Goal: Communication & Community: Answer question/provide support

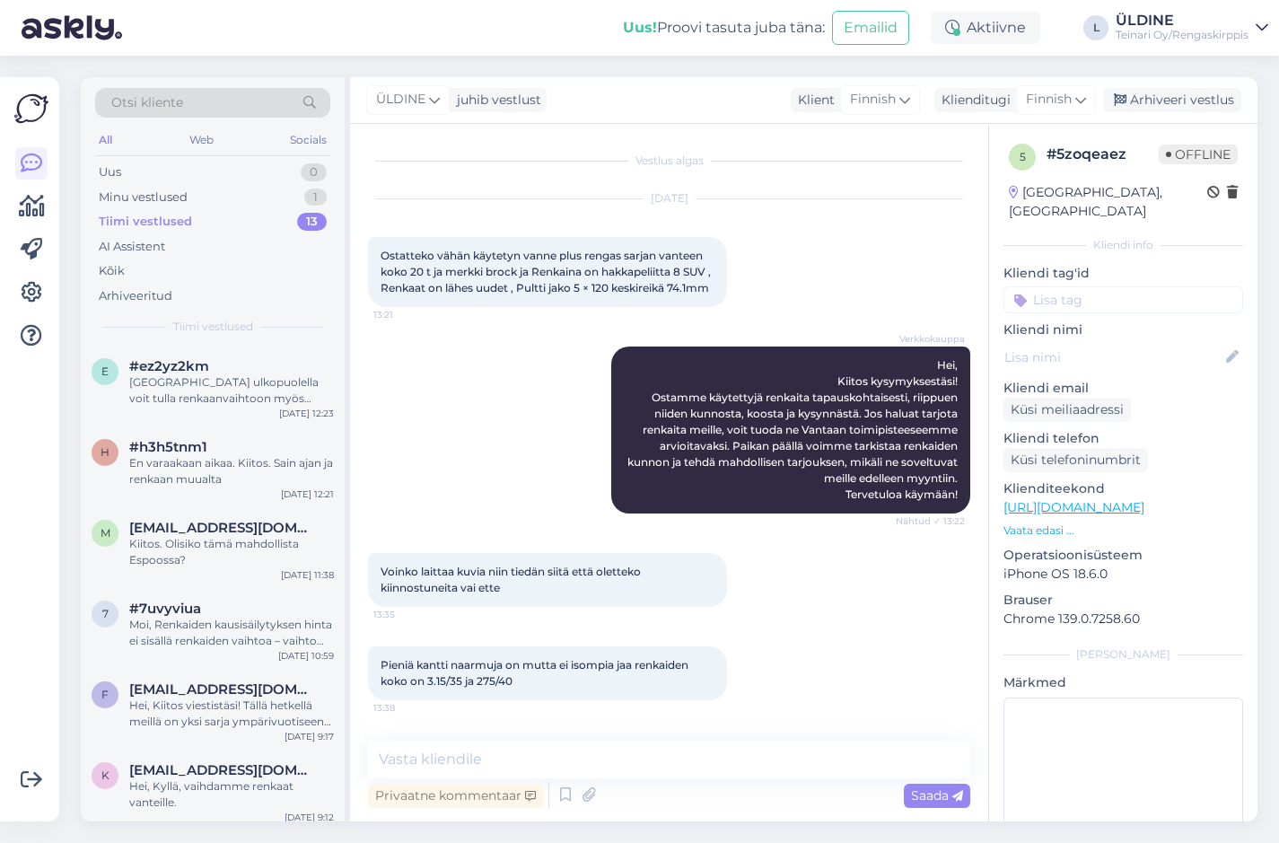
scroll to position [1533, 0]
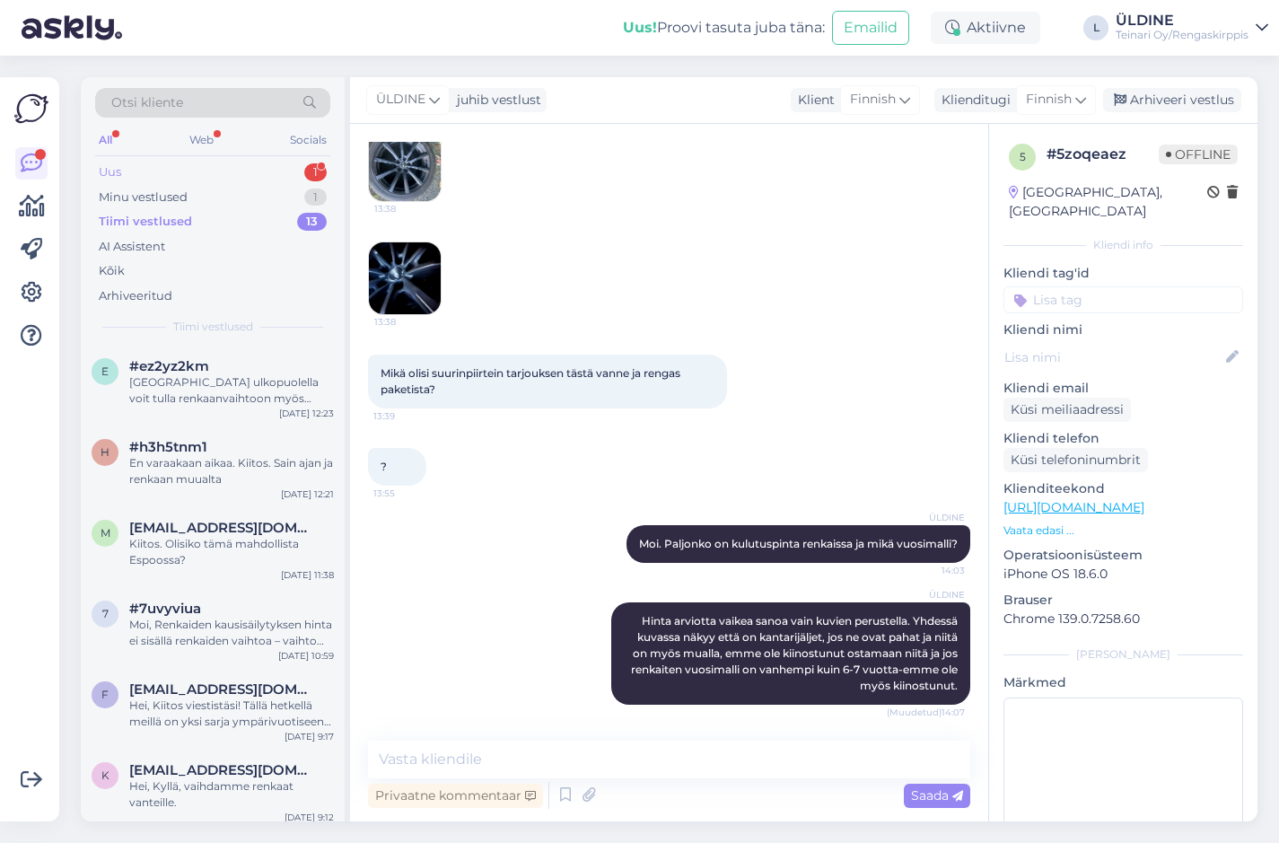
click at [154, 174] on div "Uus 1" at bounding box center [212, 172] width 235 height 25
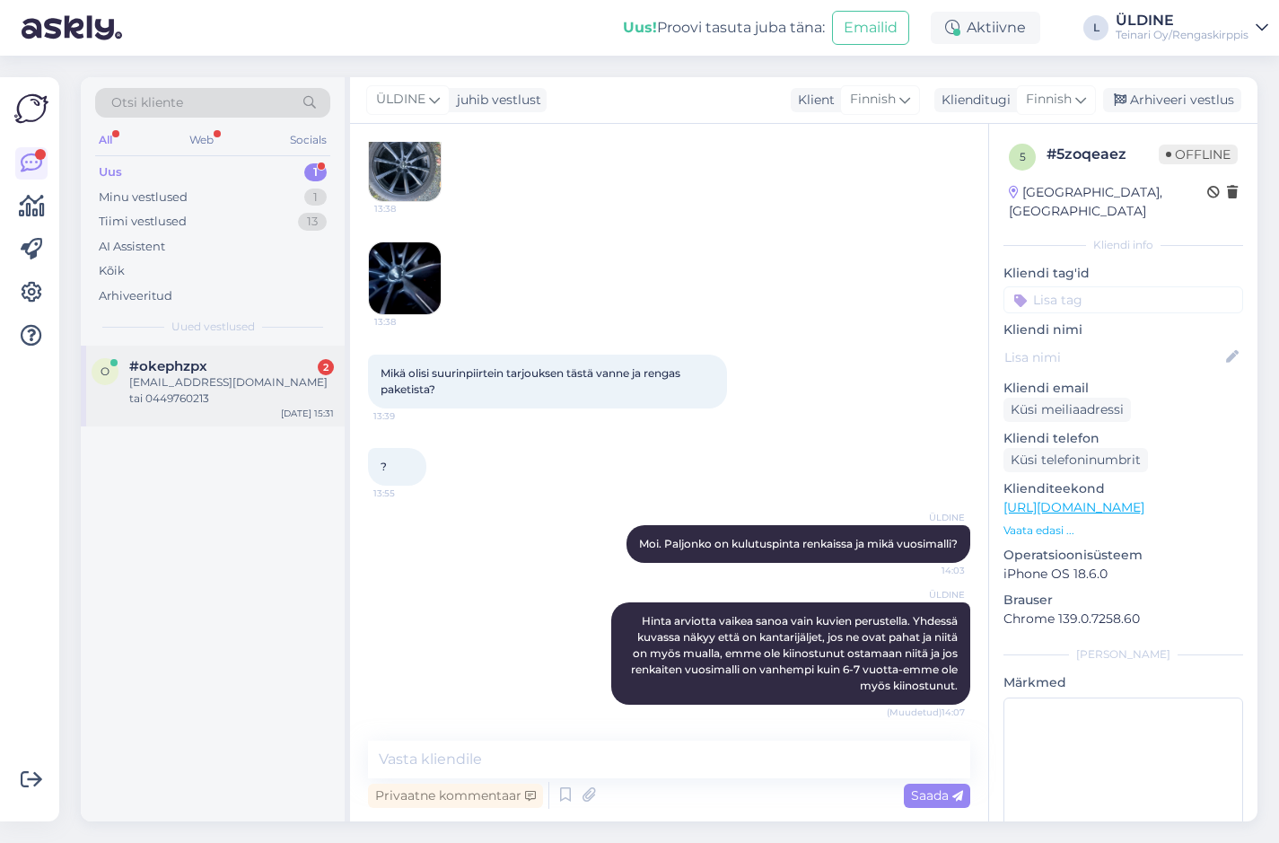
click at [189, 367] on span "#okephzpx" at bounding box center [168, 366] width 78 height 16
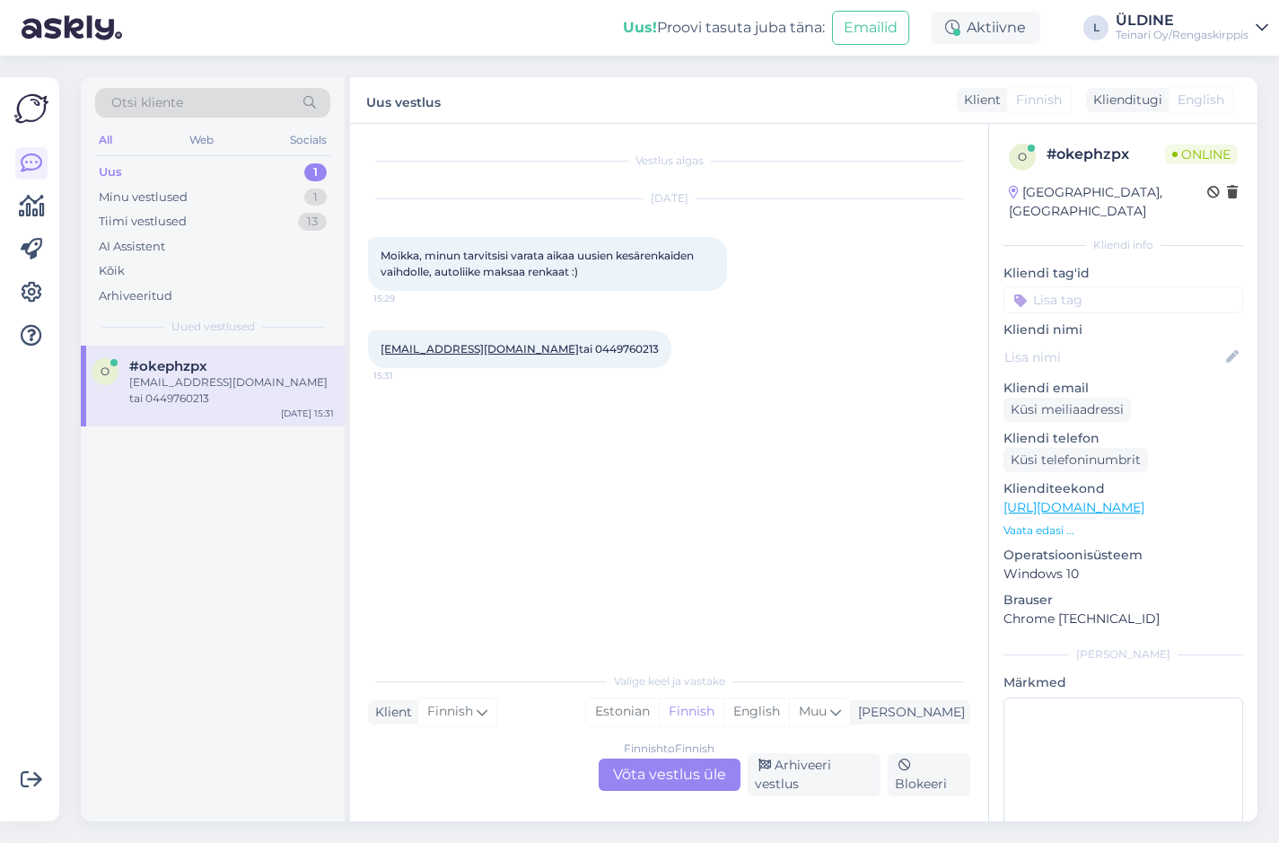
click at [666, 777] on div "Finnish to Finnish Võta vestlus üle" at bounding box center [670, 775] width 142 height 32
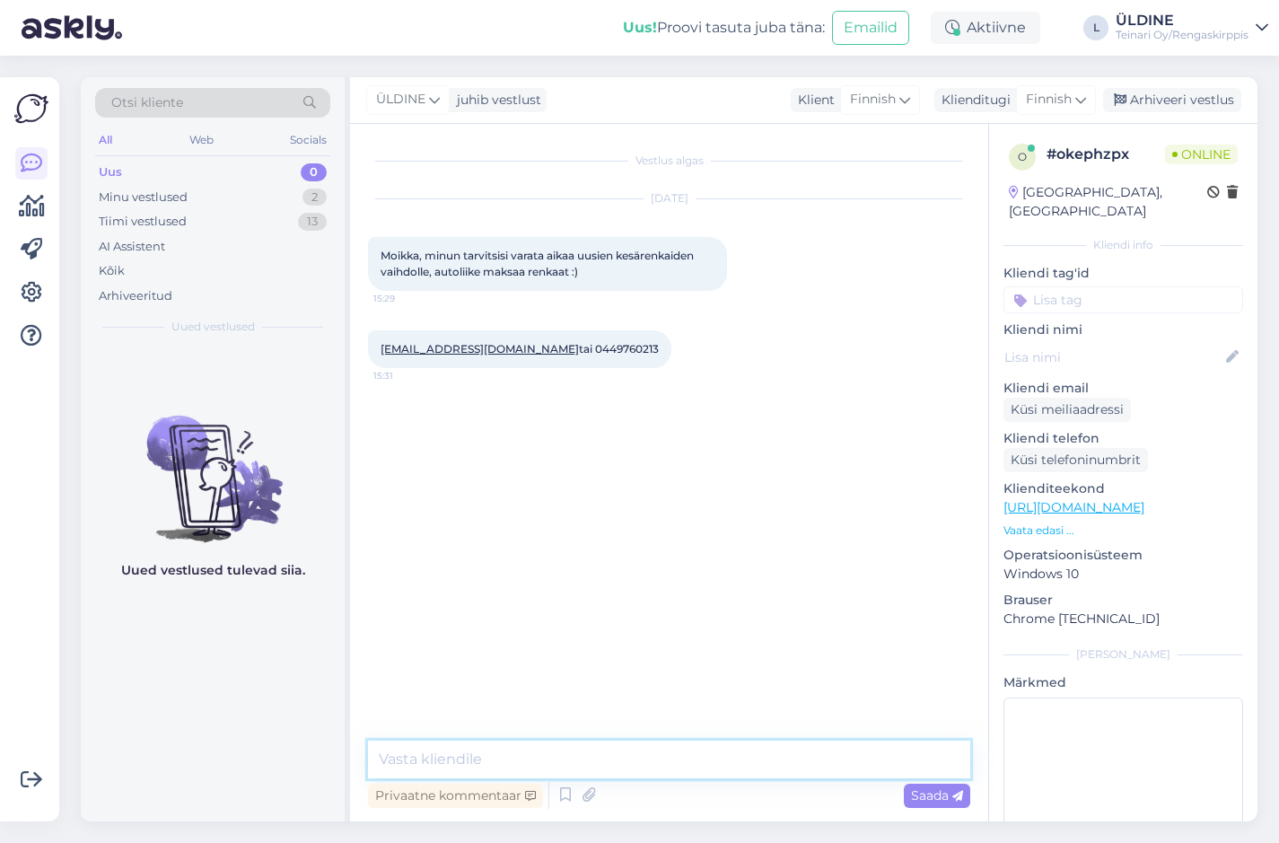
click at [451, 760] on textarea at bounding box center [669, 760] width 602 height 38
type textarea "K"
type textarea "h"
click at [610, 649] on div "Vestlus algas [DATE] Moikka, minun tarvitsisi varata aikaa uusien kesärenkaiden…" at bounding box center [677, 433] width 619 height 583
drag, startPoint x: 647, startPoint y: 758, endPoint x: 620, endPoint y: 758, distance: 26.9
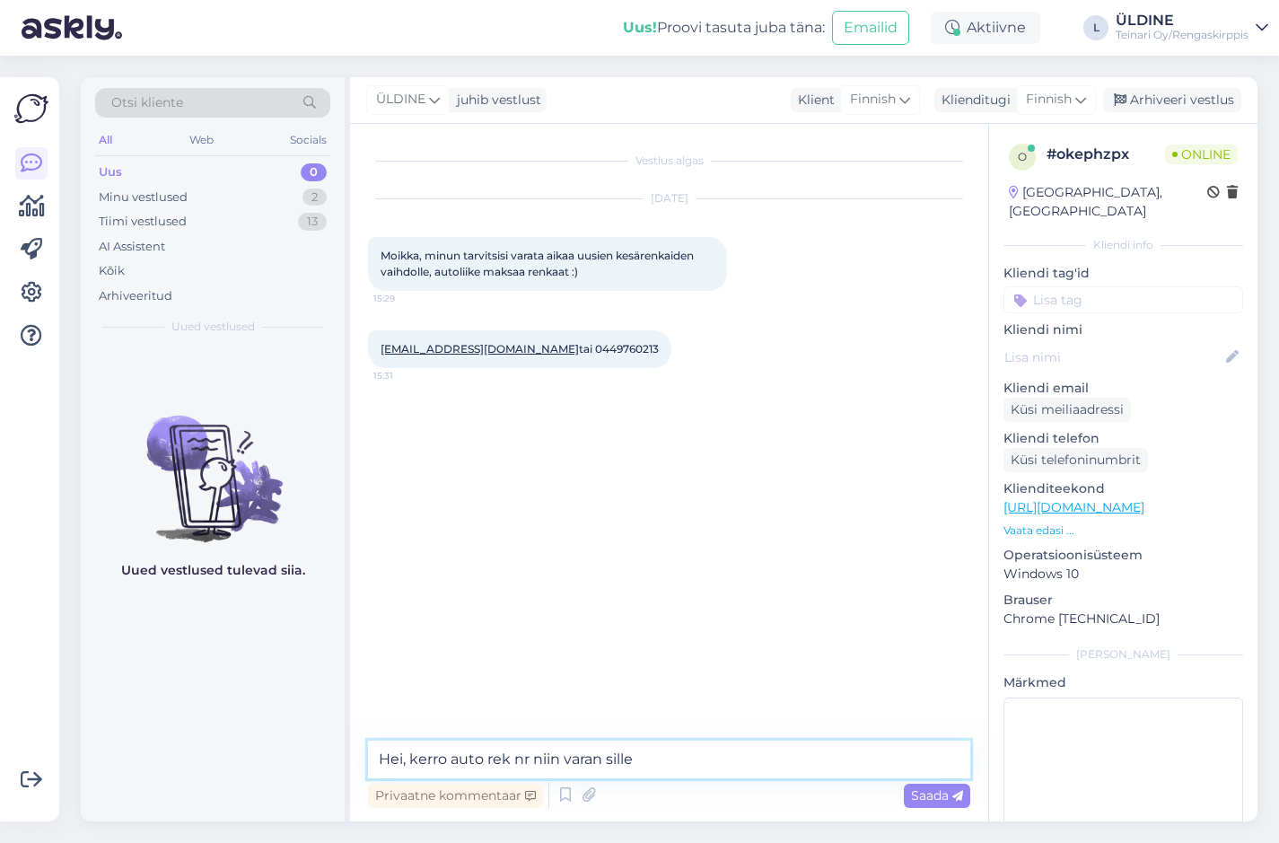
click at [620, 758] on textarea "Hei, kerro auto rek nr niin varan sille" at bounding box center [669, 760] width 602 height 38
click at [616, 758] on textarea "Hei, kerro auto rek nr niin varan sille" at bounding box center [669, 760] width 602 height 38
drag, startPoint x: 639, startPoint y: 753, endPoint x: 535, endPoint y: 765, distance: 104.8
click at [535, 765] on textarea "Hei, [PERSON_NAME] auto rek nr niisillen varan" at bounding box center [669, 760] width 602 height 38
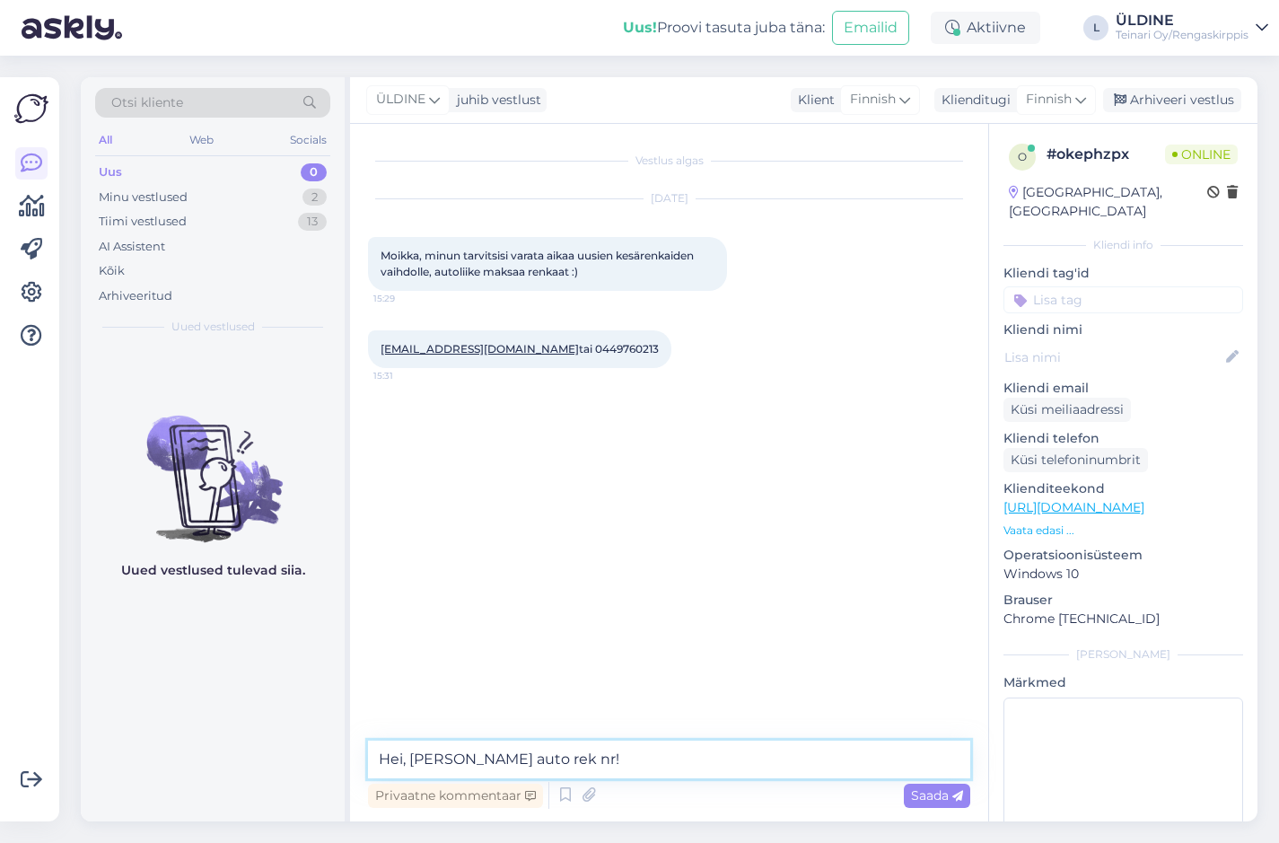
click at [528, 760] on textarea "Hei, [PERSON_NAME] auto rek nr!" at bounding box center [669, 760] width 602 height 38
click at [539, 757] on textarea "Hei, [PERSON_NAME] auto rek nr !" at bounding box center [669, 760] width 602 height 38
paste textarea "[GEOGRAPHIC_DATA] ulkopuolella meillä ei yleensä tarvita varsinaista ajanvaraus…"
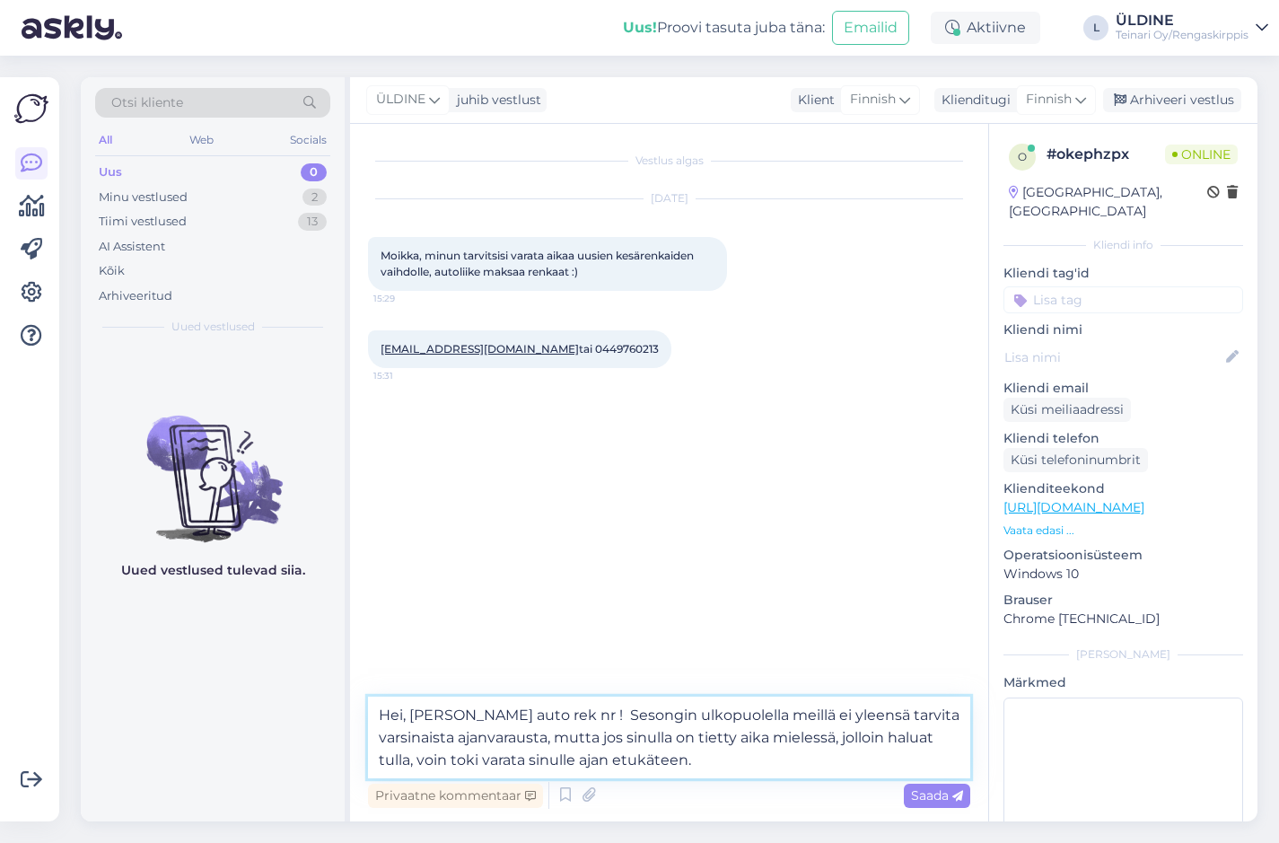
click at [547, 717] on textarea "Hei, [PERSON_NAME] auto rek nr ! Sesongin ulkopuolella meillä ei yleensä tarvit…" at bounding box center [669, 738] width 602 height 82
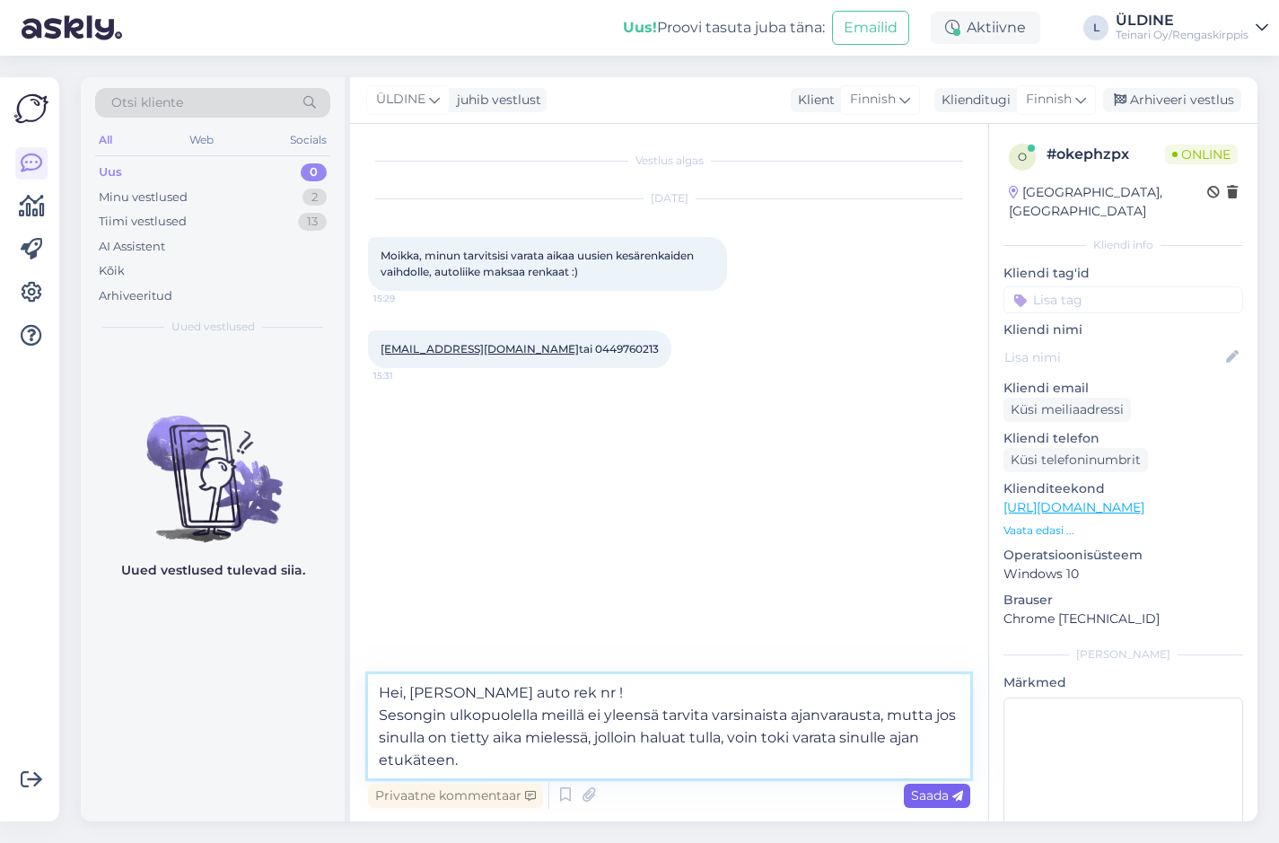
type textarea "Hei, [PERSON_NAME] auto rek nr ! Sesongin ulkopuolella meillä ei yleensä tarvit…"
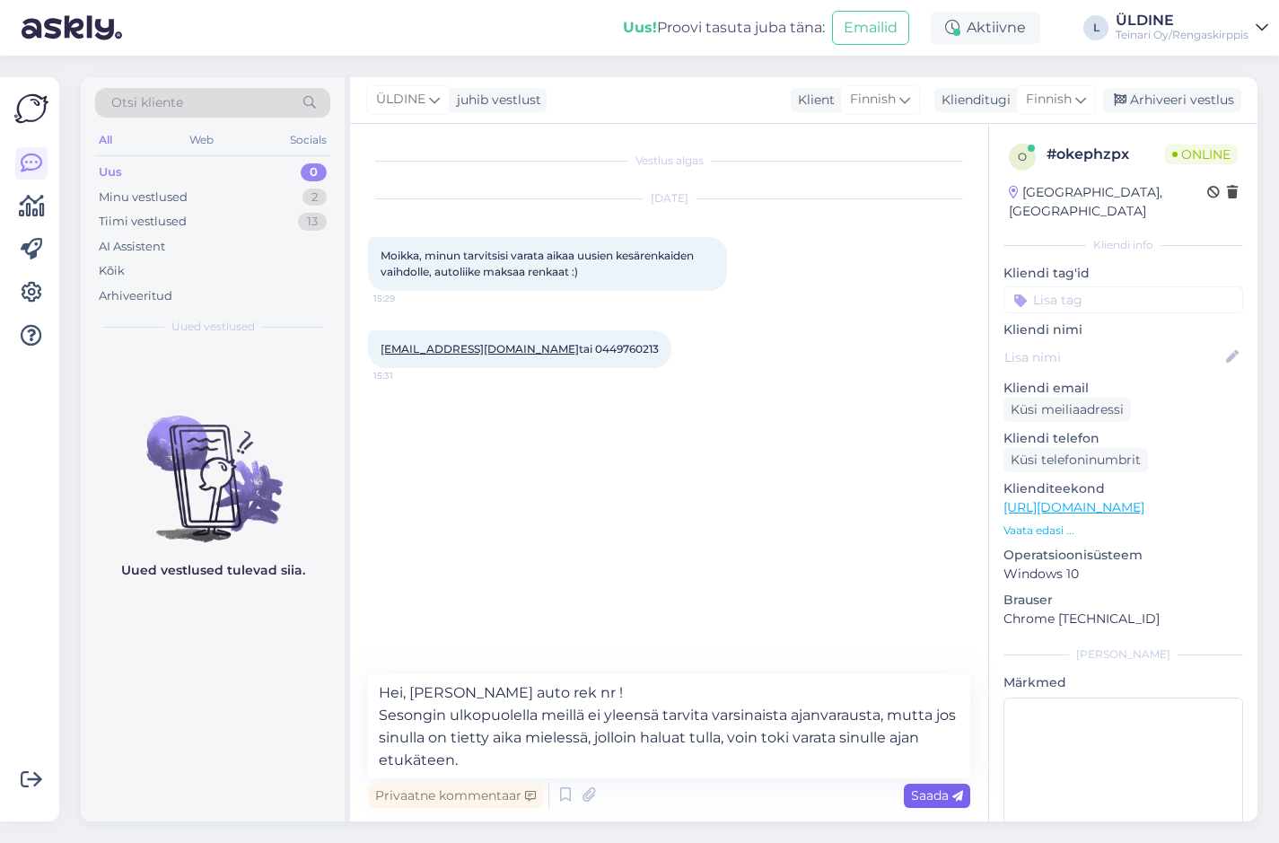
click at [936, 796] on span "Saada" at bounding box center [937, 795] width 52 height 16
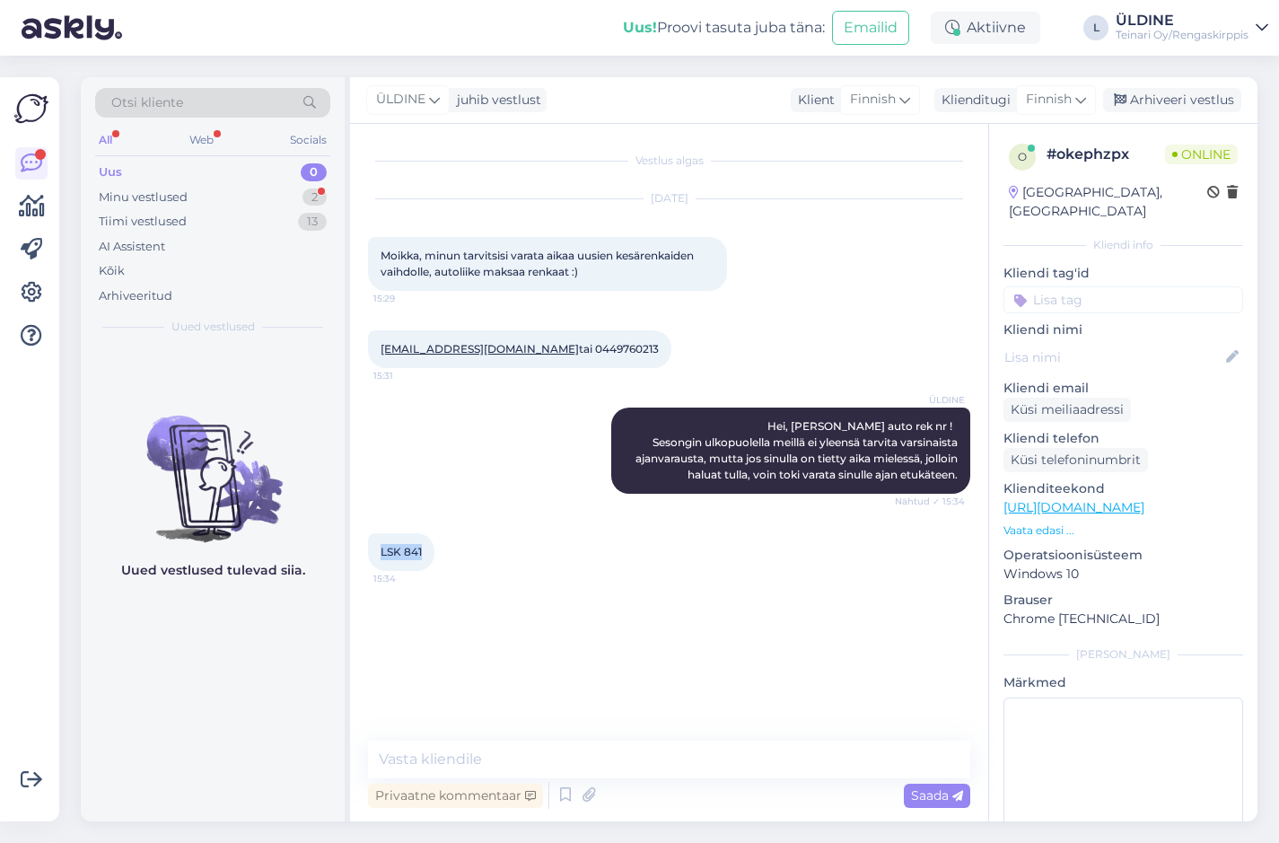
drag, startPoint x: 428, startPoint y: 555, endPoint x: 380, endPoint y: 559, distance: 48.7
click at [380, 559] on div "LSK 841 15:34" at bounding box center [401, 552] width 66 height 38
drag, startPoint x: 380, startPoint y: 559, endPoint x: 402, endPoint y: 549, distance: 24.5
copy span "LSK 841"
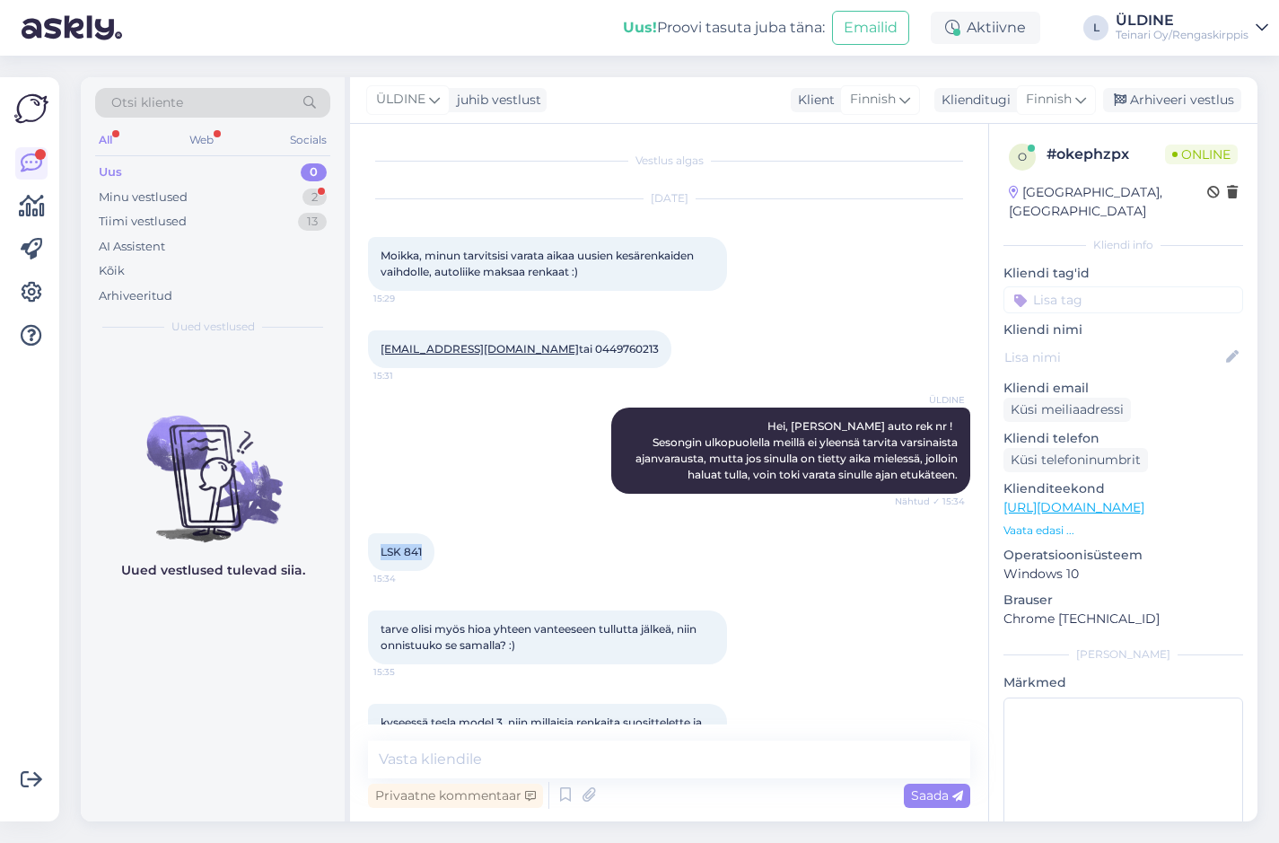
scroll to position [53, 0]
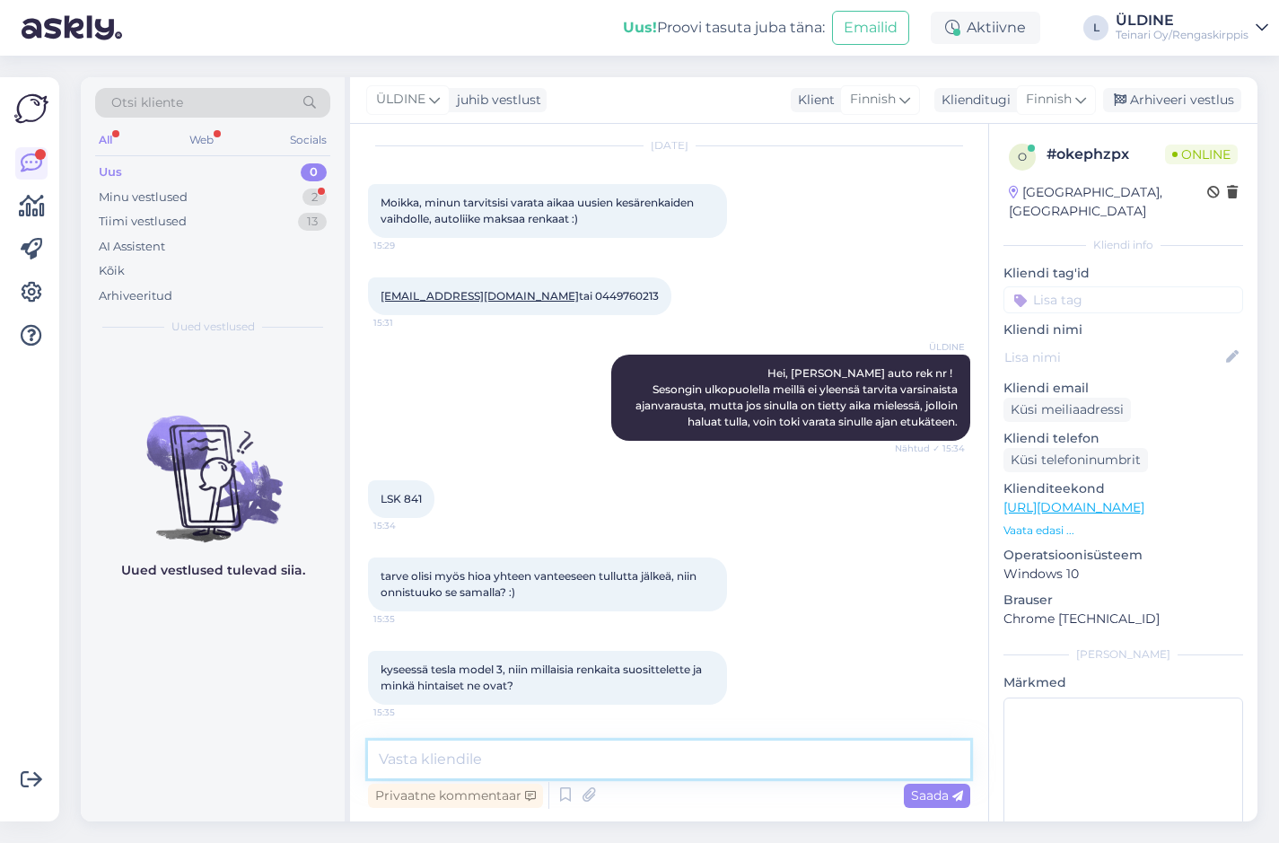
paste textarea "Tällä hetkellä kyseisellä rekisterinumerolla ei vielä näy ilmoitusta autoliikke…"
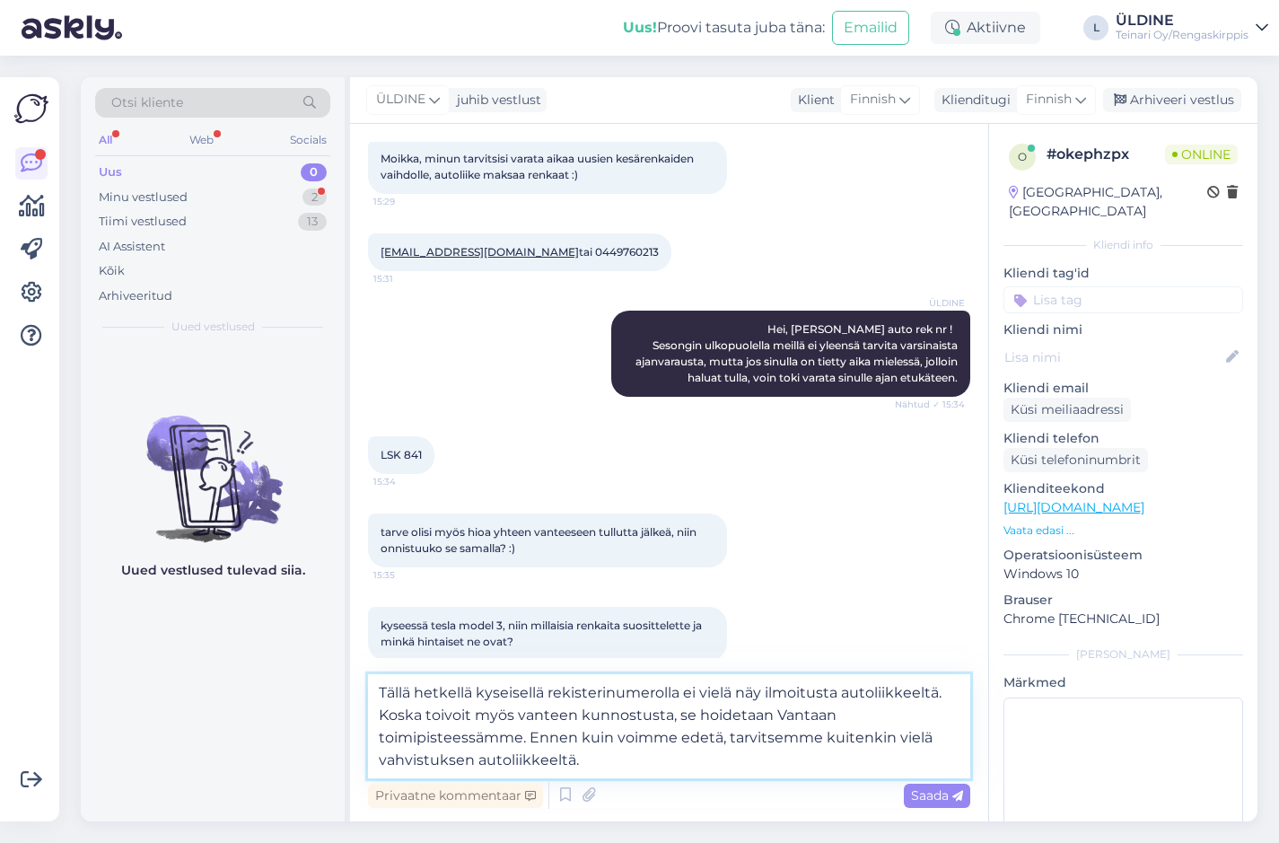
scroll to position [119, 0]
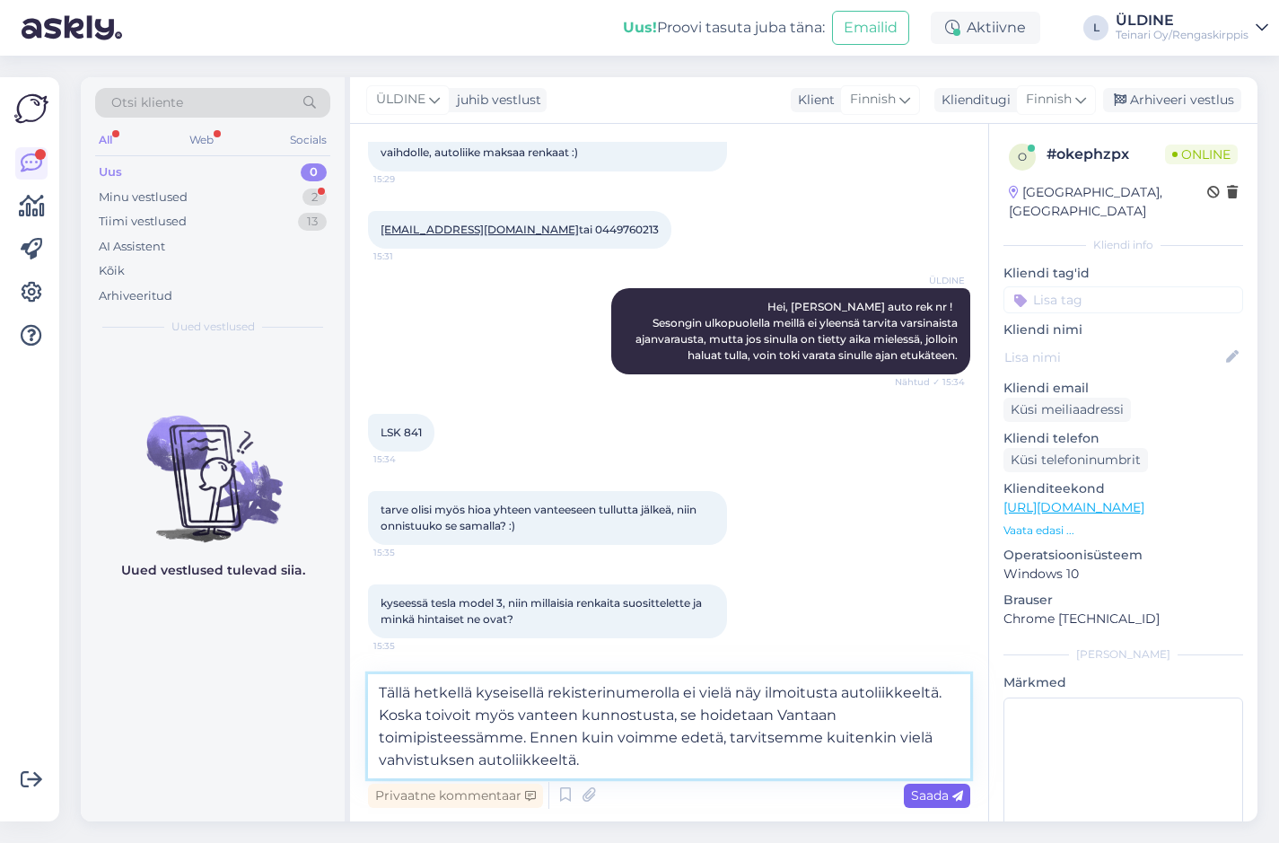
type textarea "Tällä hetkellä kyseisellä rekisterinumerolla ei vielä näy ilmoitusta autoliikke…"
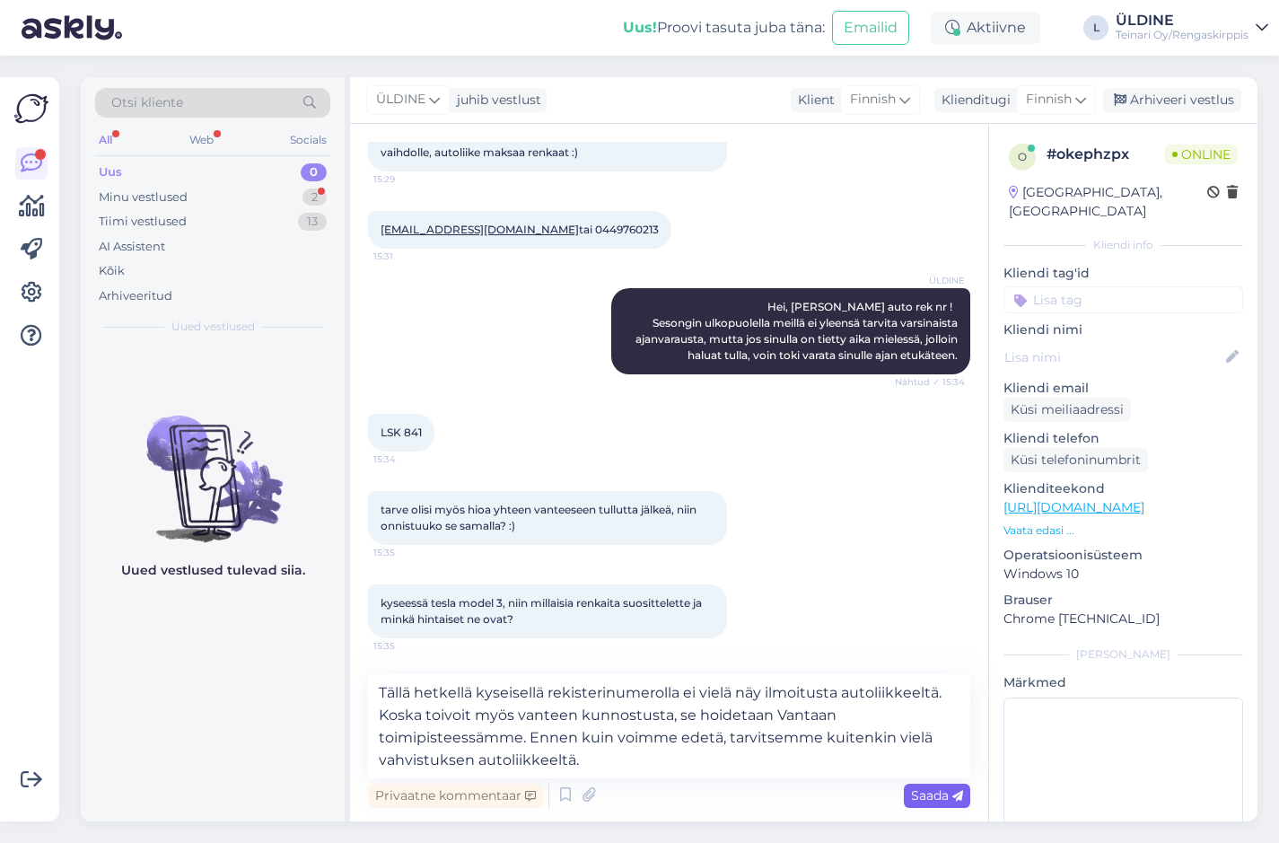
click at [932, 802] on span "Saada" at bounding box center [937, 795] width 52 height 16
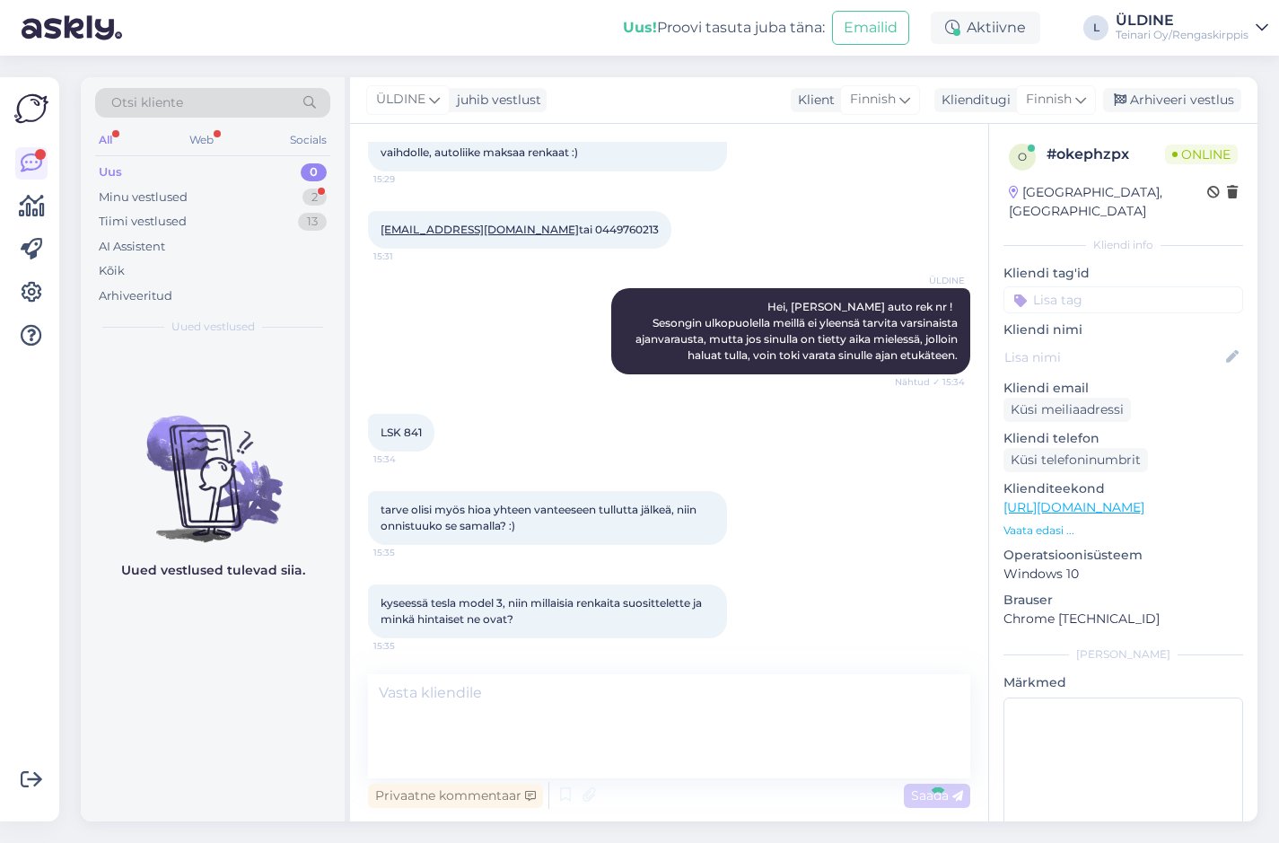
scroll to position [195, 0]
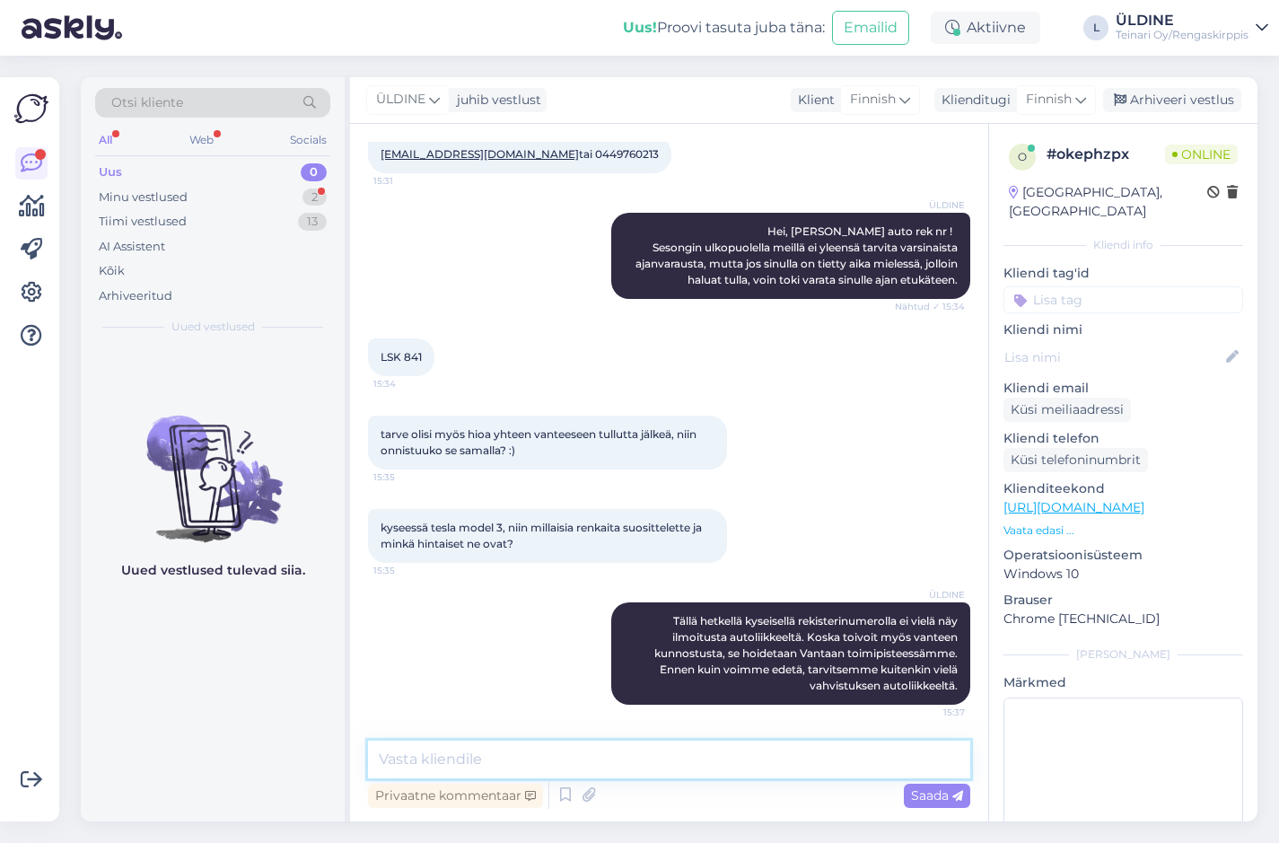
click at [499, 756] on textarea at bounding box center [669, 760] width 602 height 38
click at [456, 761] on textarea at bounding box center [669, 760] width 602 height 38
type textarea "N"
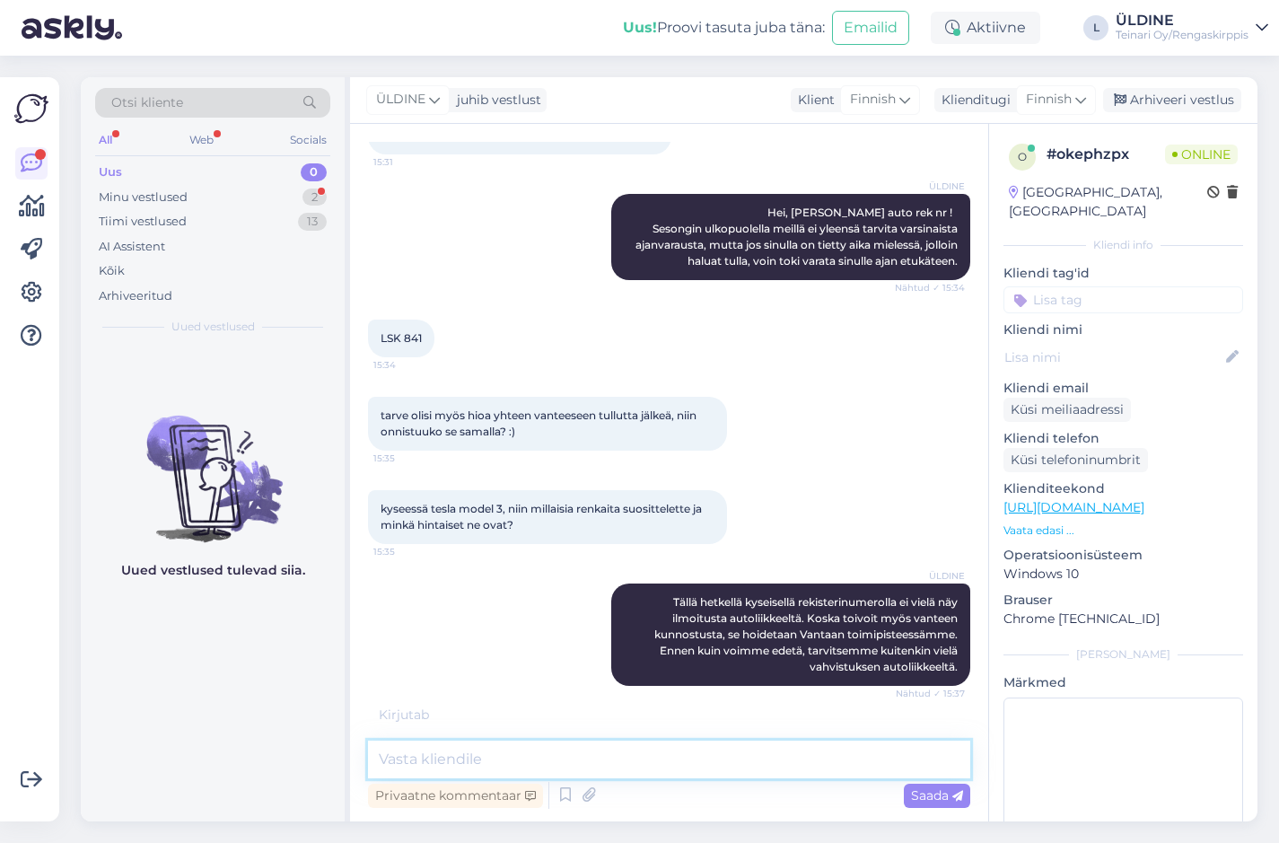
type textarea "J"
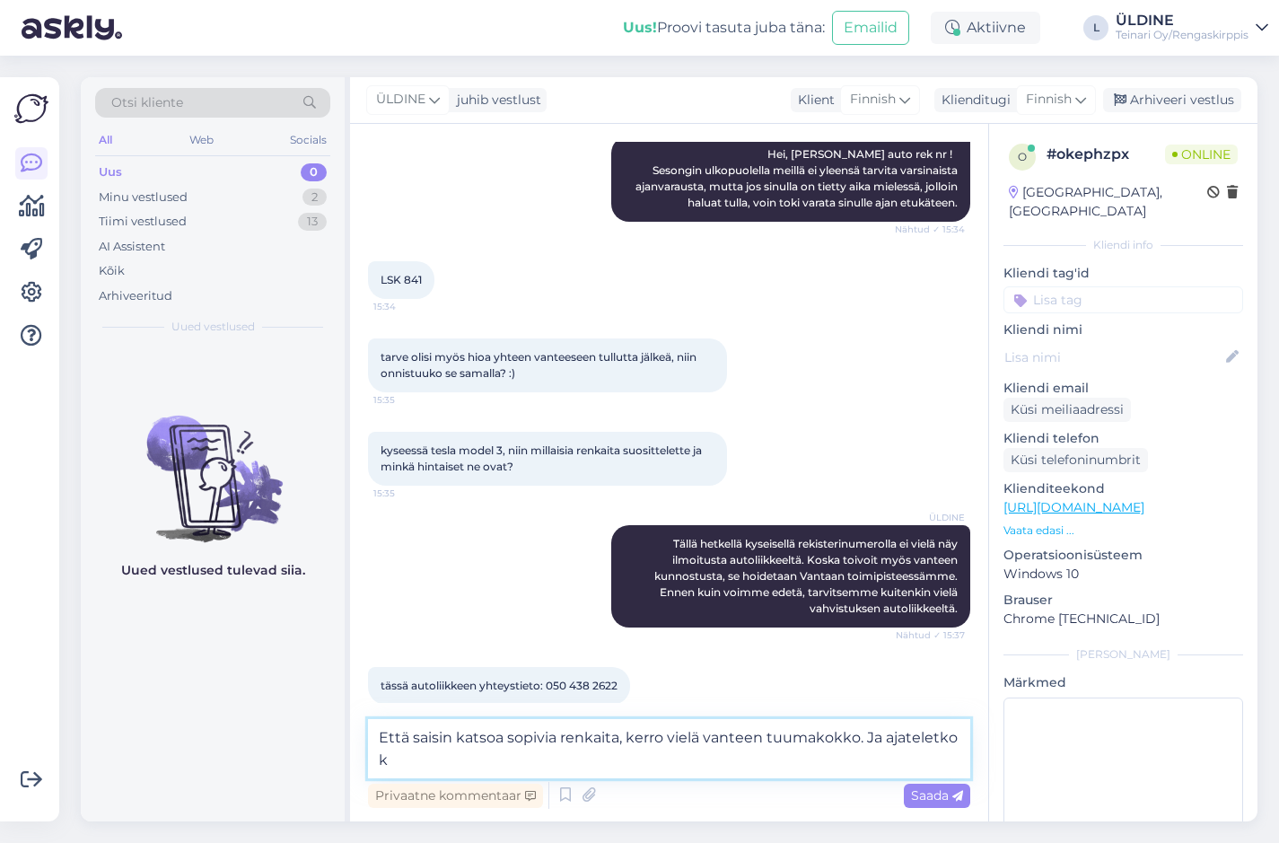
scroll to position [291, 0]
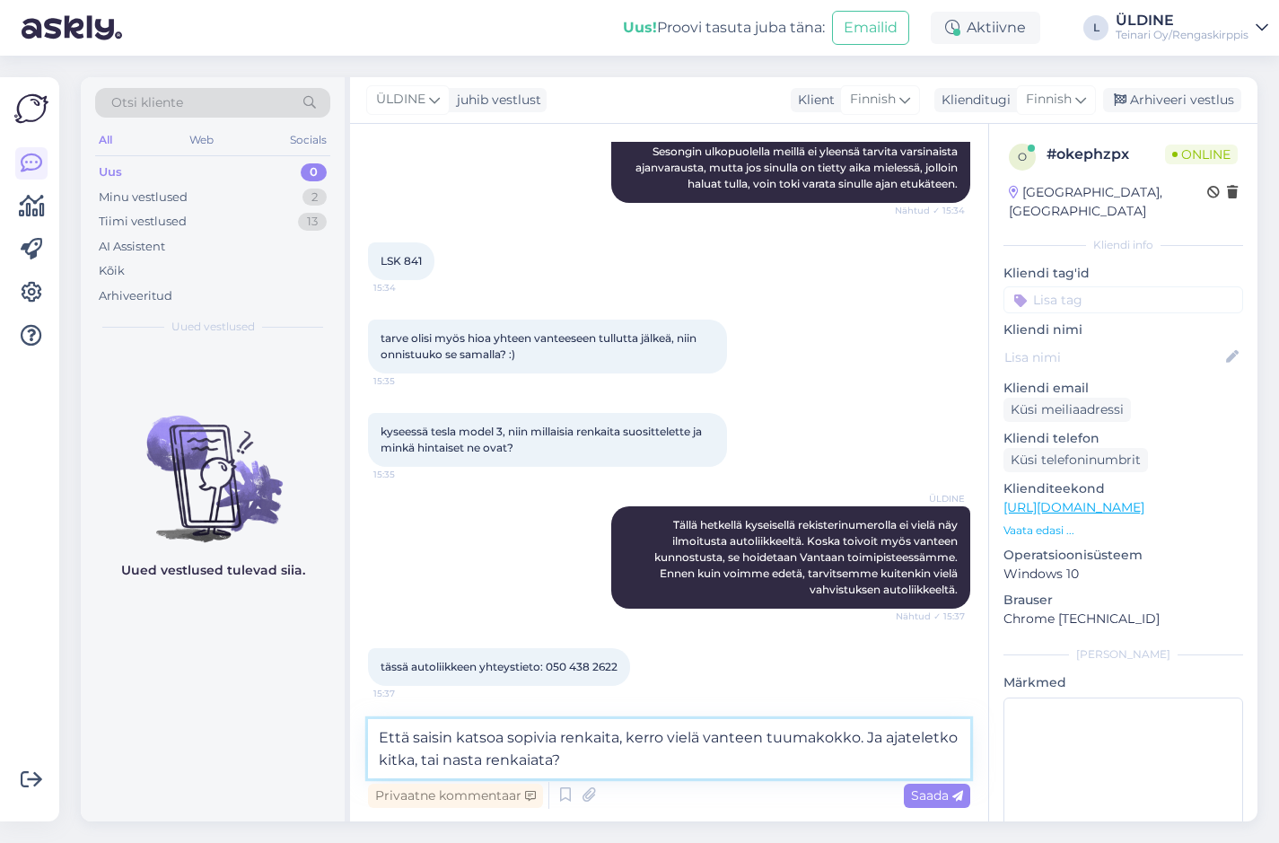
click at [553, 762] on textarea "Että saisin katsoa sopivia renkaita, kerro vielä vanteen tuumakokko. Ja ajatele…" at bounding box center [669, 748] width 602 height 59
click at [951, 738] on textarea "Että saisin katsoa sopivia renkaita, kerro vielä vanteen tuumakokko. Ja ajatele…" at bounding box center [669, 748] width 602 height 59
click at [668, 752] on textarea "Että saisin katsoa sopivia renkaita, kerro vielä vanteen tuumakokko. Ja katsota…" at bounding box center [669, 748] width 602 height 59
type textarea "Että saisin katsoa sopivia renkaita, kerro vielä vanteen tuumakokko. Ja katsota…"
click at [931, 800] on span "Saada" at bounding box center [937, 795] width 52 height 16
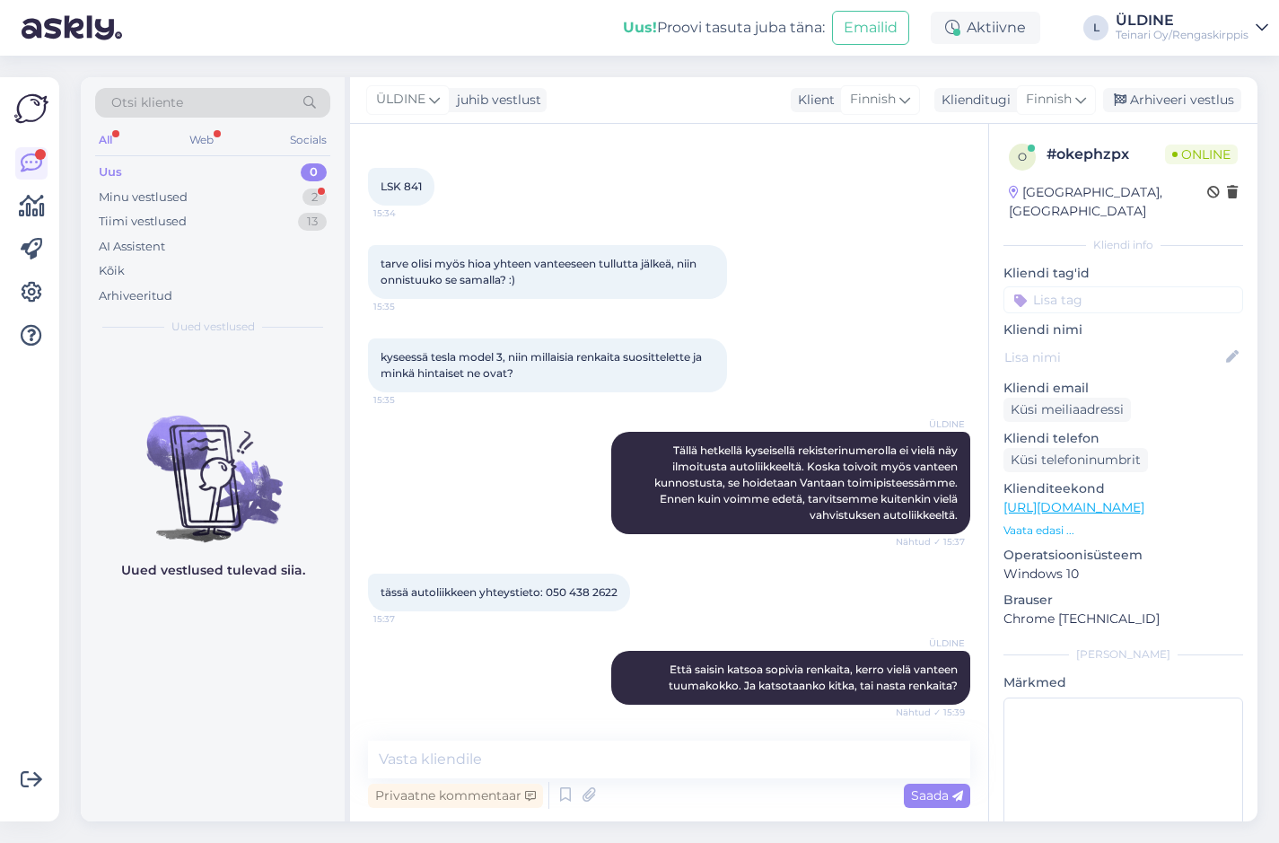
scroll to position [475, 0]
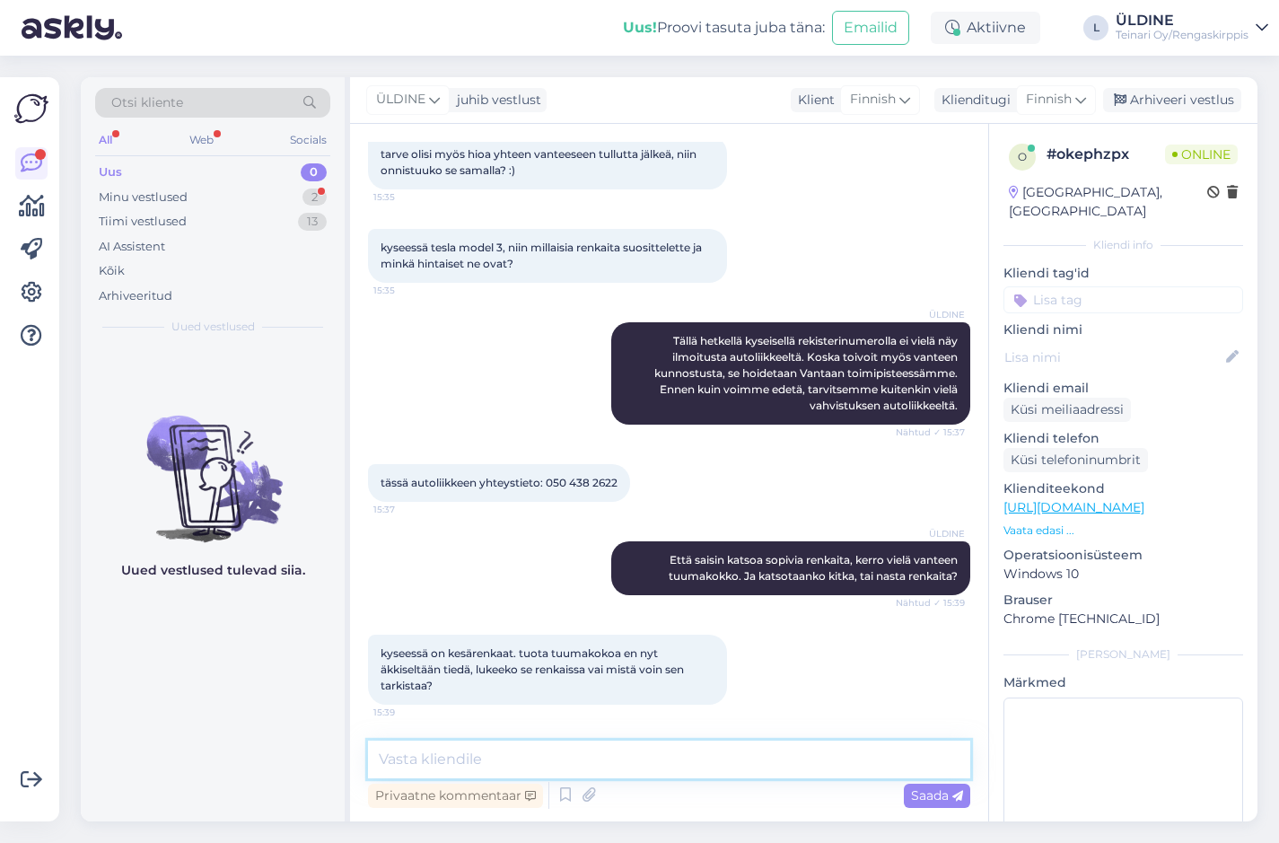
click at [462, 765] on textarea at bounding box center [669, 760] width 602 height 38
click at [525, 760] on textarea "renkasta näky :) R jäleen numero !" at bounding box center [669, 760] width 602 height 38
type textarea "renkasta näky :) R jälkeen numero !"
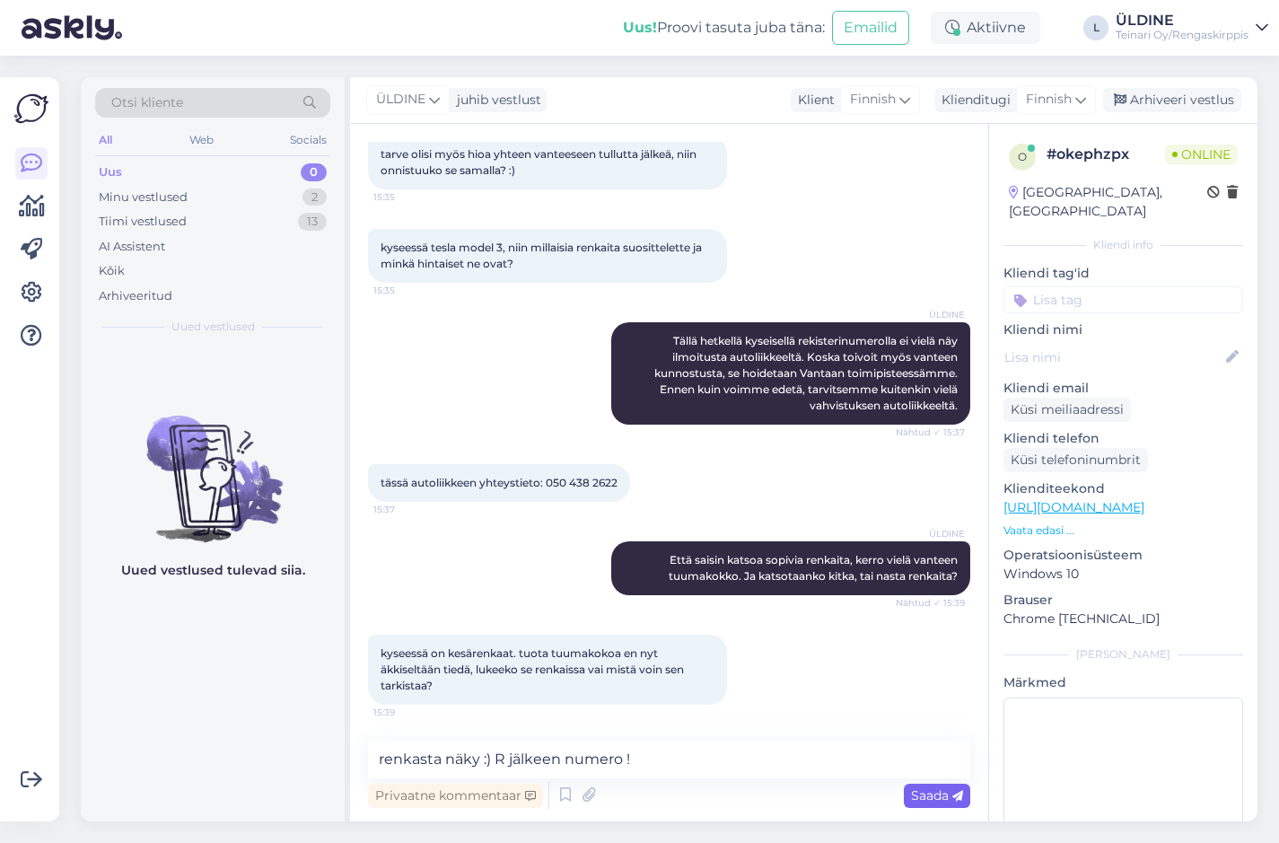
click at [919, 796] on span "Saada" at bounding box center [937, 795] width 52 height 16
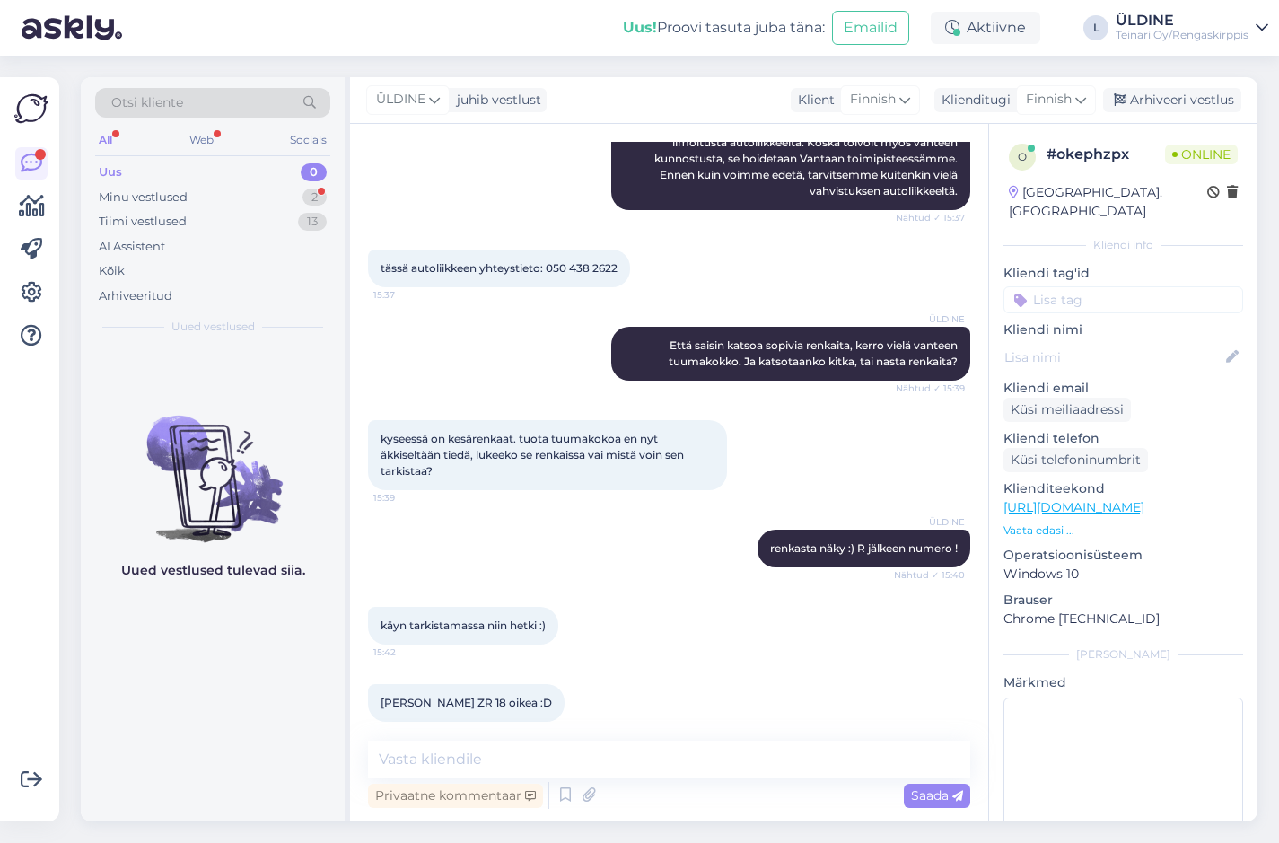
scroll to position [800, 0]
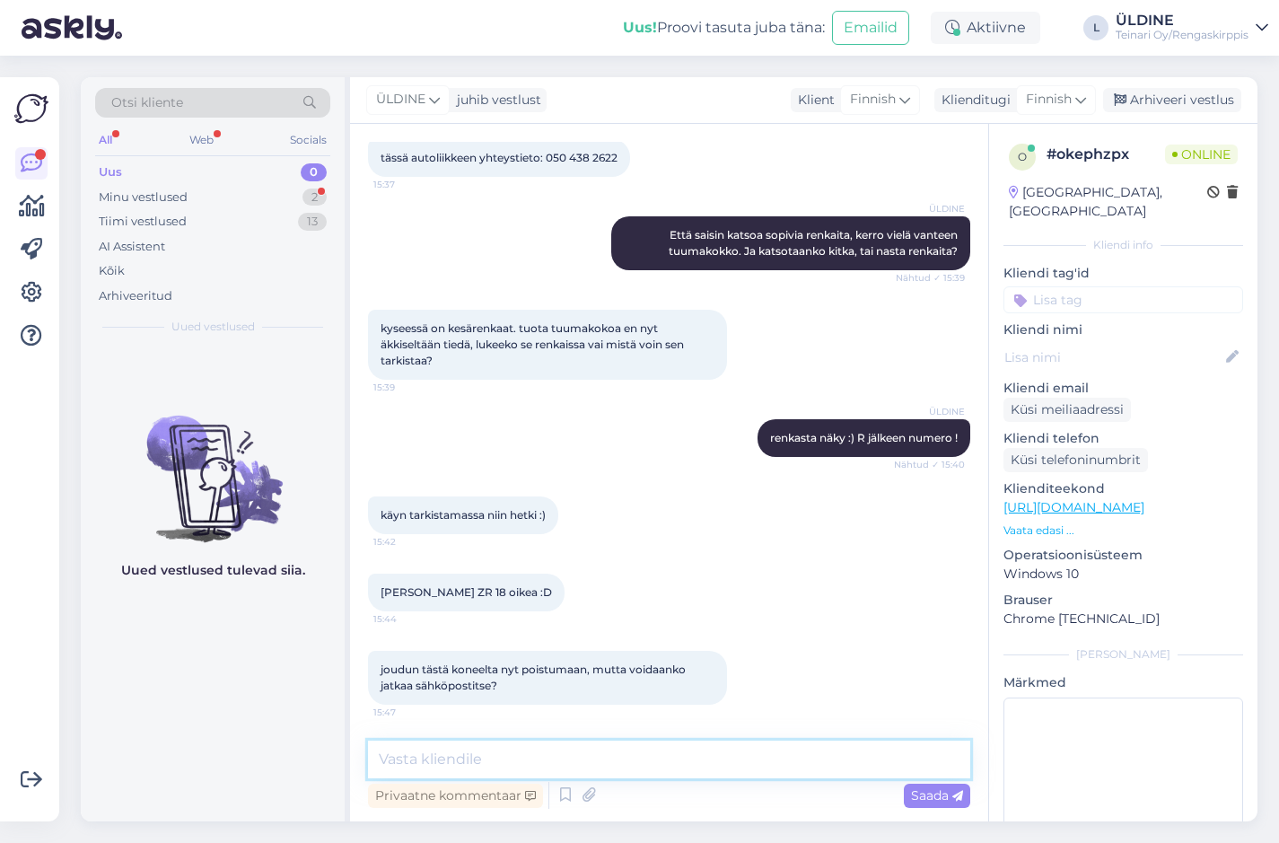
click at [426, 764] on textarea at bounding box center [669, 760] width 602 height 38
type textarea "Kyllä onnistu !:)"
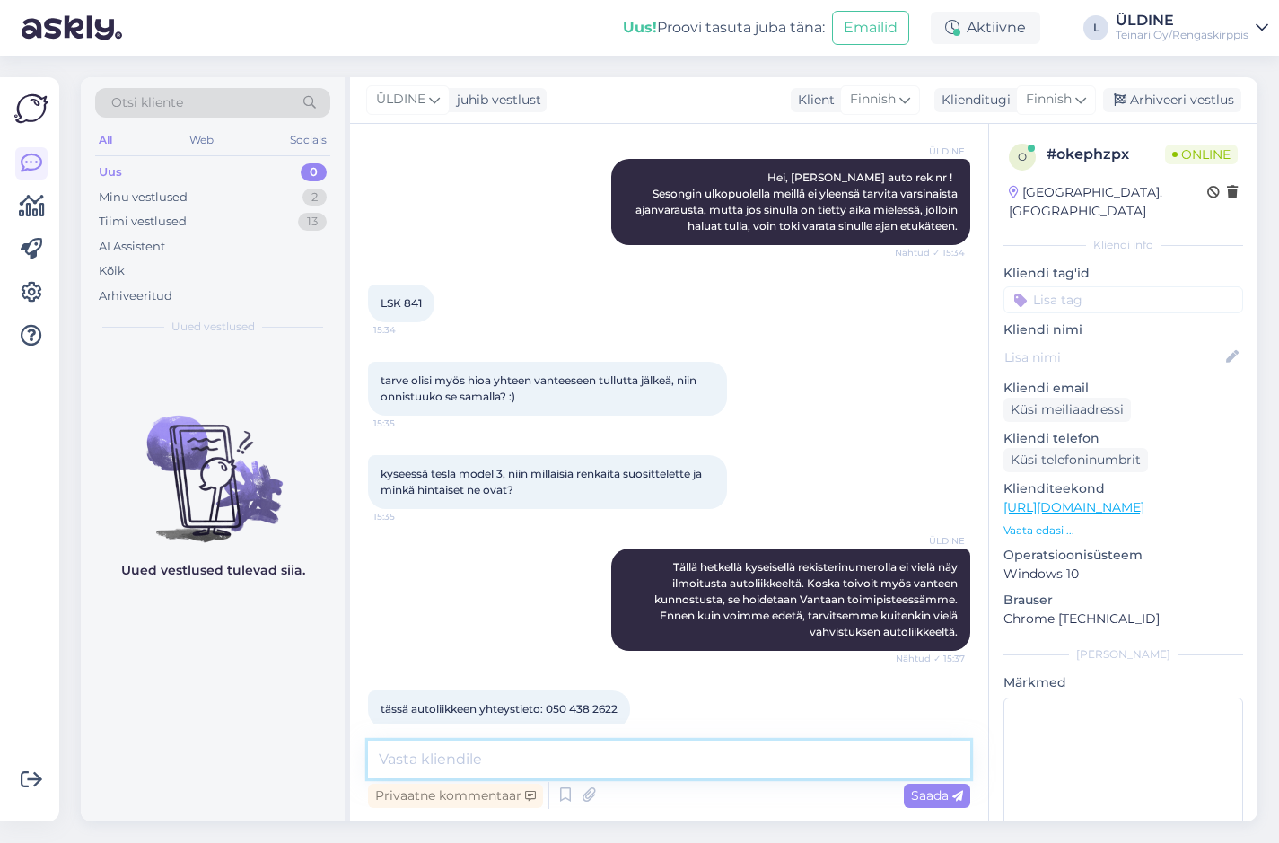
scroll to position [159, 0]
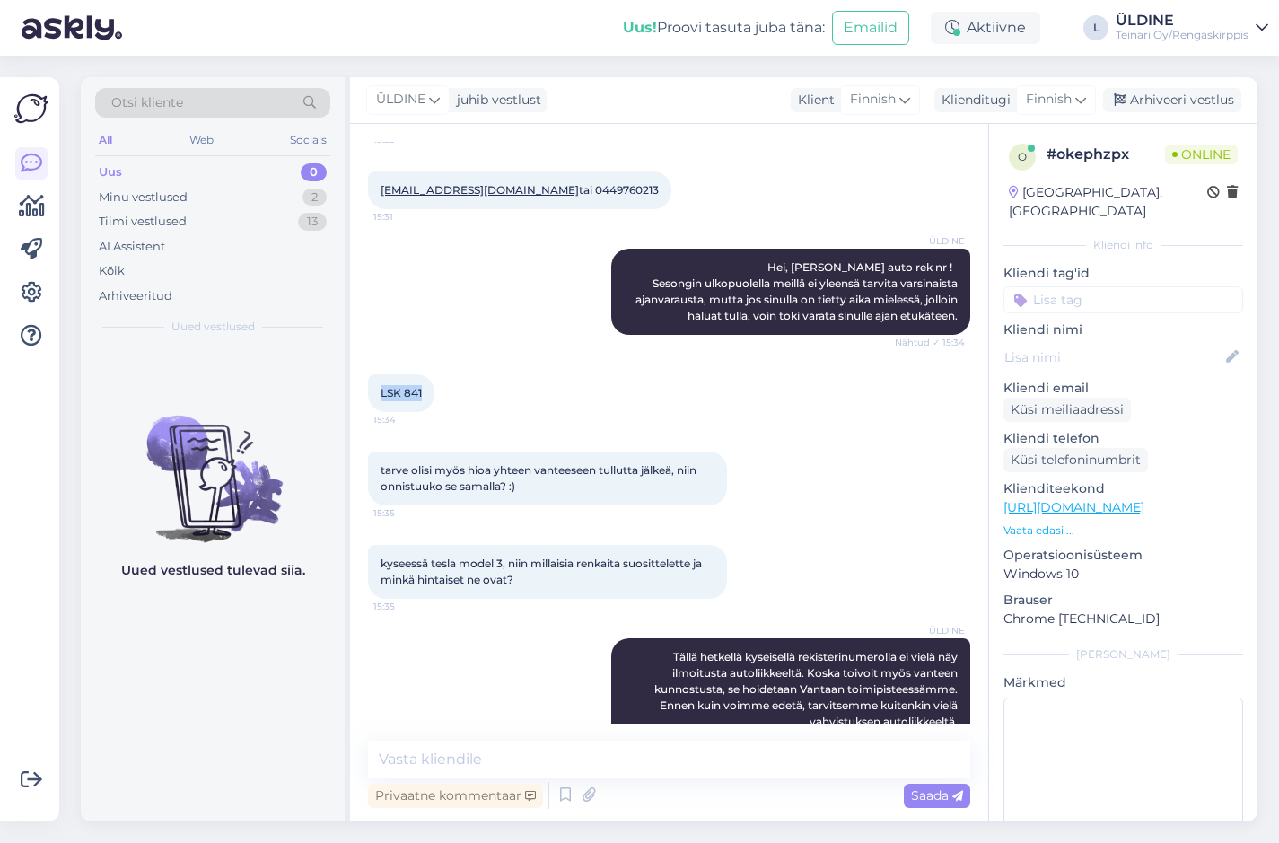
drag, startPoint x: 382, startPoint y: 392, endPoint x: 421, endPoint y: 391, distance: 39.5
click at [421, 391] on span "LSK 841" at bounding box center [401, 392] width 41 height 13
drag, startPoint x: 421, startPoint y: 391, endPoint x: 390, endPoint y: 395, distance: 31.7
copy span "LSK 841"
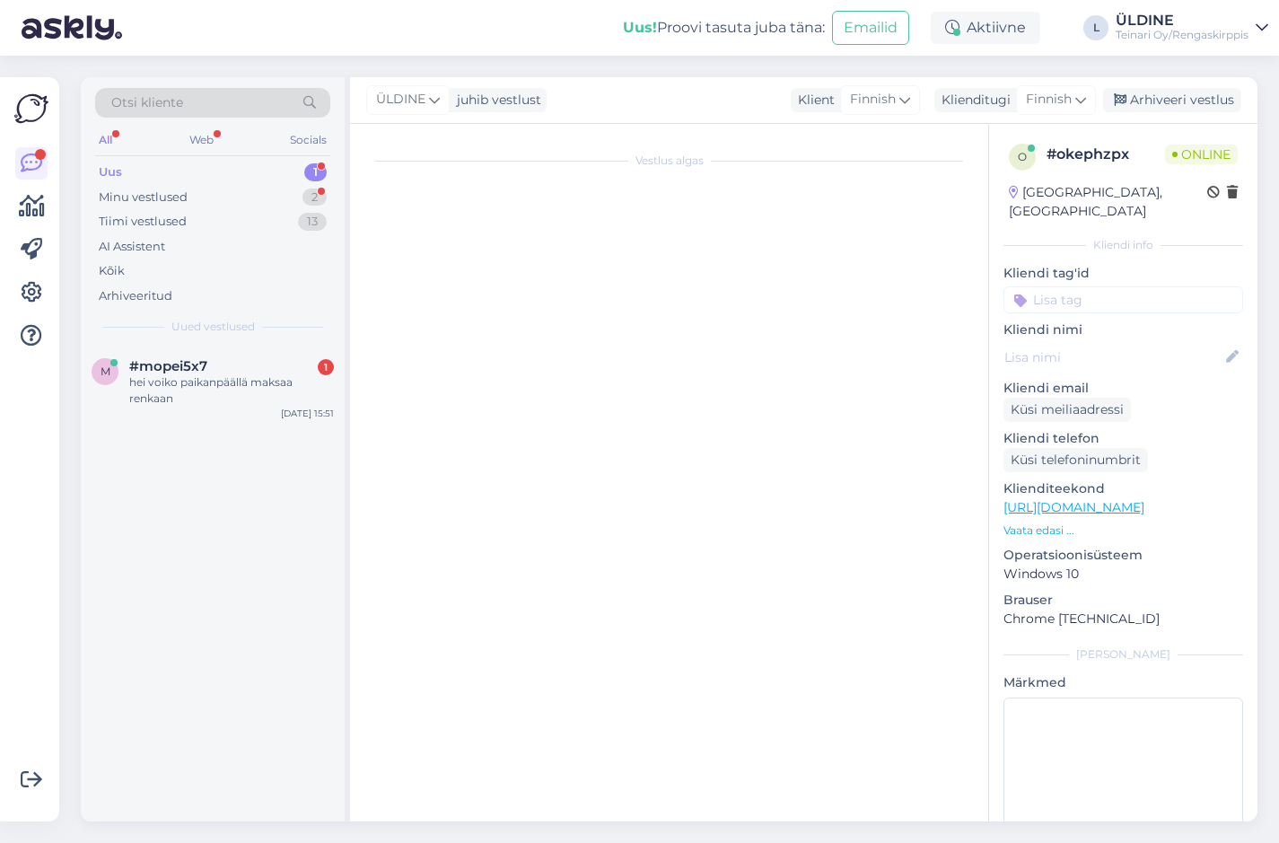
scroll to position [0, 0]
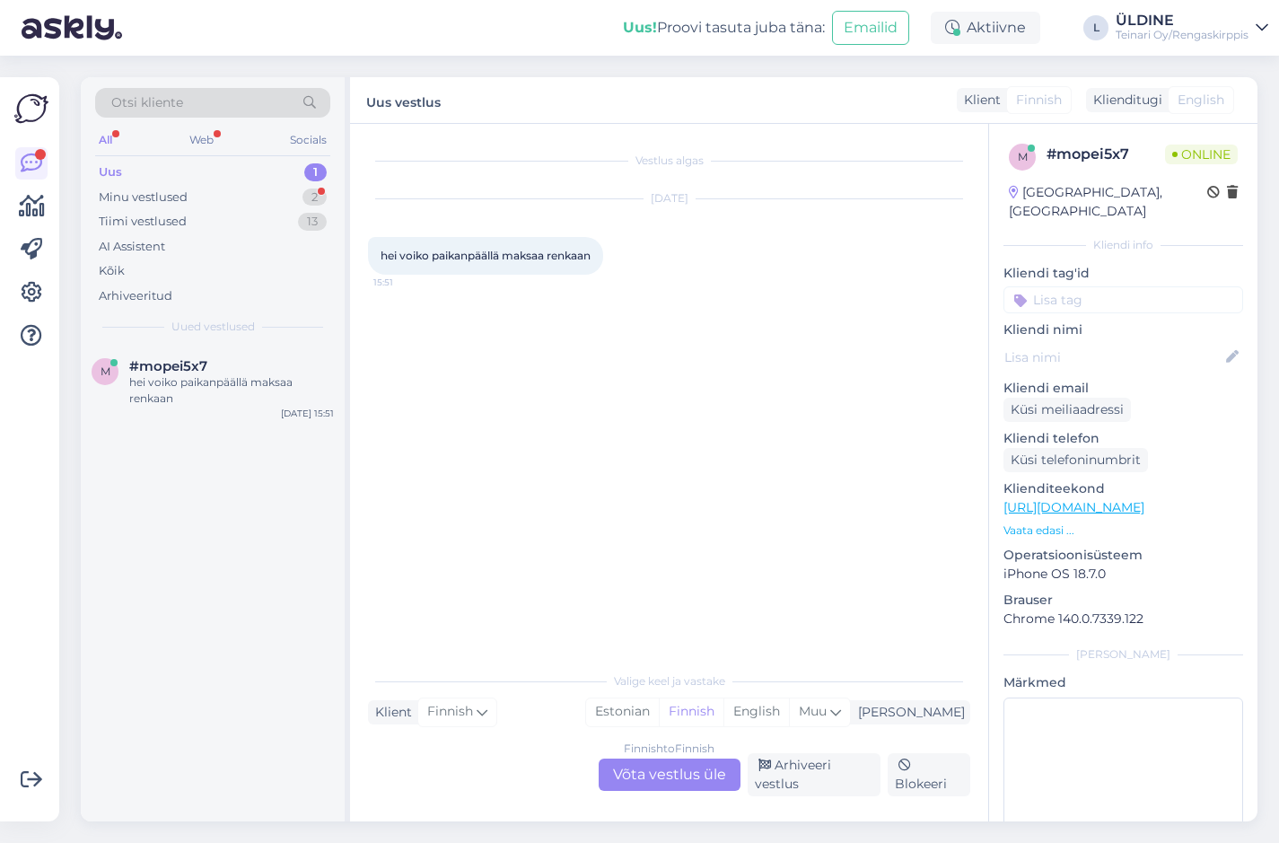
click at [648, 777] on div "Finnish to Finnish Võta vestlus üle" at bounding box center [670, 775] width 142 height 32
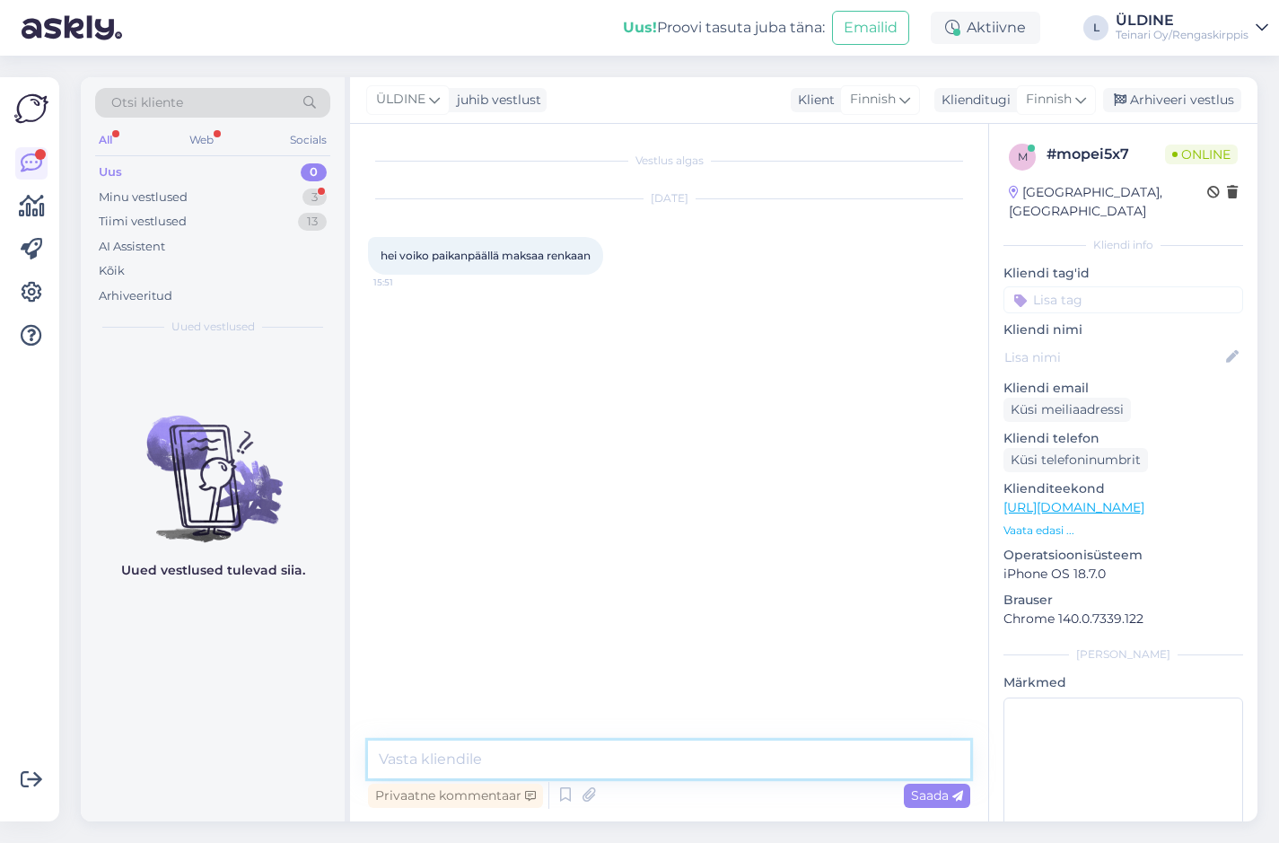
click at [554, 755] on textarea at bounding box center [669, 760] width 602 height 38
type textarea "[PERSON_NAME]:)"
click at [936, 805] on div "Saada" at bounding box center [937, 796] width 66 height 24
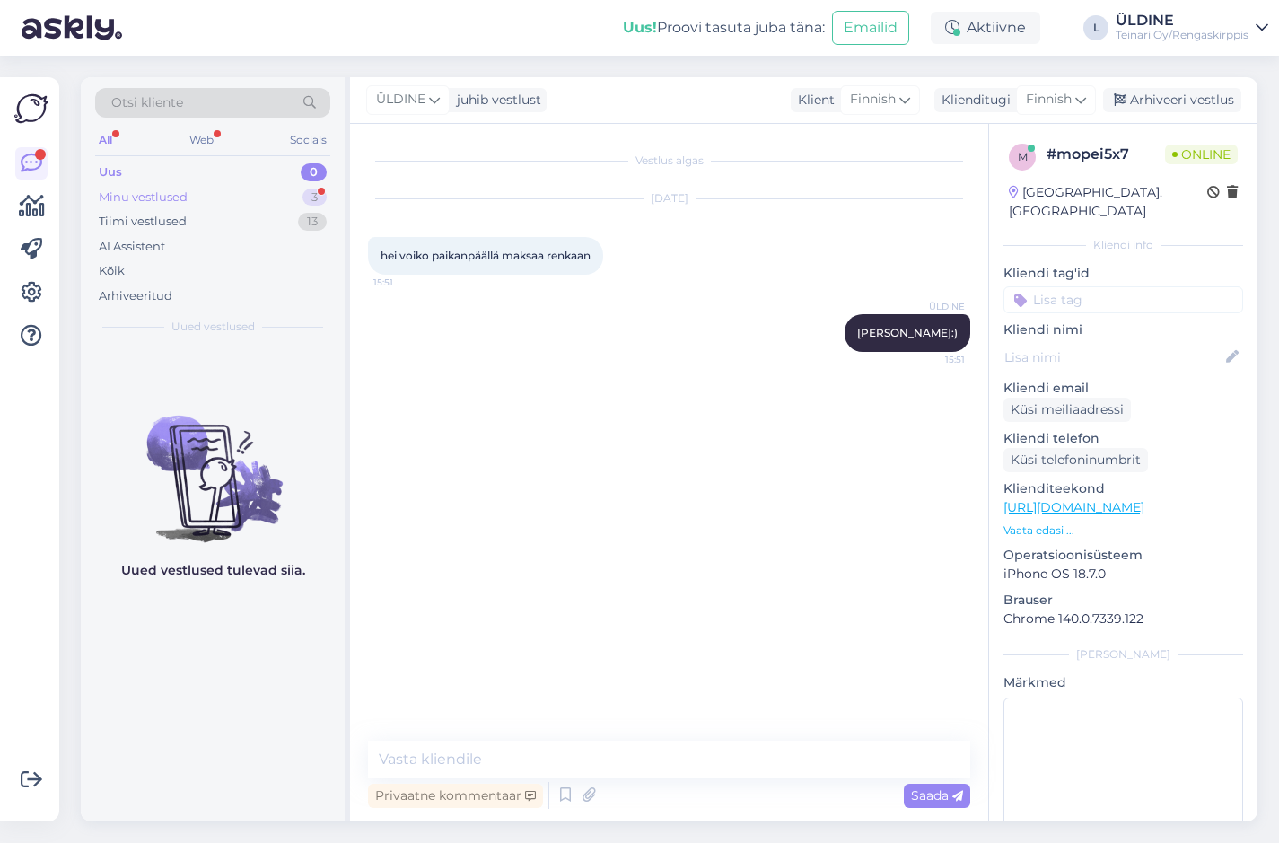
click at [176, 201] on div "Minu vestlused" at bounding box center [143, 198] width 89 height 18
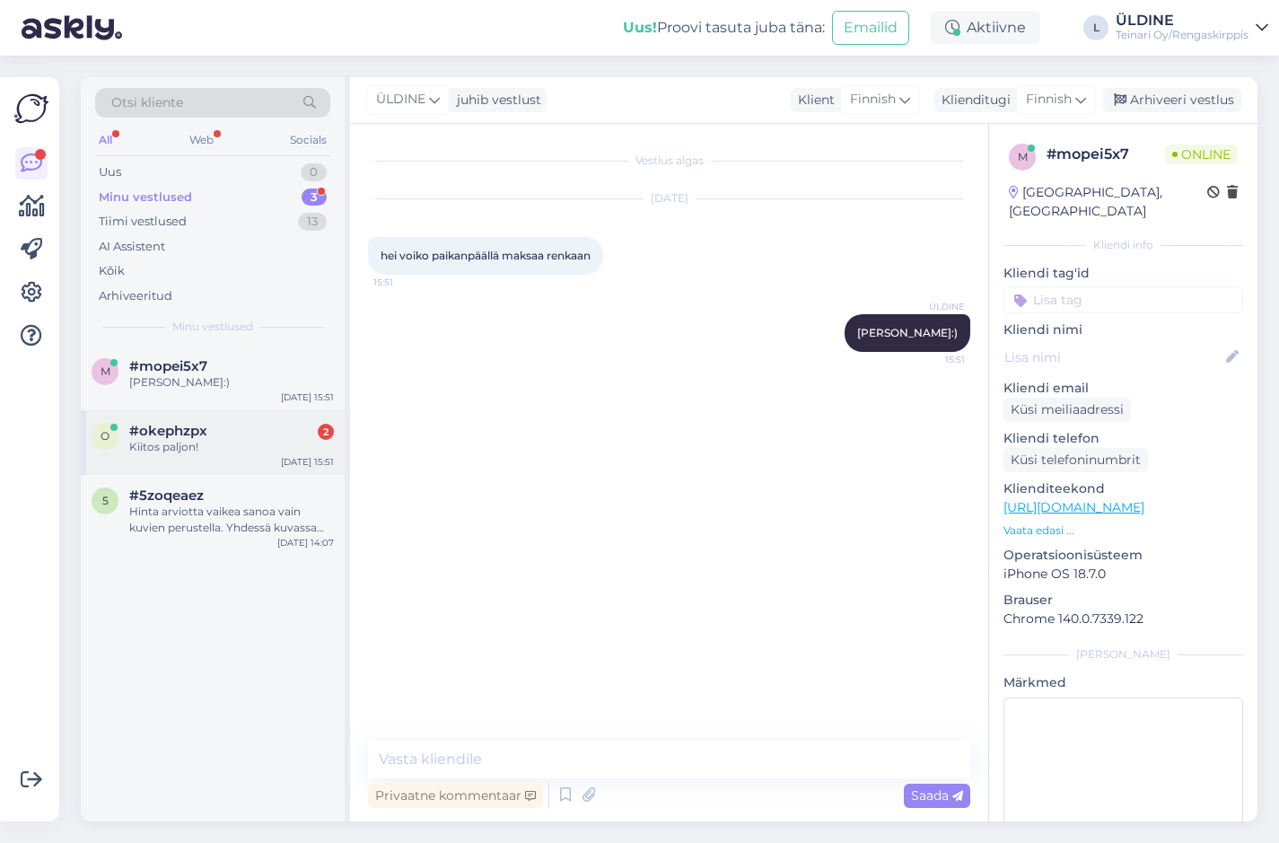
click at [204, 441] on div "Kiitos paljon!" at bounding box center [231, 447] width 205 height 16
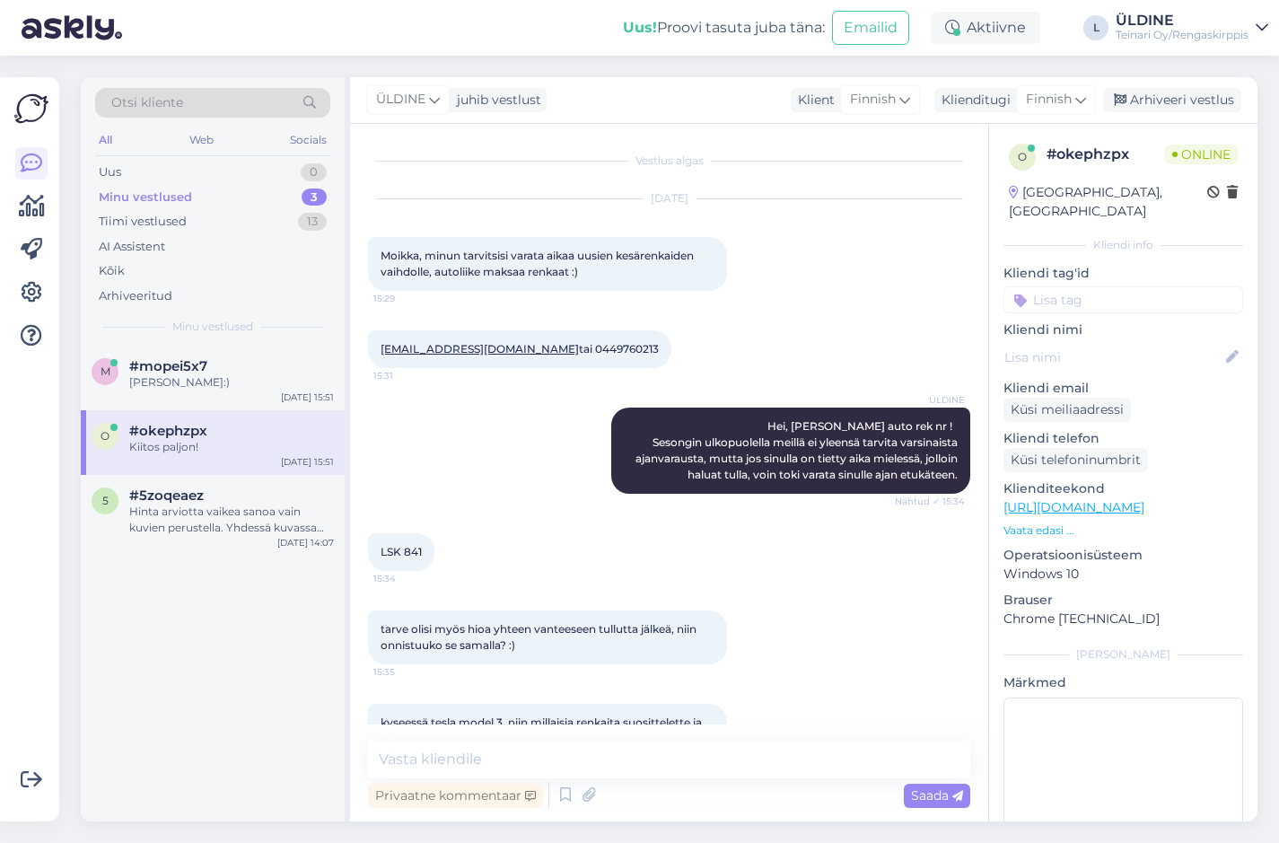
scroll to position [1064, 0]
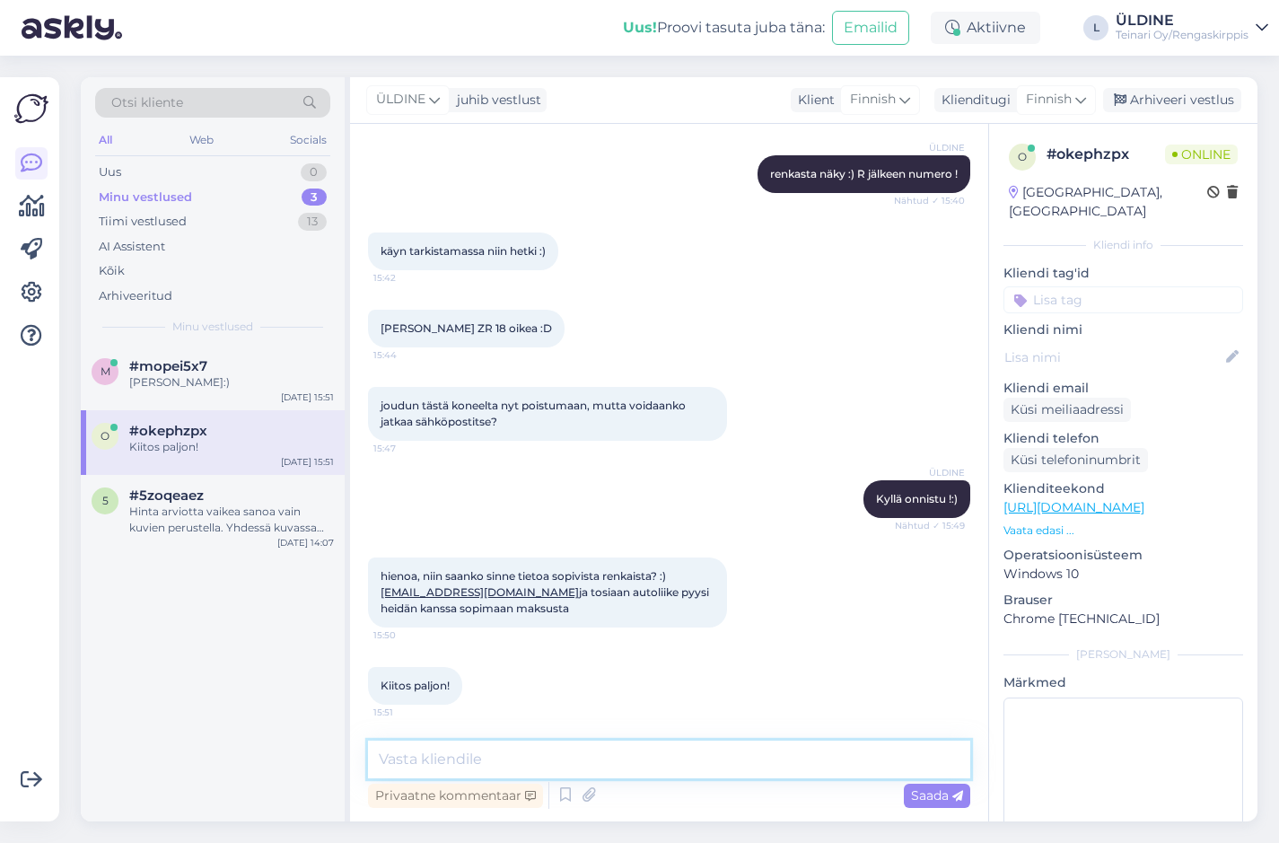
click at [526, 755] on textarea at bounding box center [669, 760] width 602 height 38
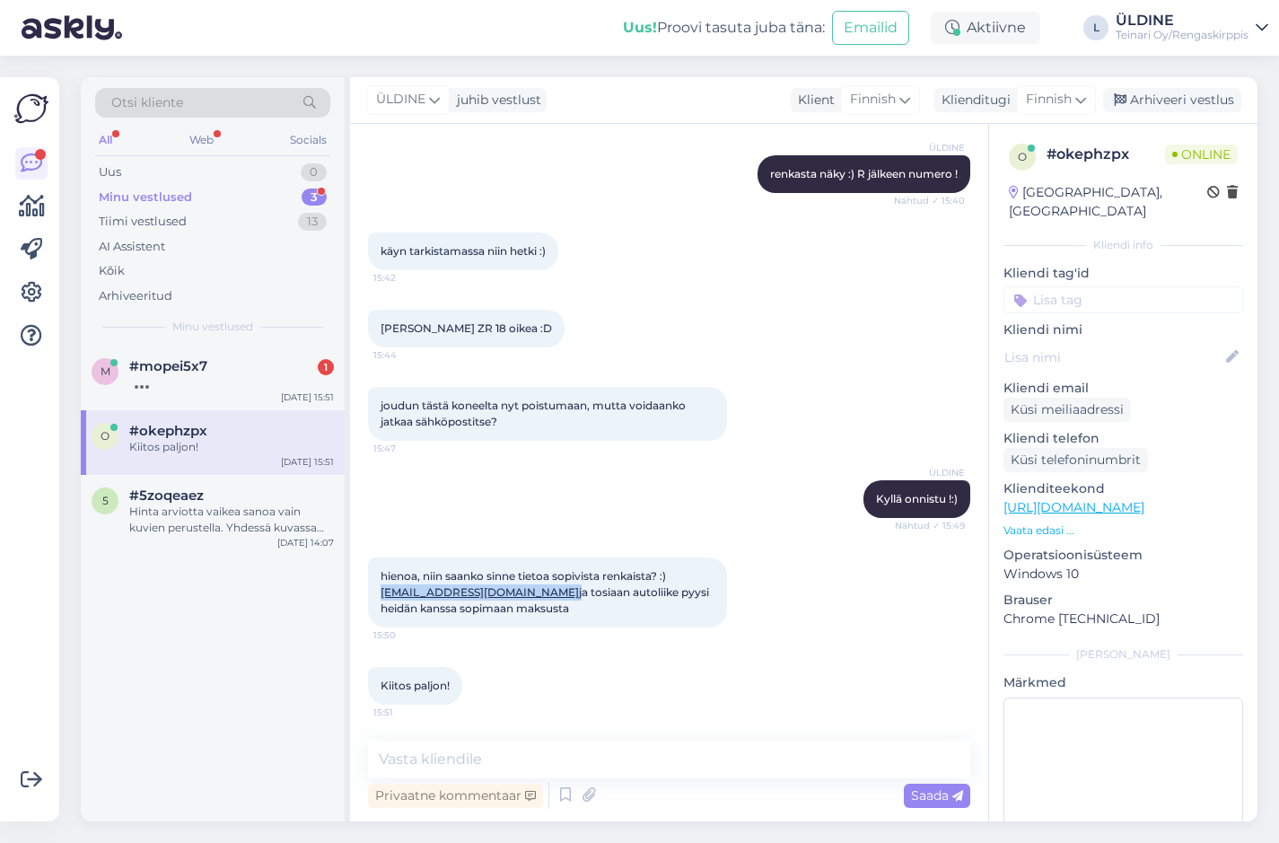
drag, startPoint x: 510, startPoint y: 593, endPoint x: 379, endPoint y: 592, distance: 131.1
click at [379, 592] on div "hienoa, niin saanko sinne tietoa sopivista renkaista? :) [EMAIL_ADDRESS][DOMAIN…" at bounding box center [547, 593] width 359 height 70
drag, startPoint x: 379, startPoint y: 592, endPoint x: 391, endPoint y: 592, distance: 11.7
copy span "[EMAIL_ADDRESS][DOMAIN_NAME]"
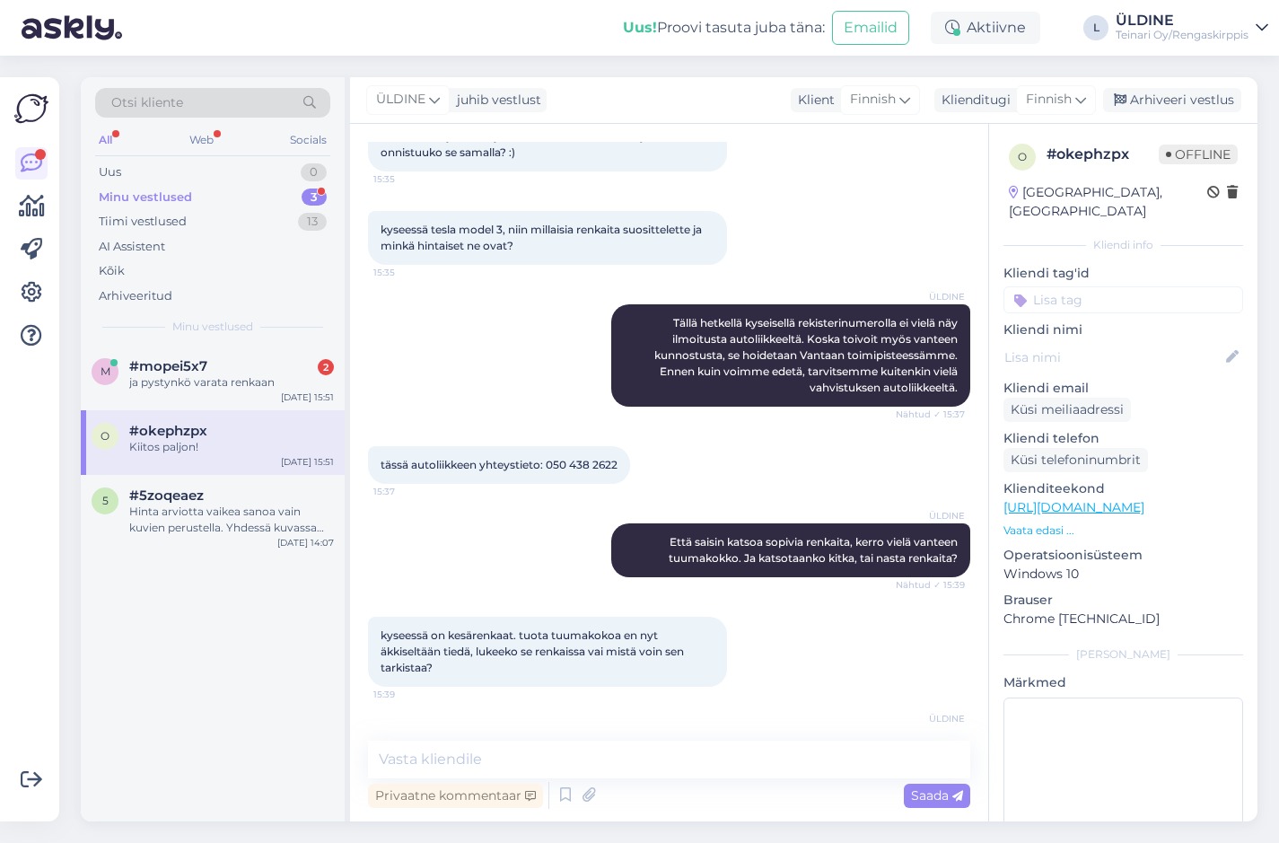
scroll to position [256, 0]
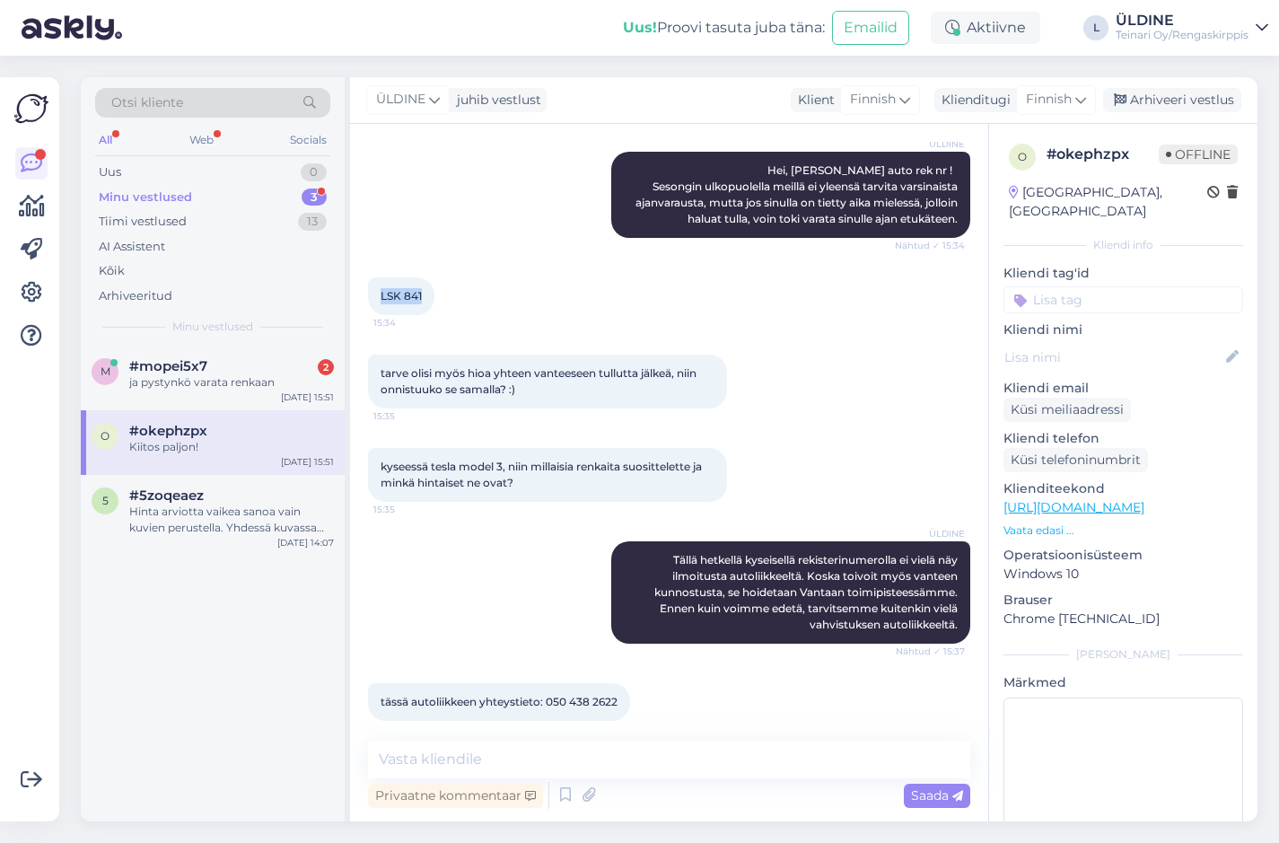
drag, startPoint x: 380, startPoint y: 295, endPoint x: 424, endPoint y: 300, distance: 44.3
click at [424, 300] on div "LSK 841 15:34" at bounding box center [401, 296] width 66 height 38
drag, startPoint x: 424, startPoint y: 300, endPoint x: 407, endPoint y: 297, distance: 17.3
copy span "LSK 841"
click at [491, 596] on div "ÜLDINE Tällä hetkellä kyseisellä rekisterinumerolla ei vielä näy ilmoitusta aut…" at bounding box center [669, 593] width 602 height 142
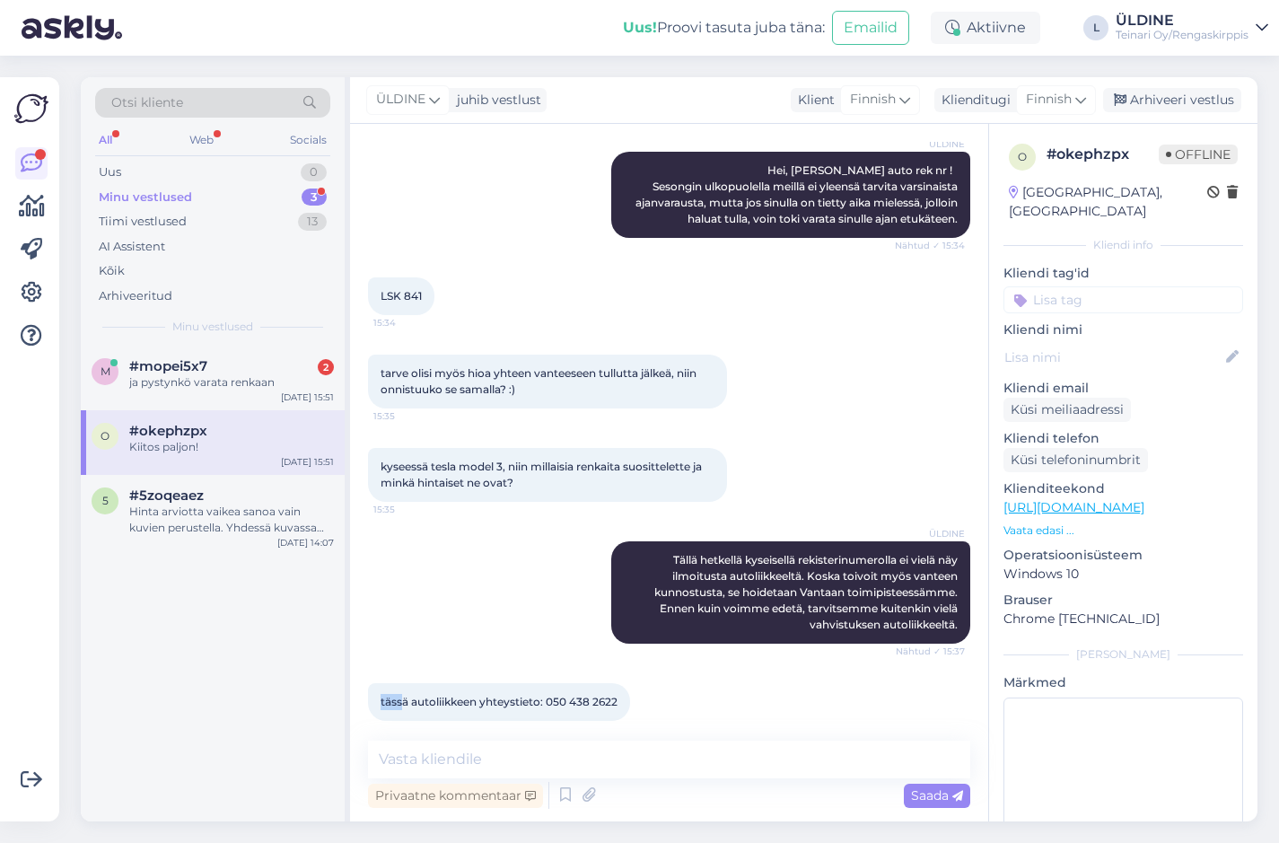
drag, startPoint x: 380, startPoint y: 699, endPoint x: 400, endPoint y: 701, distance: 20.8
click at [400, 701] on div "tässä autoliikkeen yhteystieto: 050 438 2622 15:37" at bounding box center [499, 702] width 262 height 38
drag, startPoint x: 400, startPoint y: 701, endPoint x: 455, endPoint y: 648, distance: 76.2
click at [461, 646] on div "ÜLDINE Tällä hetkellä kyseisellä rekisterinumerolla ei vielä näy ilmoitusta aut…" at bounding box center [669, 593] width 602 height 142
click at [414, 697] on span "tässä autoliikkeen yhteystieto: 050 438 2622" at bounding box center [499, 701] width 237 height 13
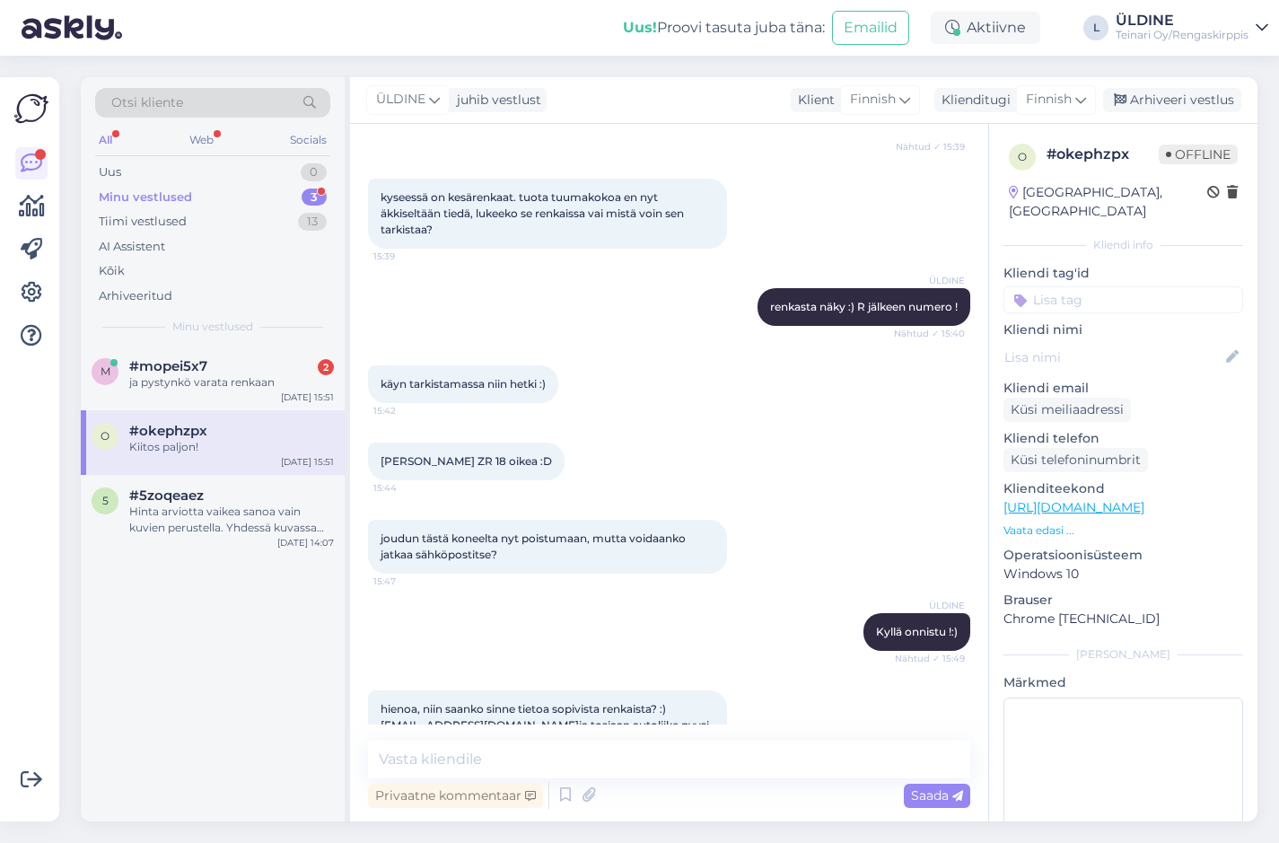
scroll to position [1064, 0]
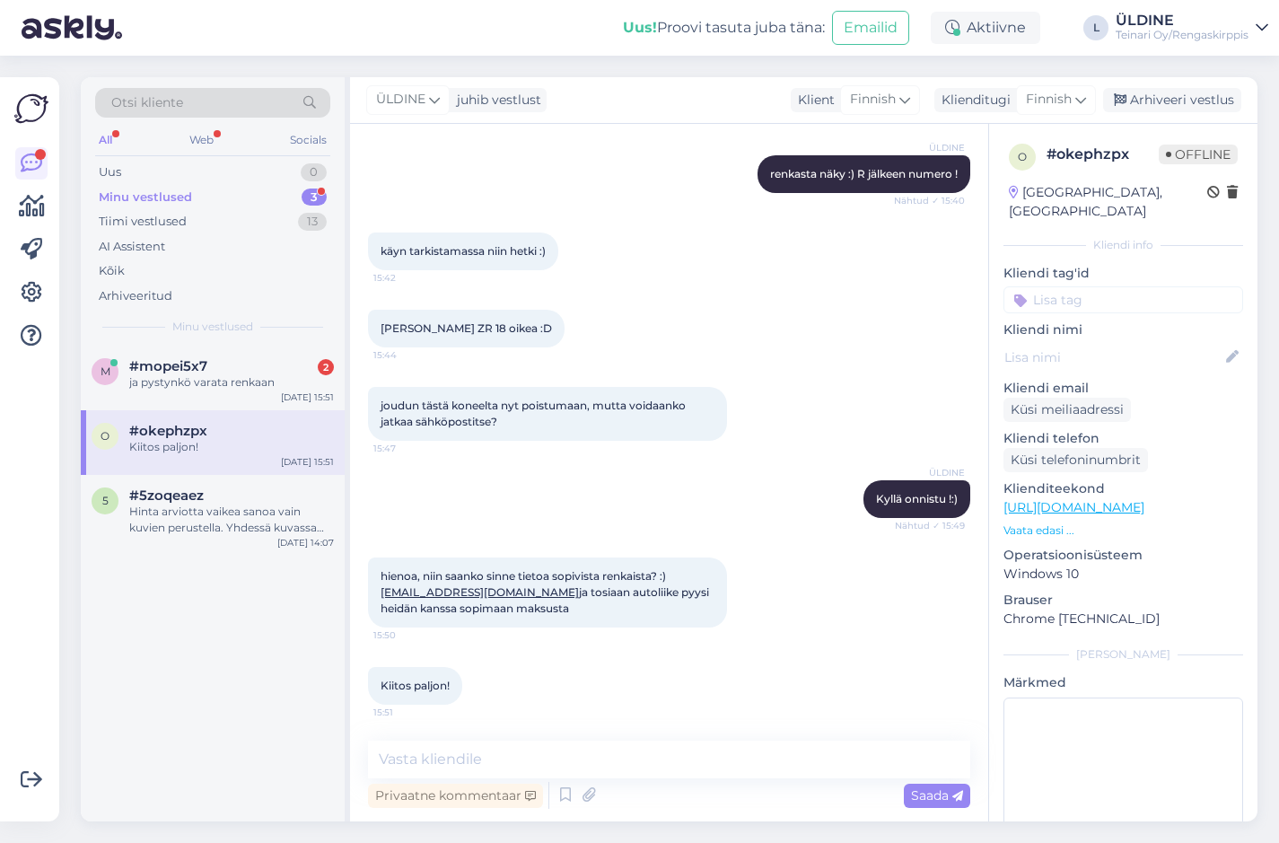
drag, startPoint x: 382, startPoint y: 576, endPoint x: 539, endPoint y: 608, distance: 159.4
click at [539, 608] on div "hienoa, niin saanko sinne tietoa sopivista renkaista? :) [EMAIL_ADDRESS][DOMAIN…" at bounding box center [547, 593] width 359 height 70
drag, startPoint x: 539, startPoint y: 608, endPoint x: 488, endPoint y: 598, distance: 52.1
copy span "hienoa, niin saanko sinne tietoa sopivista renkaista? :) [EMAIL_ADDRESS][DOMAIN…"
click at [571, 692] on div "Kiitos paljon! 15:51" at bounding box center [669, 685] width 602 height 77
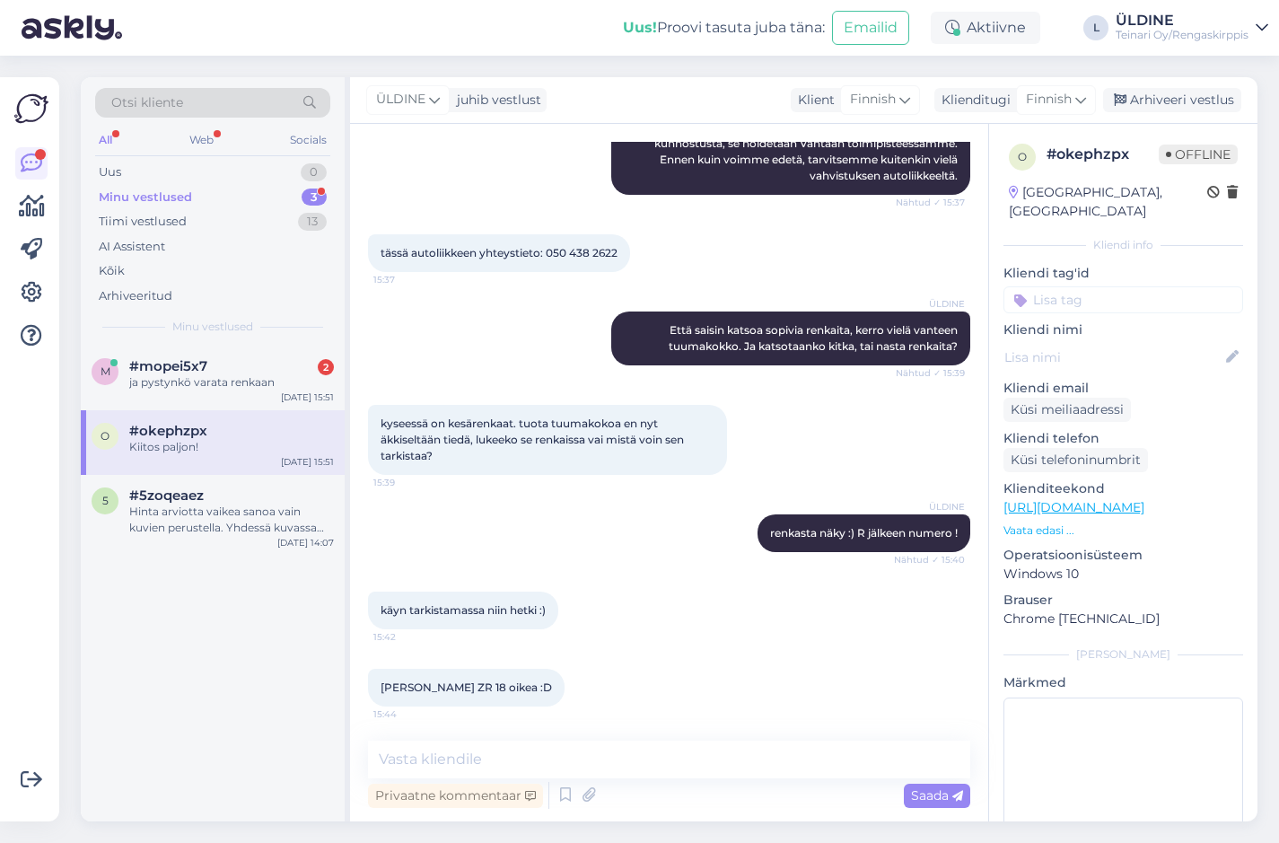
scroll to position [256, 0]
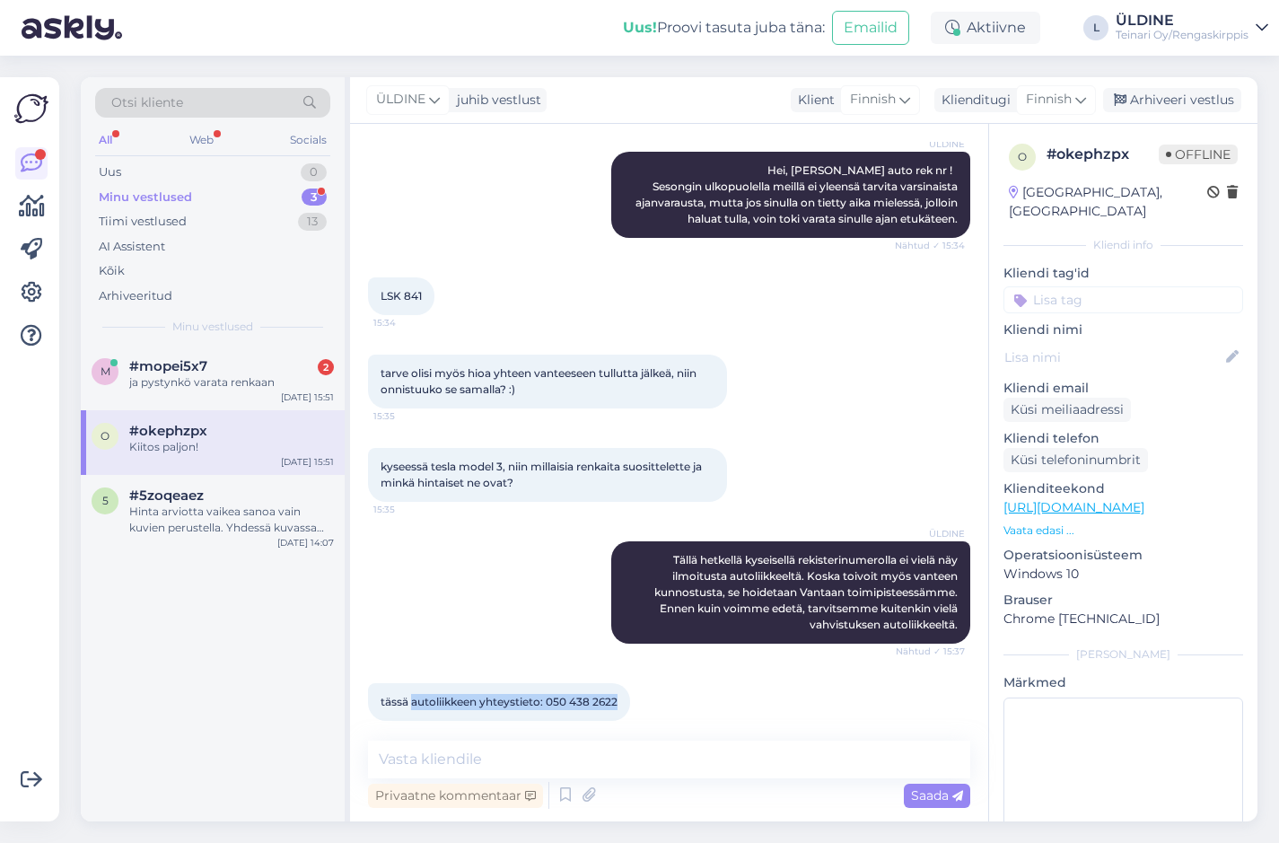
drag, startPoint x: 411, startPoint y: 699, endPoint x: 620, endPoint y: 699, distance: 209.2
click at [620, 699] on div "tässä autoliikkeen yhteystieto: 050 438 2622 15:37" at bounding box center [499, 702] width 262 height 38
drag, startPoint x: 620, startPoint y: 699, endPoint x: 604, endPoint y: 703, distance: 16.6
copy span "autoliikkeen yhteystieto: 050 438 2622"
click at [536, 550] on div "ÜLDINE Tällä hetkellä kyseisellä rekisterinumerolla ei vielä näy ilmoitusta aut…" at bounding box center [669, 593] width 602 height 142
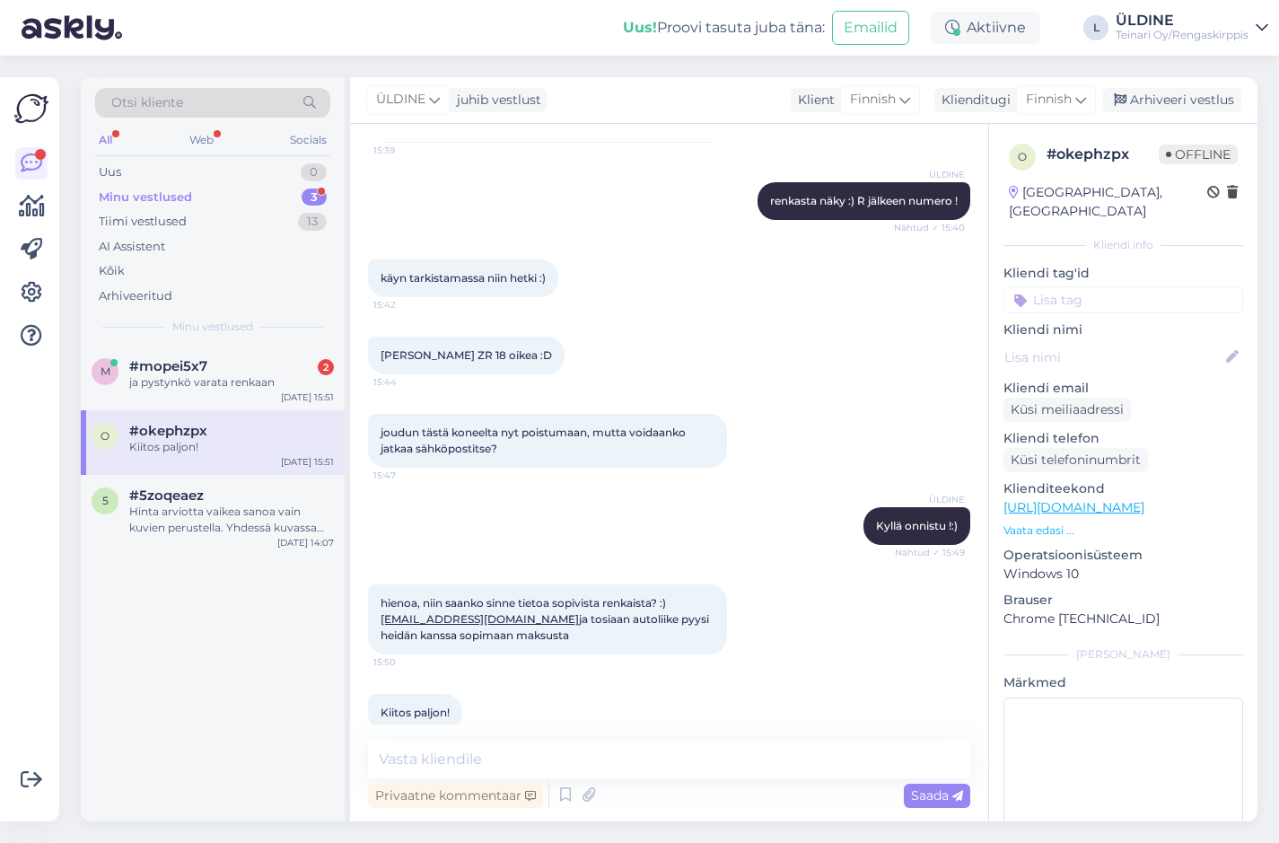
scroll to position [1064, 0]
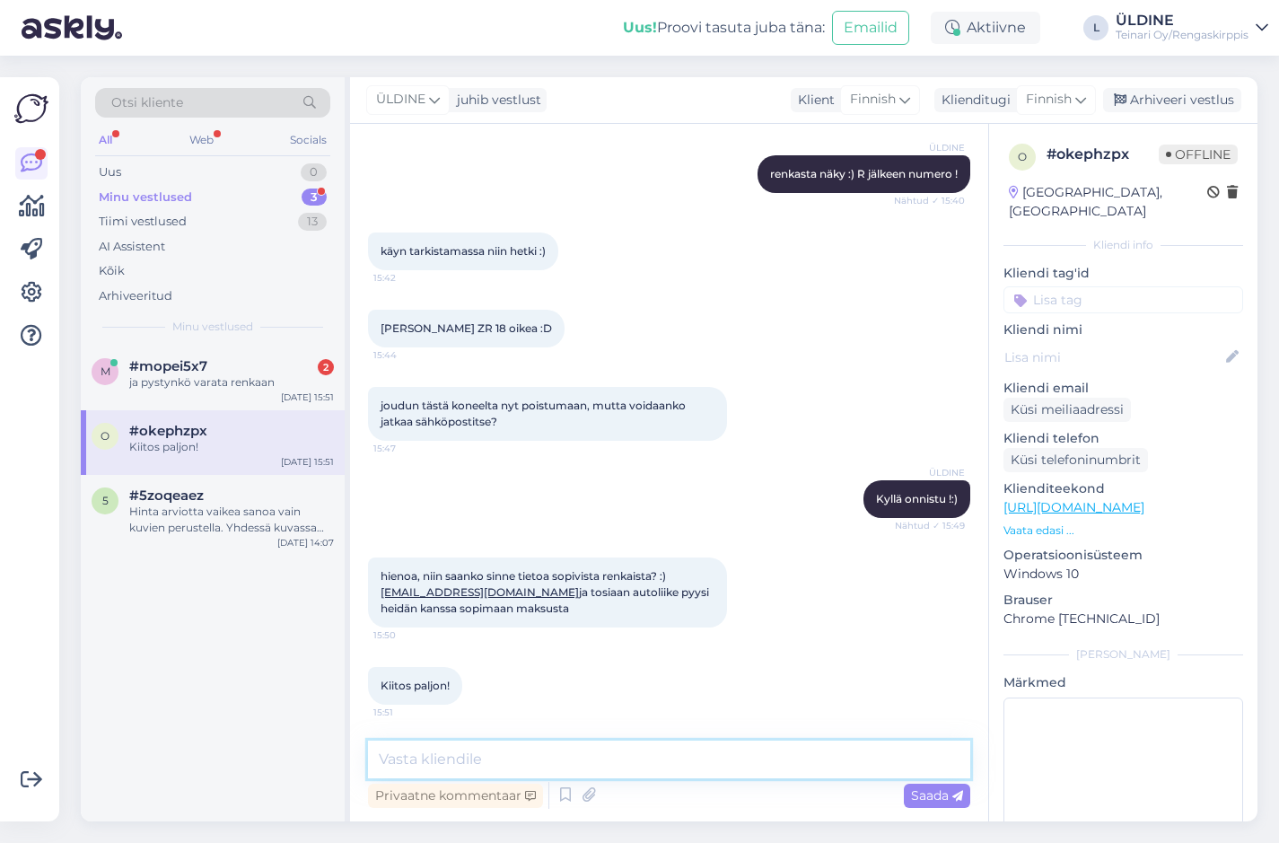
paste textarea "Välitän tarjouspyyntösi eteenpäin henkilölle, joka hoitaa autoliikkeitä. Mukava…"
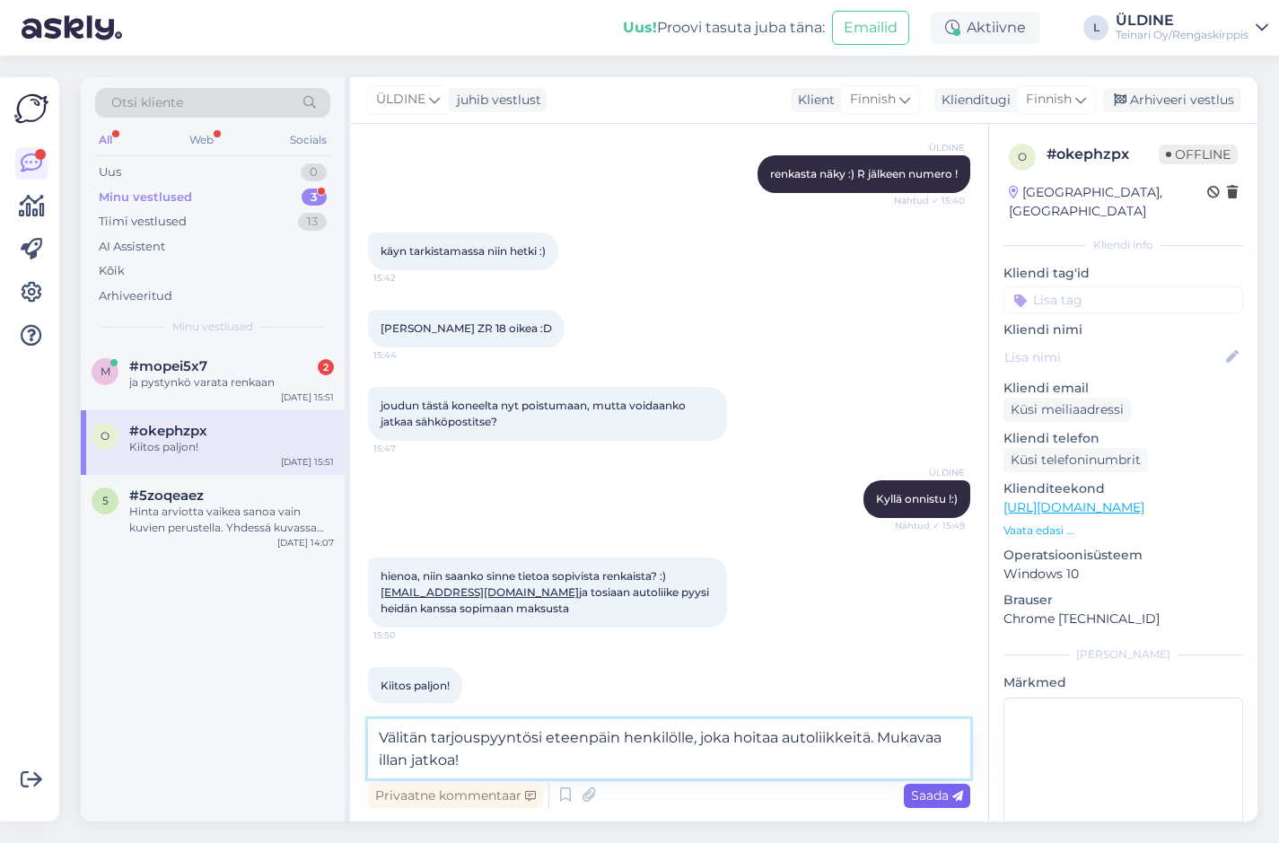
type textarea "Välitän tarjouspyyntösi eteenpäin henkilölle, joka hoitaa autoliikkeitä. Mukava…"
click at [926, 797] on span "Saada" at bounding box center [937, 795] width 52 height 16
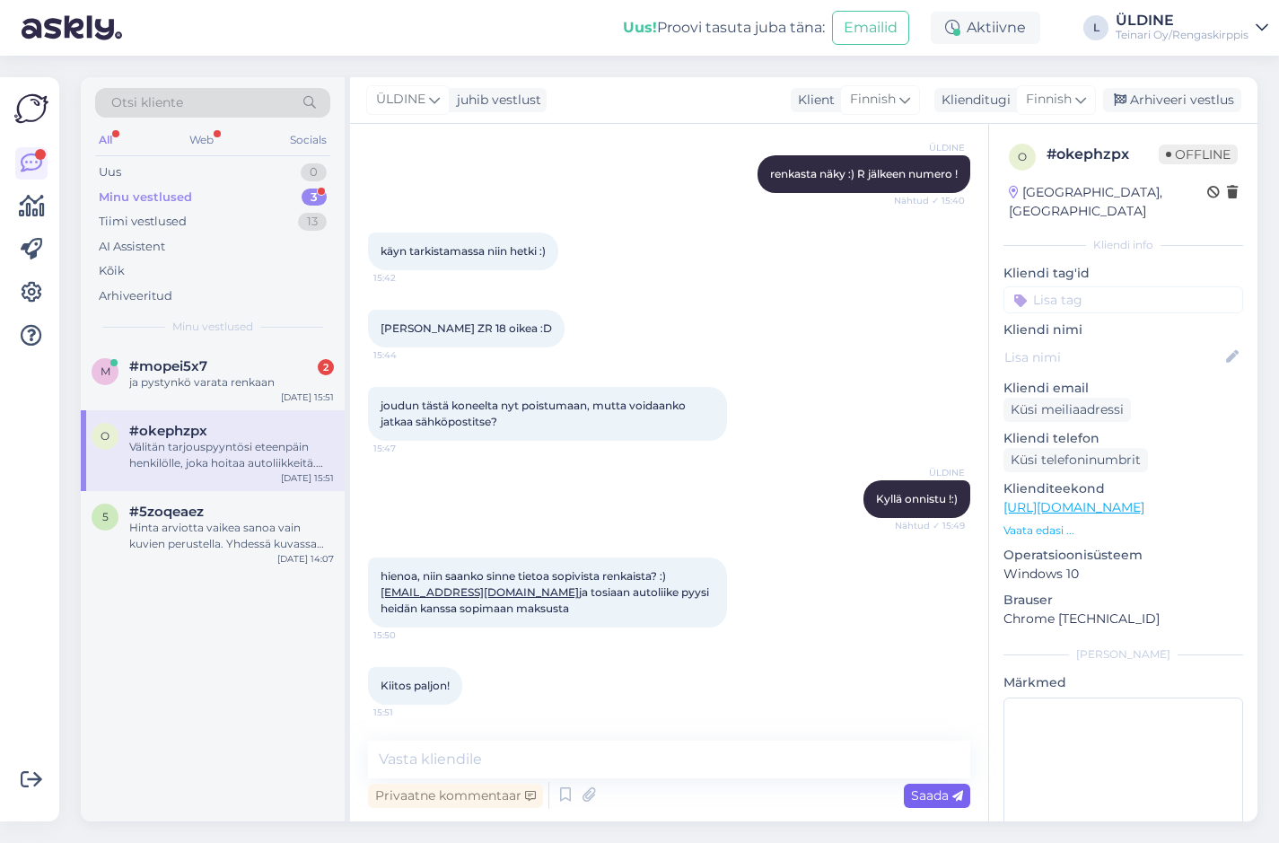
scroll to position [1157, 0]
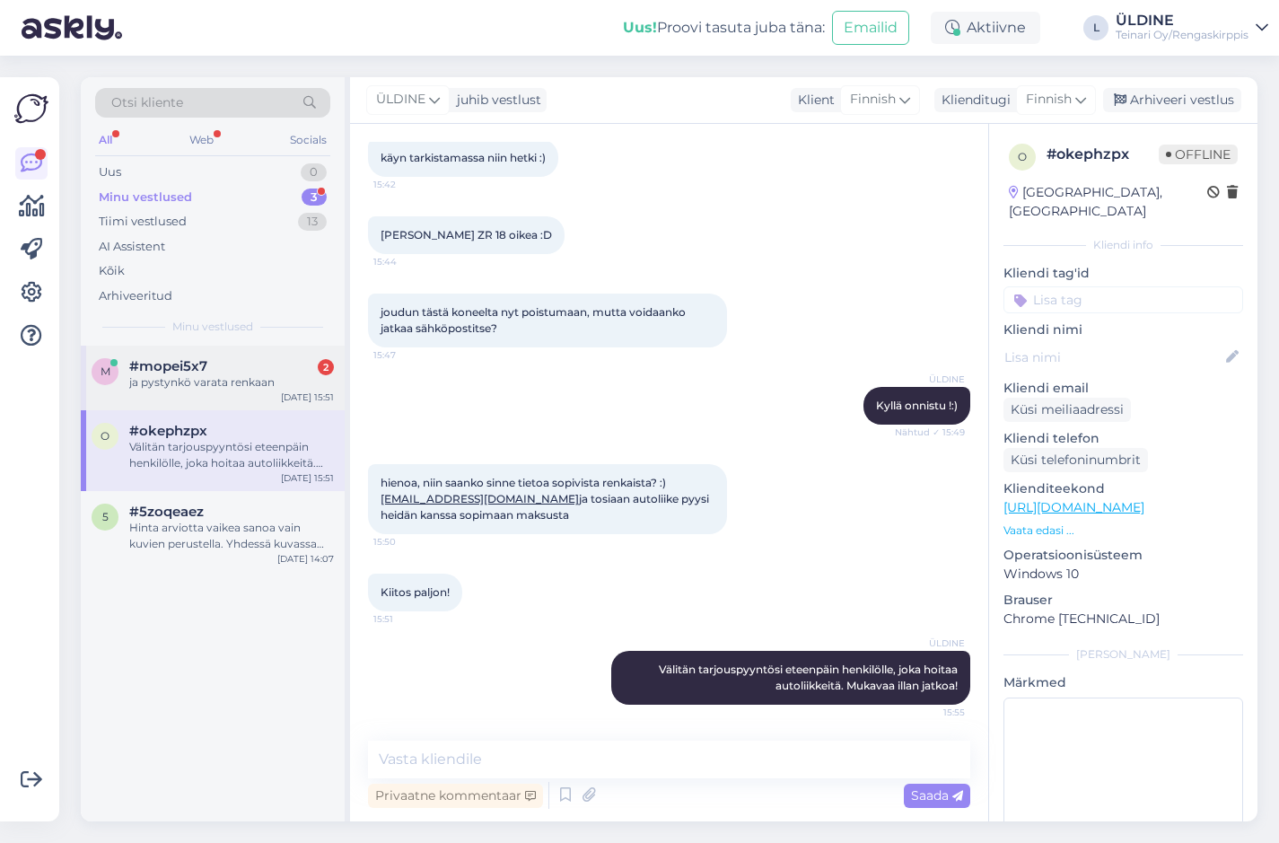
click at [262, 375] on div "ja pystynkö varata renkaan" at bounding box center [231, 382] width 205 height 16
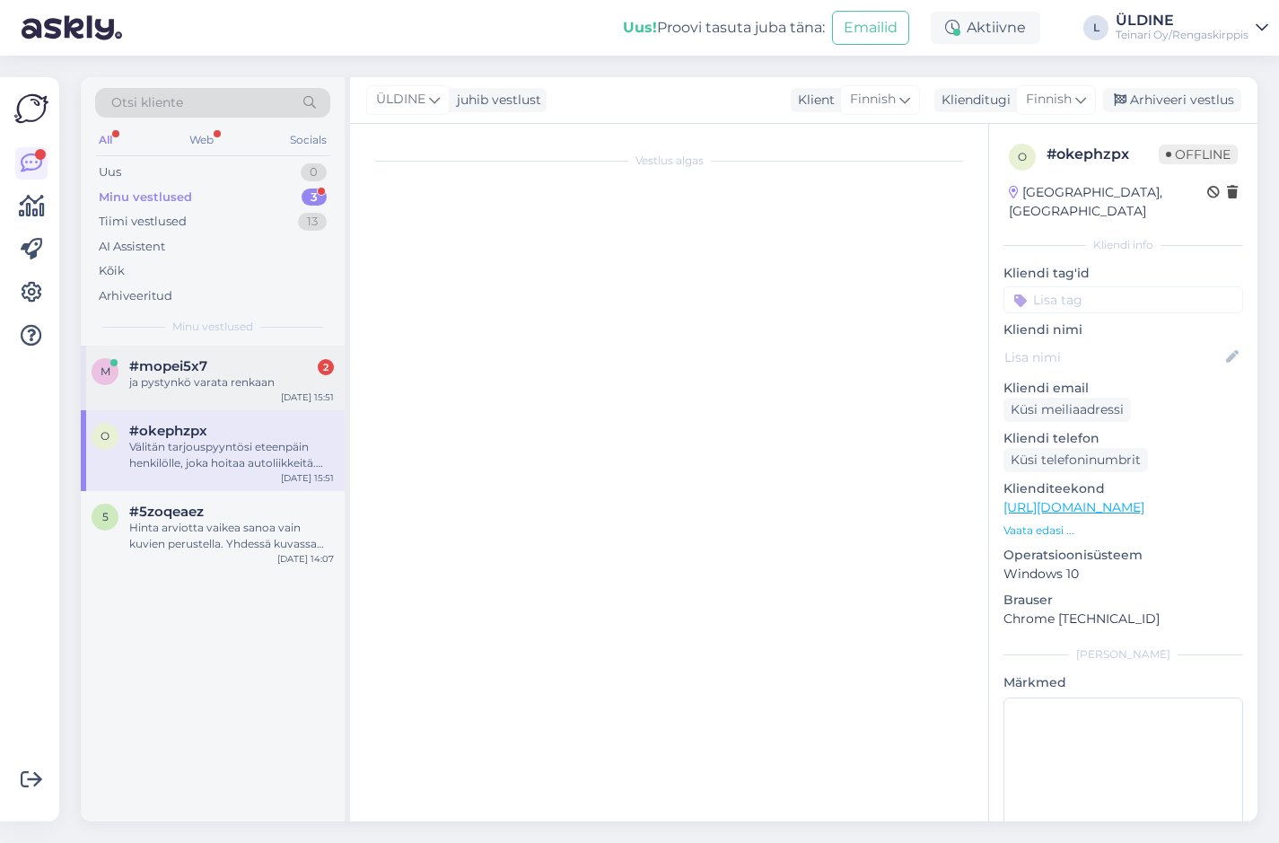
scroll to position [0, 0]
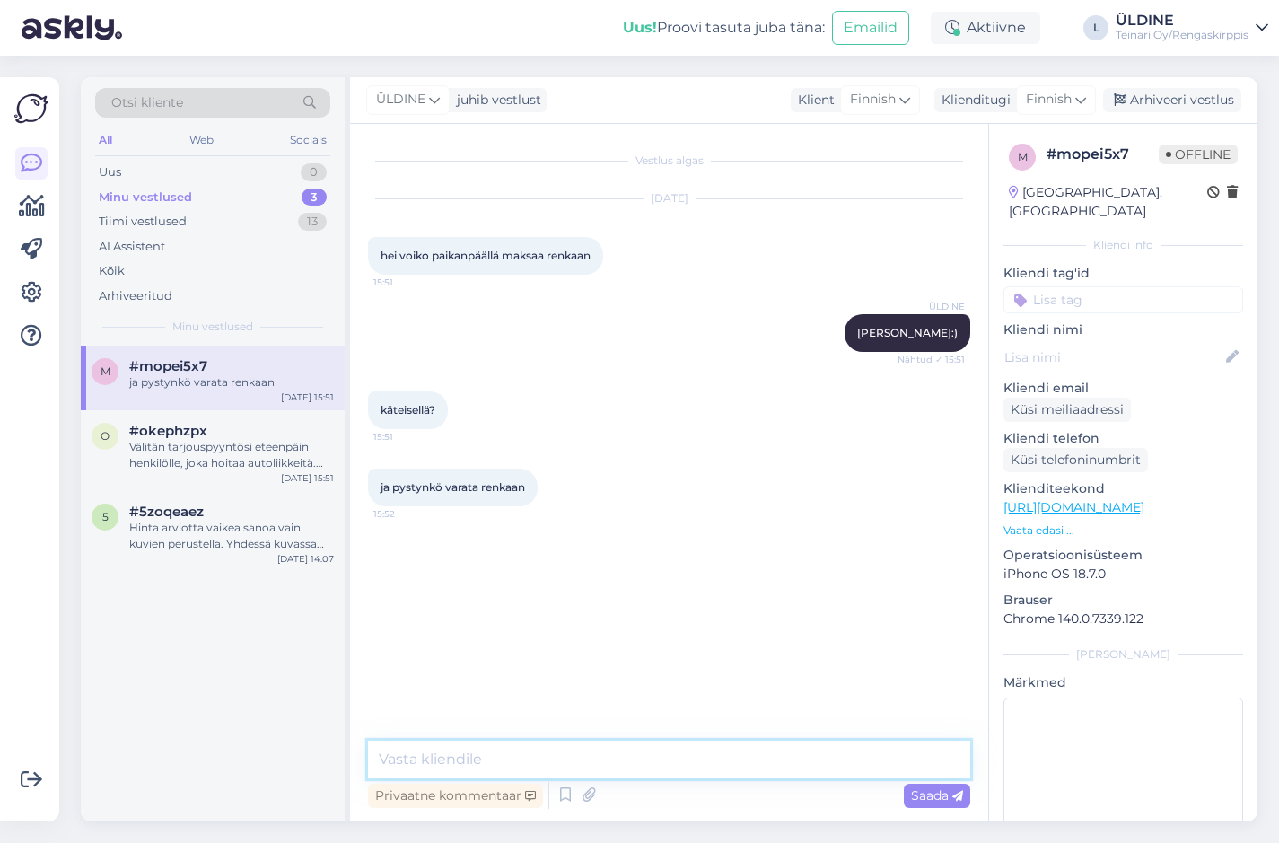
click at [499, 759] on textarea at bounding box center [669, 760] width 602 height 38
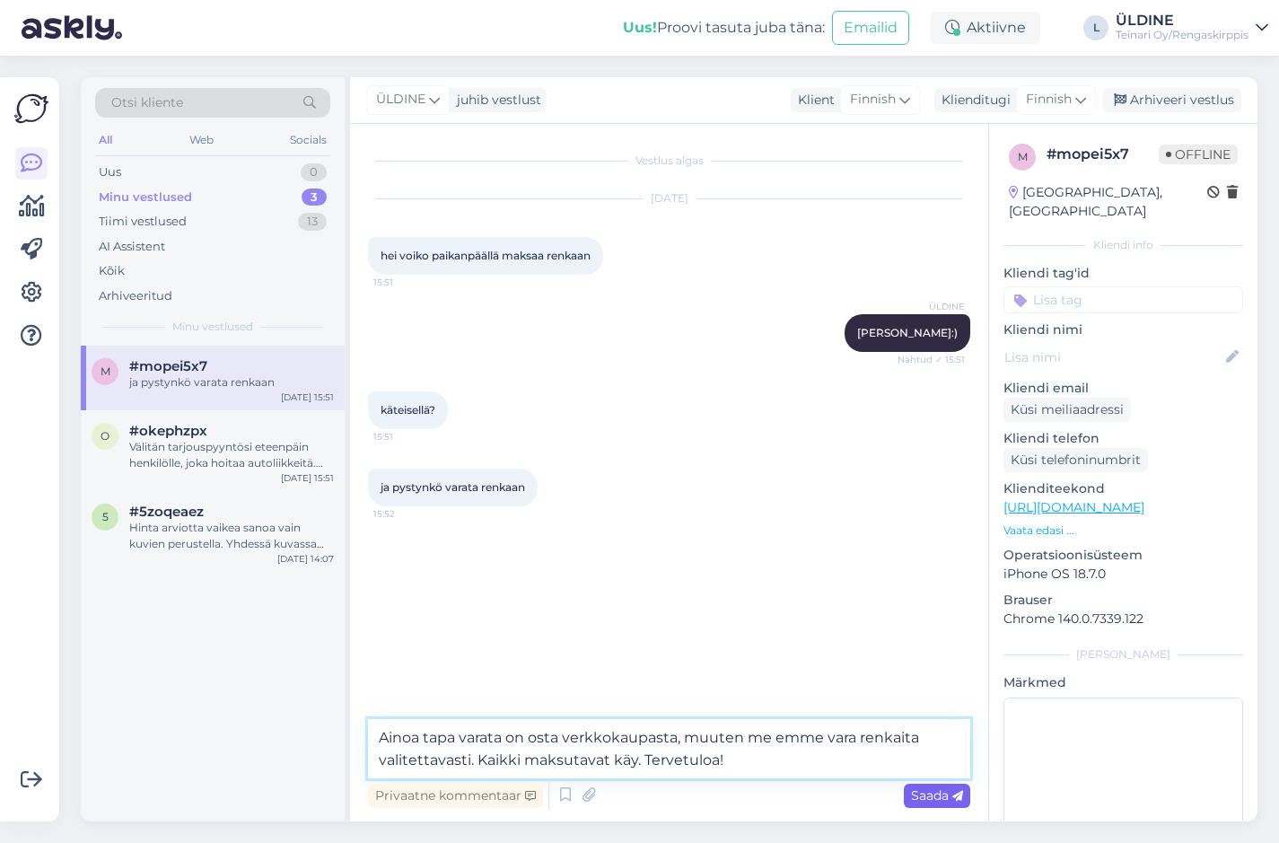
type textarea "Ainoa tapa varata on osta verkkokaupasta, muuten me emme vara renkaita valitett…"
click at [920, 794] on span "Saada" at bounding box center [937, 795] width 52 height 16
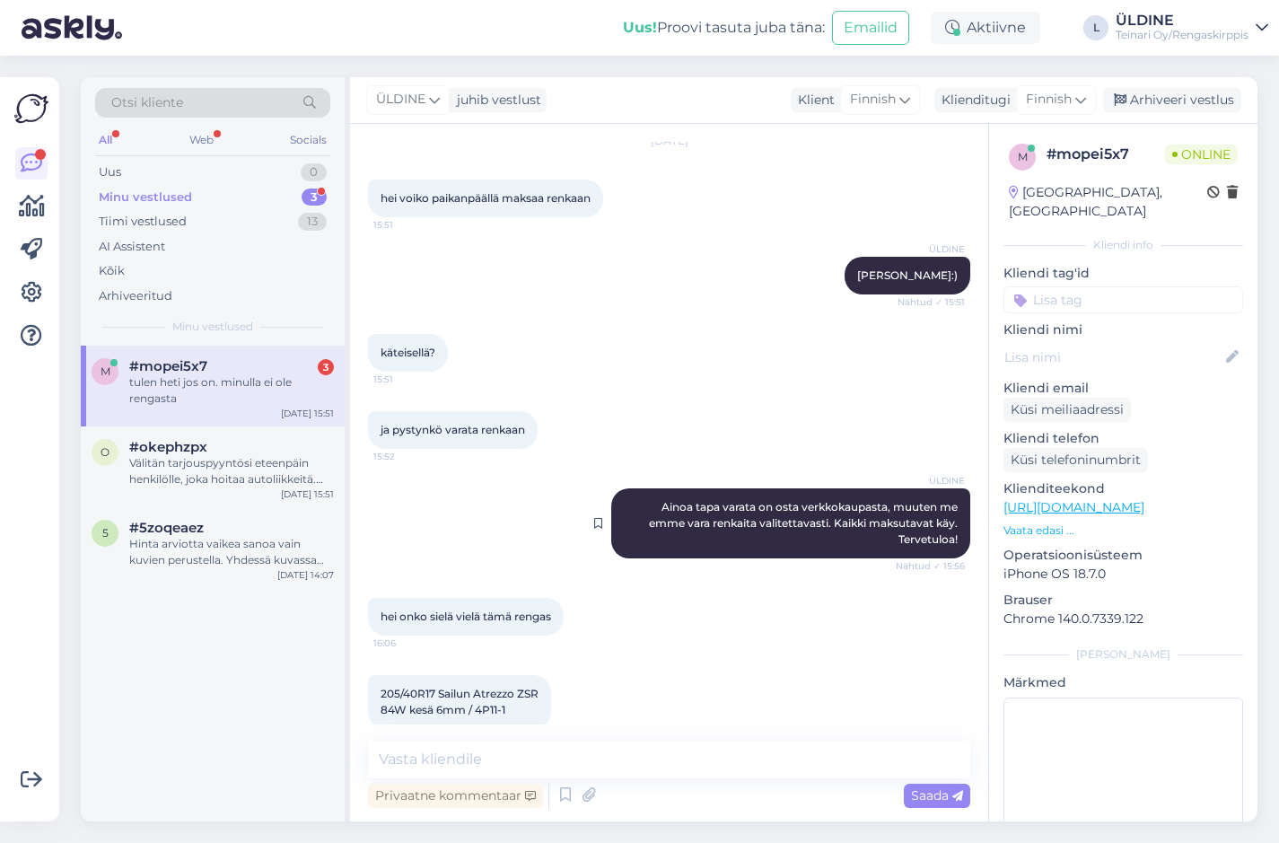
scroll to position [159, 0]
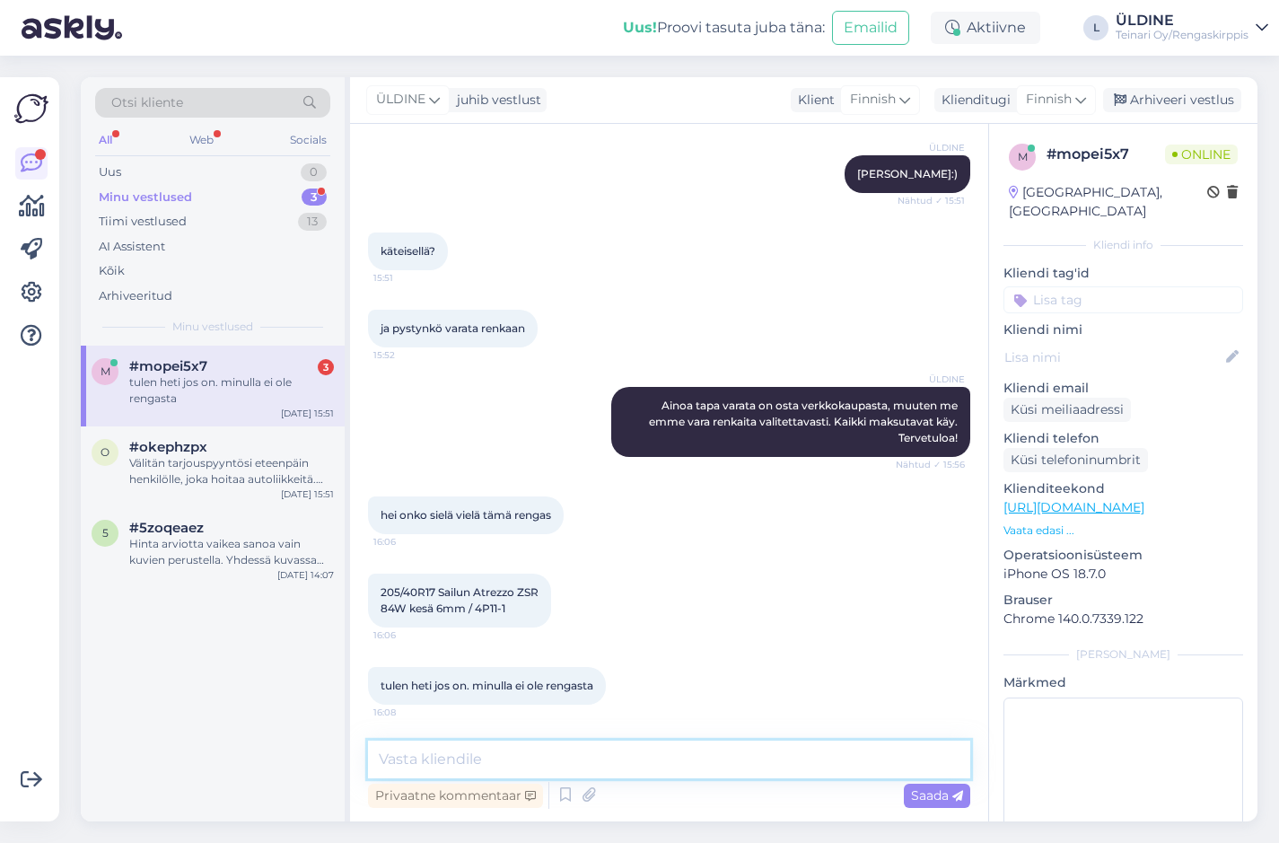
click at [460, 760] on textarea at bounding box center [669, 760] width 602 height 38
type textarea "Hei löytyy Vantaalta:)"
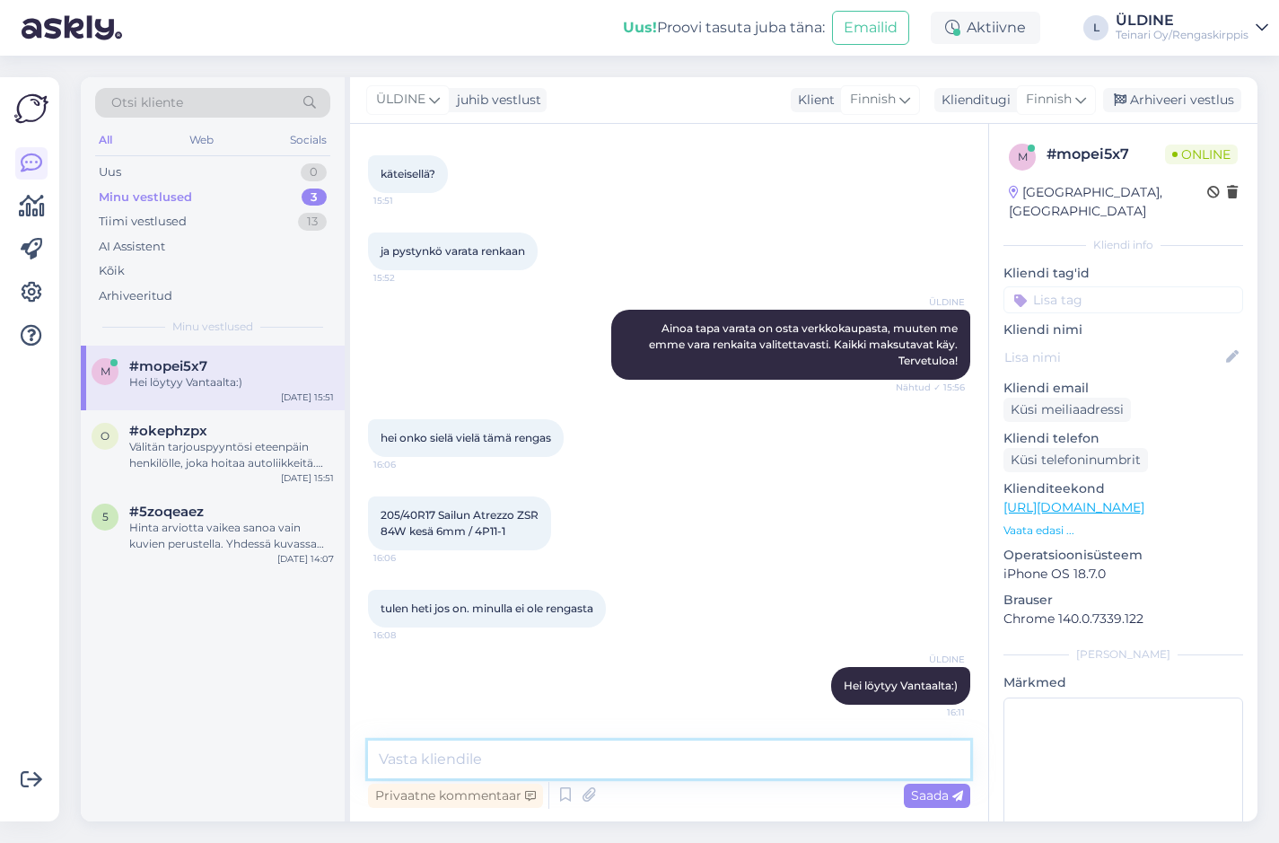
paste textarea "VANTAA, Tiilenlyöjänkuja 2, 01720: 1"
type textarea "VANTAA, Tiilenlyöjänkuja 2, 01720: 1"
click at [938, 793] on span "Saada" at bounding box center [937, 795] width 52 height 16
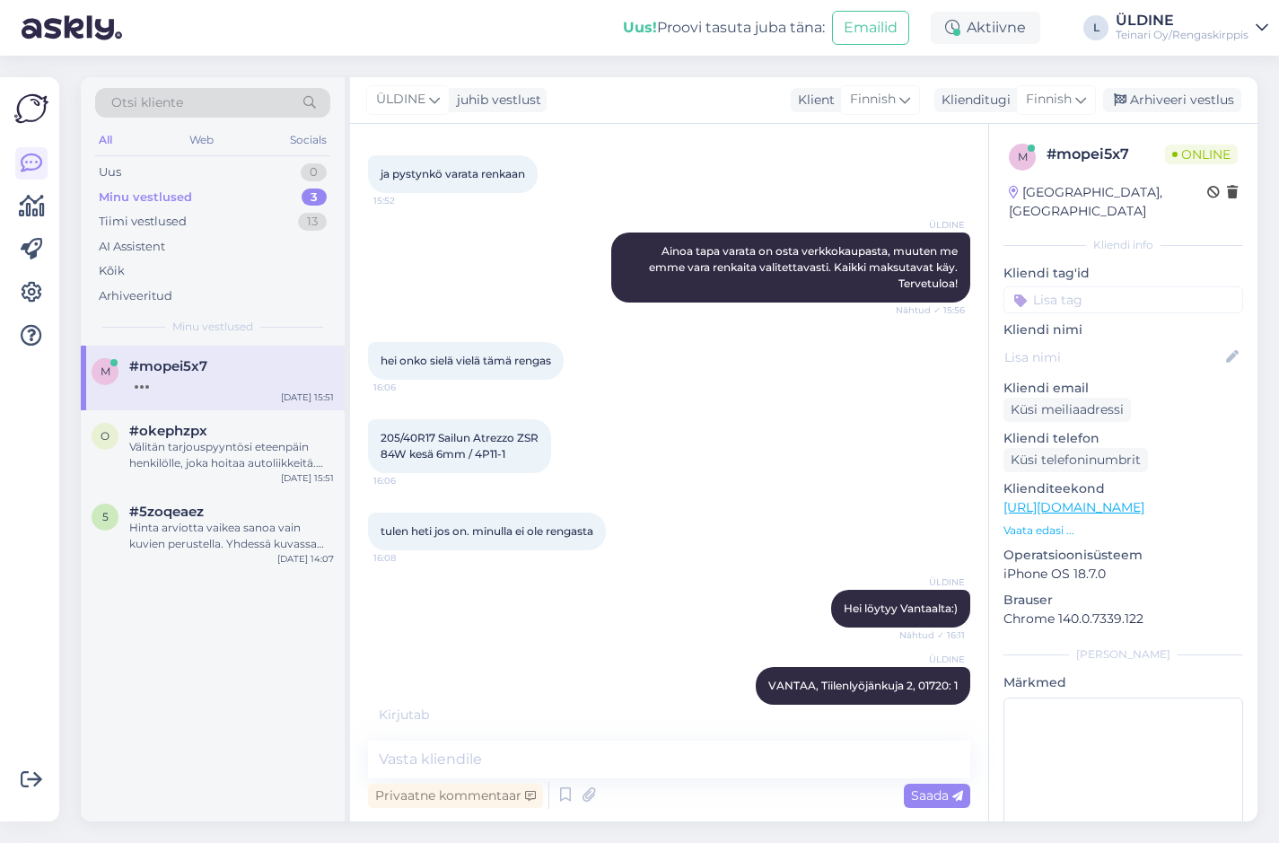
click at [201, 652] on div "m #mopei5x7 [DATE] 15:51 o #okephzpx Välitän tarjouspyyntösi eteenpäin henkilöl…" at bounding box center [213, 584] width 264 height 476
click at [457, 760] on textarea at bounding box center [669, 760] width 602 height 38
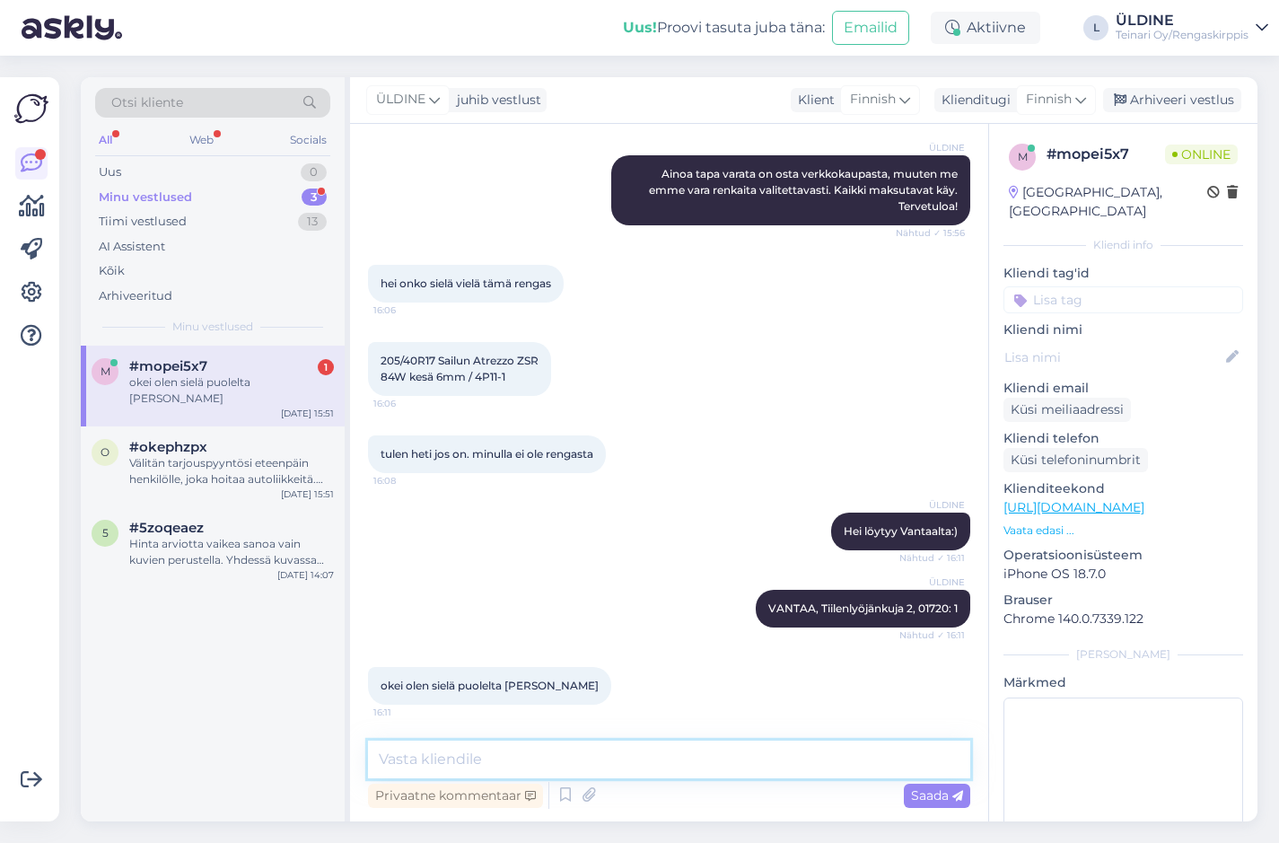
type textarea "J"
type textarea "[PERSON_NAME] auto rek laitan sinut [PERSON_NAME]:)"
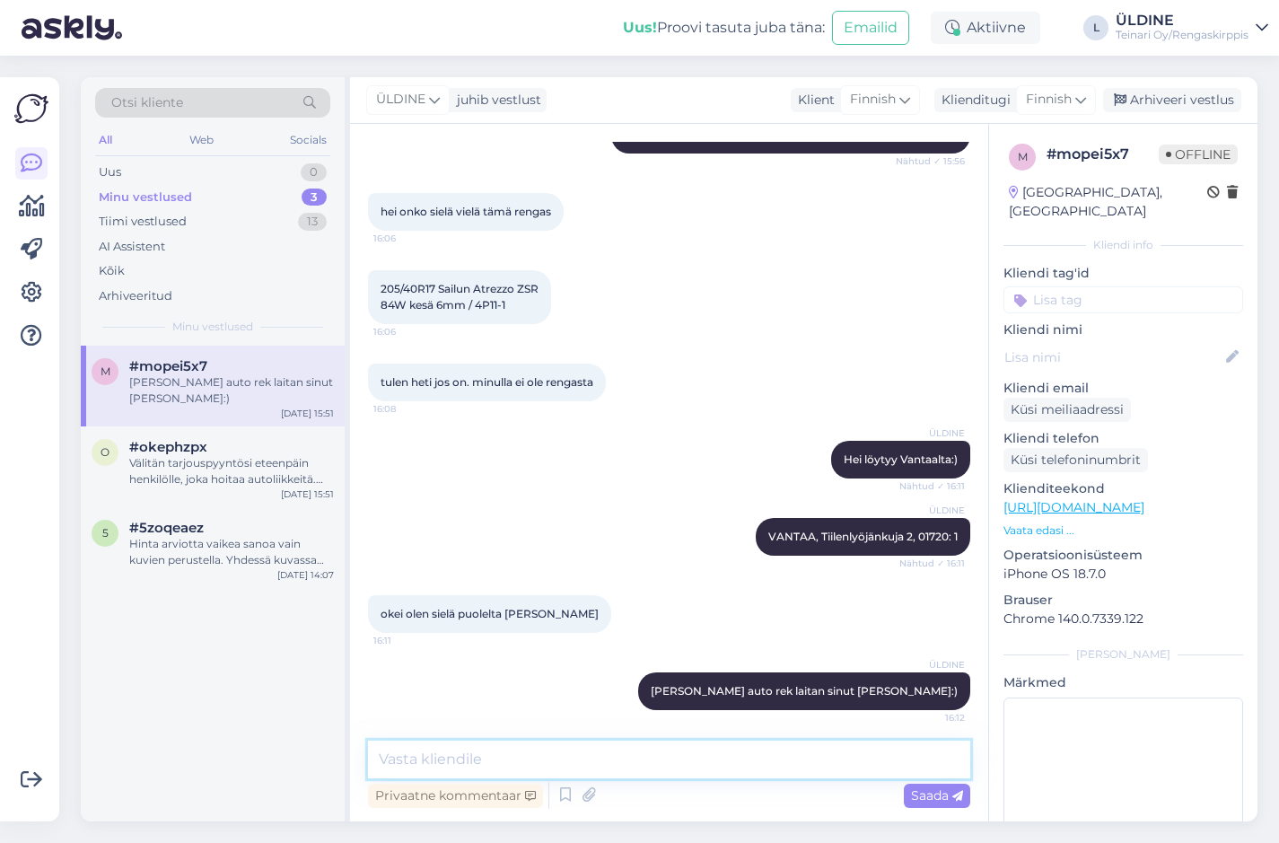
scroll to position [468, 0]
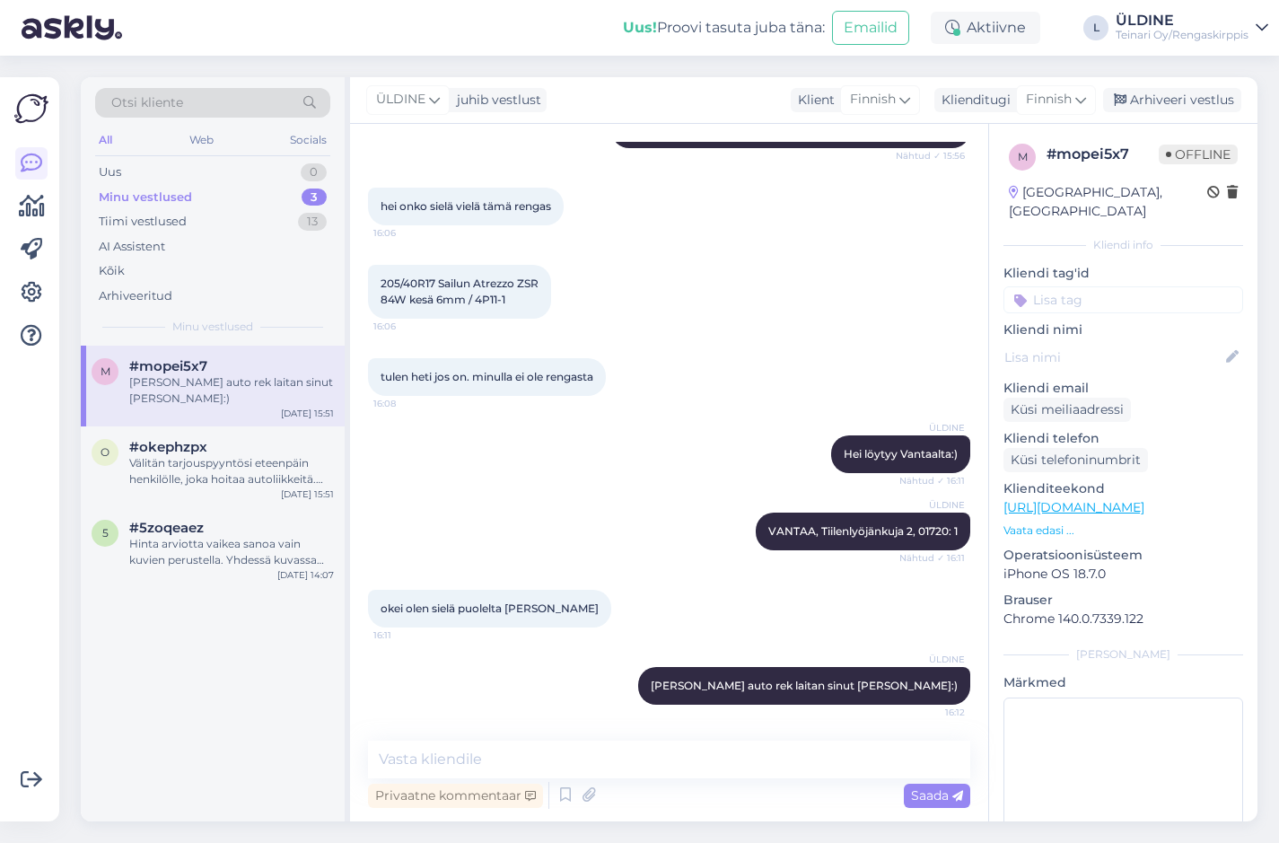
click at [609, 556] on div "ÜLDINE VANTAA, Tiilenlyöjänkuja 2, 01720: 1 Nähtud ✓ 16:11" at bounding box center [669, 531] width 602 height 77
drag, startPoint x: 506, startPoint y: 605, endPoint x: 613, endPoint y: 606, distance: 106.8
click at [599, 606] on span "okei olen sielä puolelta [PERSON_NAME]" at bounding box center [490, 608] width 218 height 13
drag, startPoint x: 613, startPoint y: 606, endPoint x: 602, endPoint y: 608, distance: 11.8
copy span "[PERSON_NAME]"
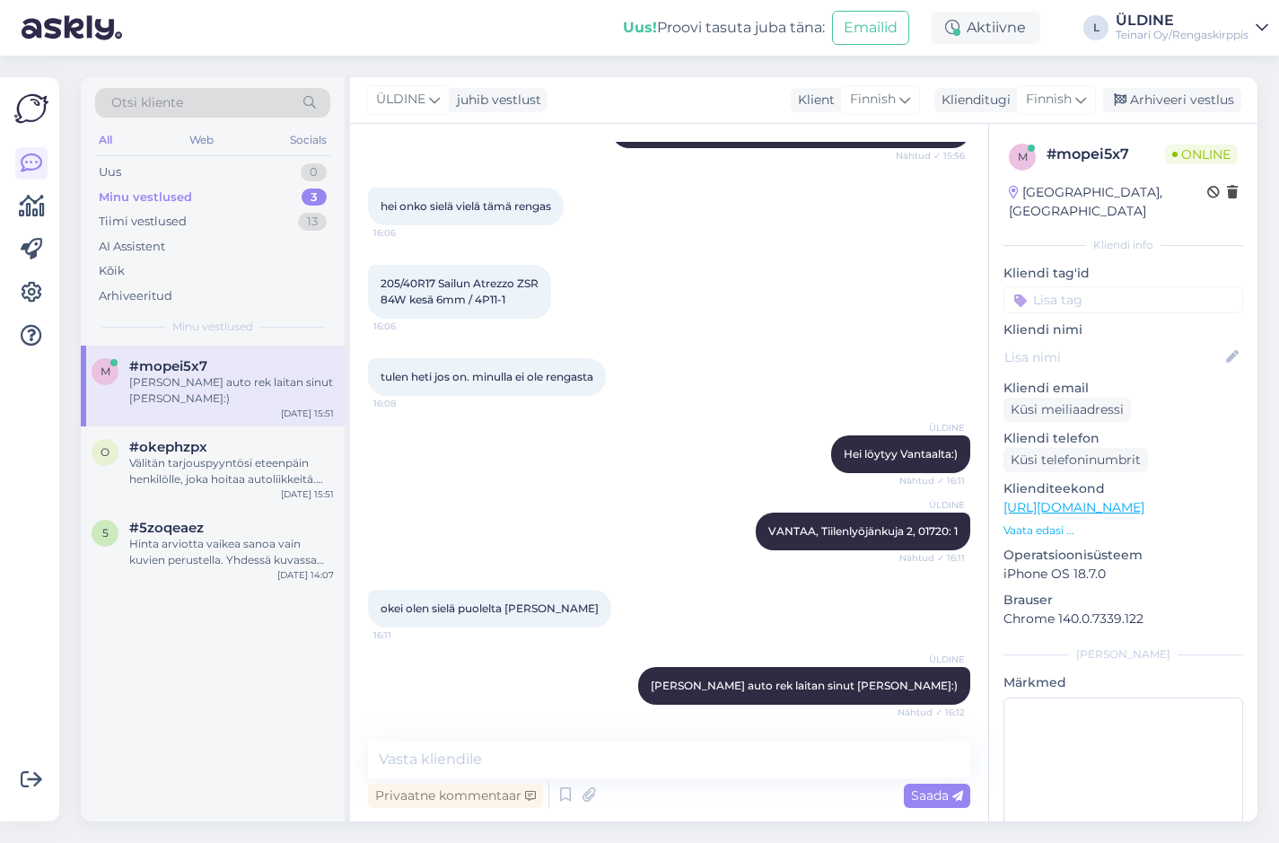
click at [699, 632] on div "okei olen sielä puolelta [PERSON_NAME] 16:11" at bounding box center [669, 608] width 602 height 77
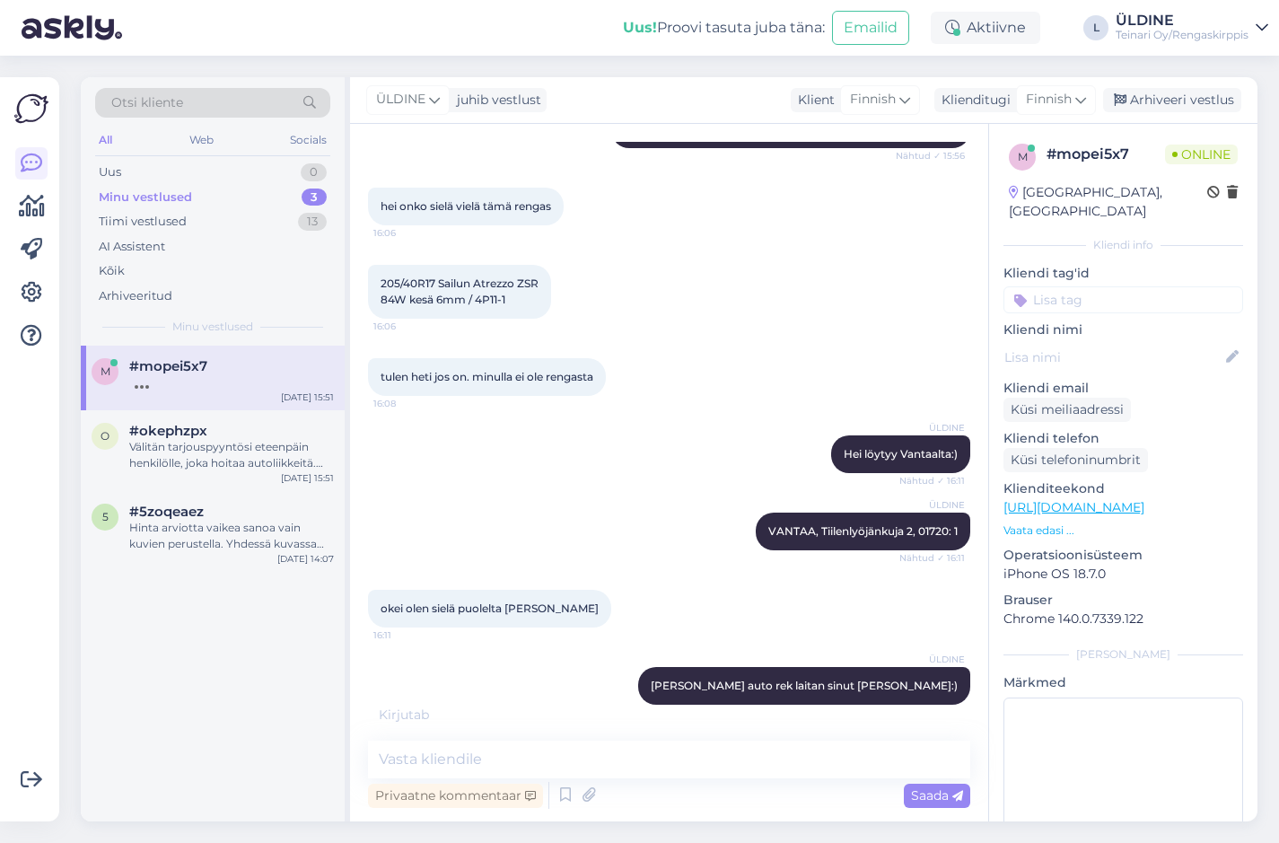
click at [612, 673] on div "[PERSON_NAME] auto rek laitan sinut [PERSON_NAME]:) Nähtud ✓ 16:12" at bounding box center [669, 685] width 602 height 77
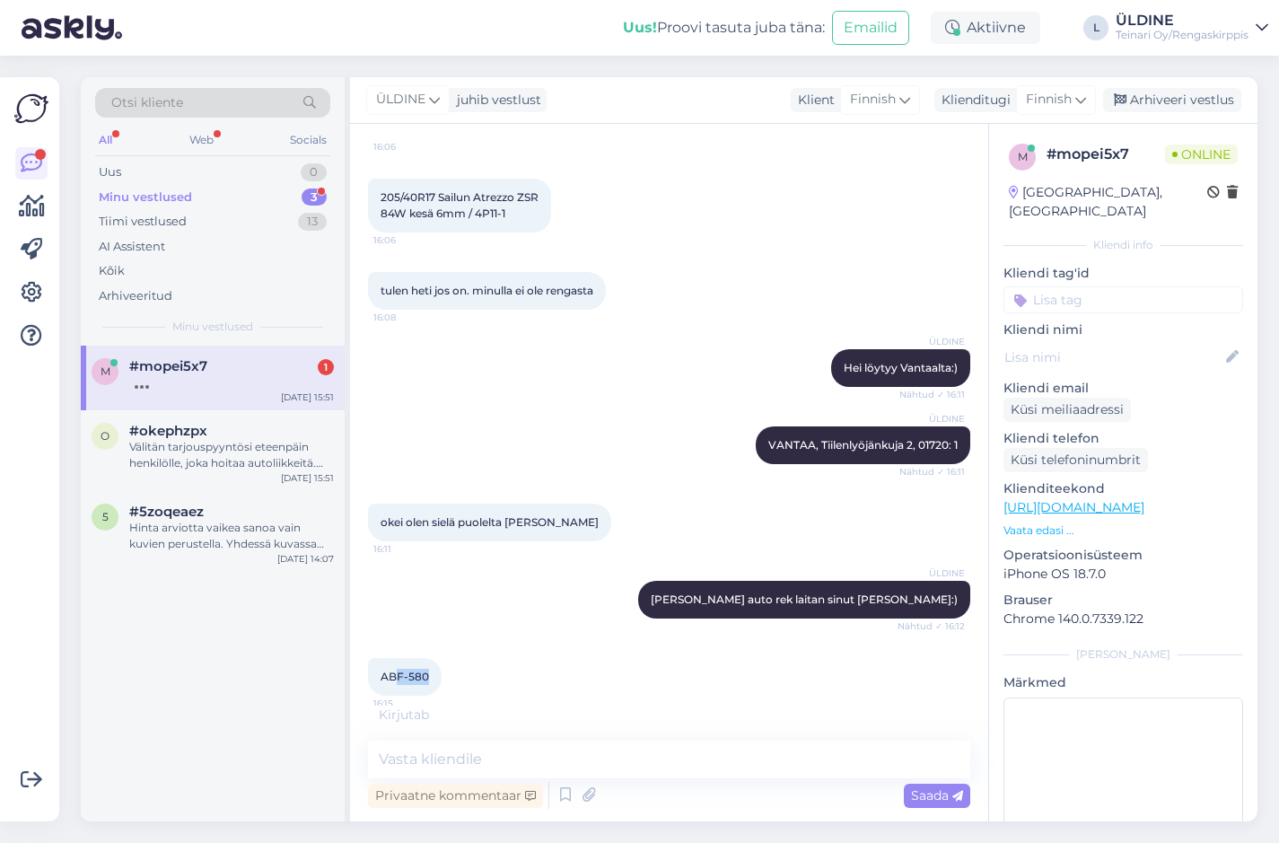
scroll to position [564, 0]
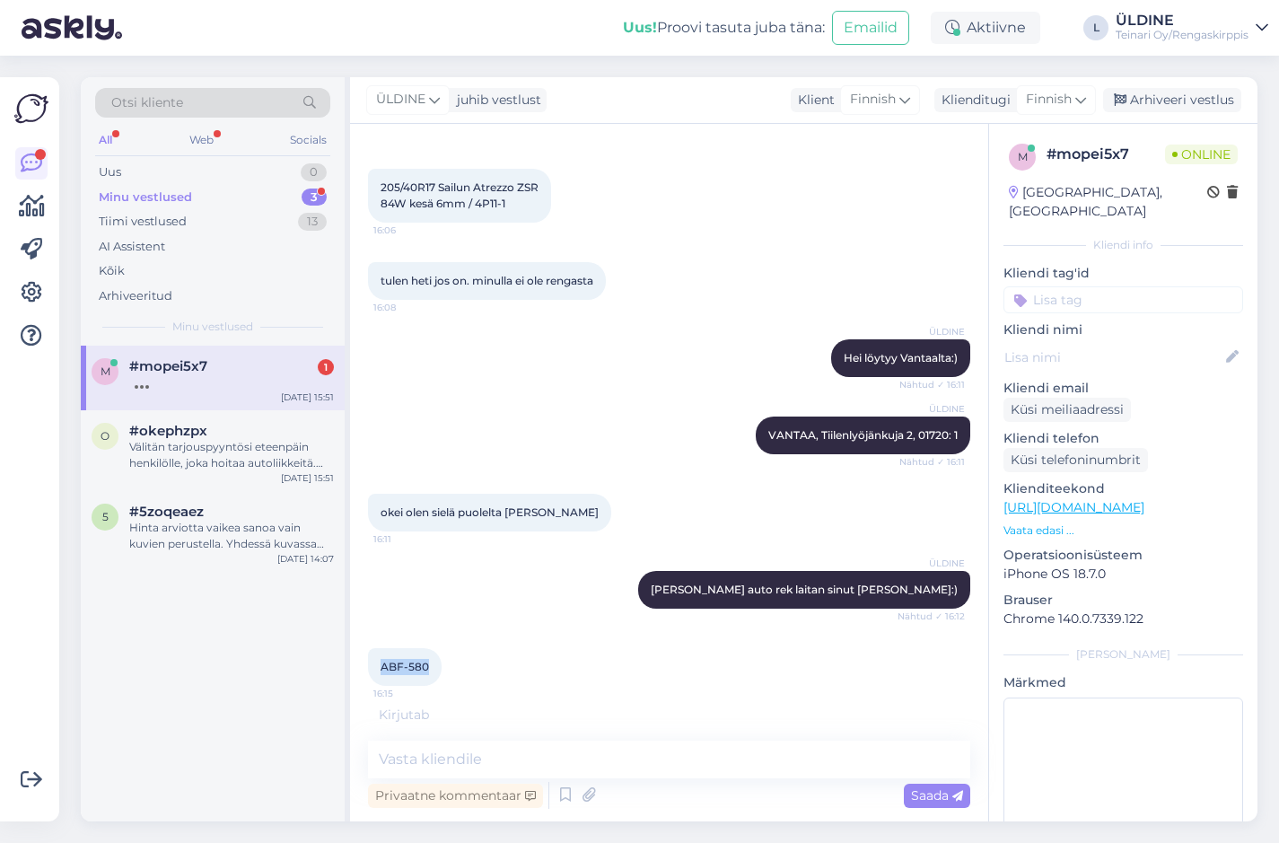
drag, startPoint x: 429, startPoint y: 686, endPoint x: 379, endPoint y: 684, distance: 50.3
click at [379, 684] on div "ABF-580 16:15" at bounding box center [405, 667] width 74 height 38
drag, startPoint x: 379, startPoint y: 684, endPoint x: 390, endPoint y: 670, distance: 18.0
copy span "ABF-580"
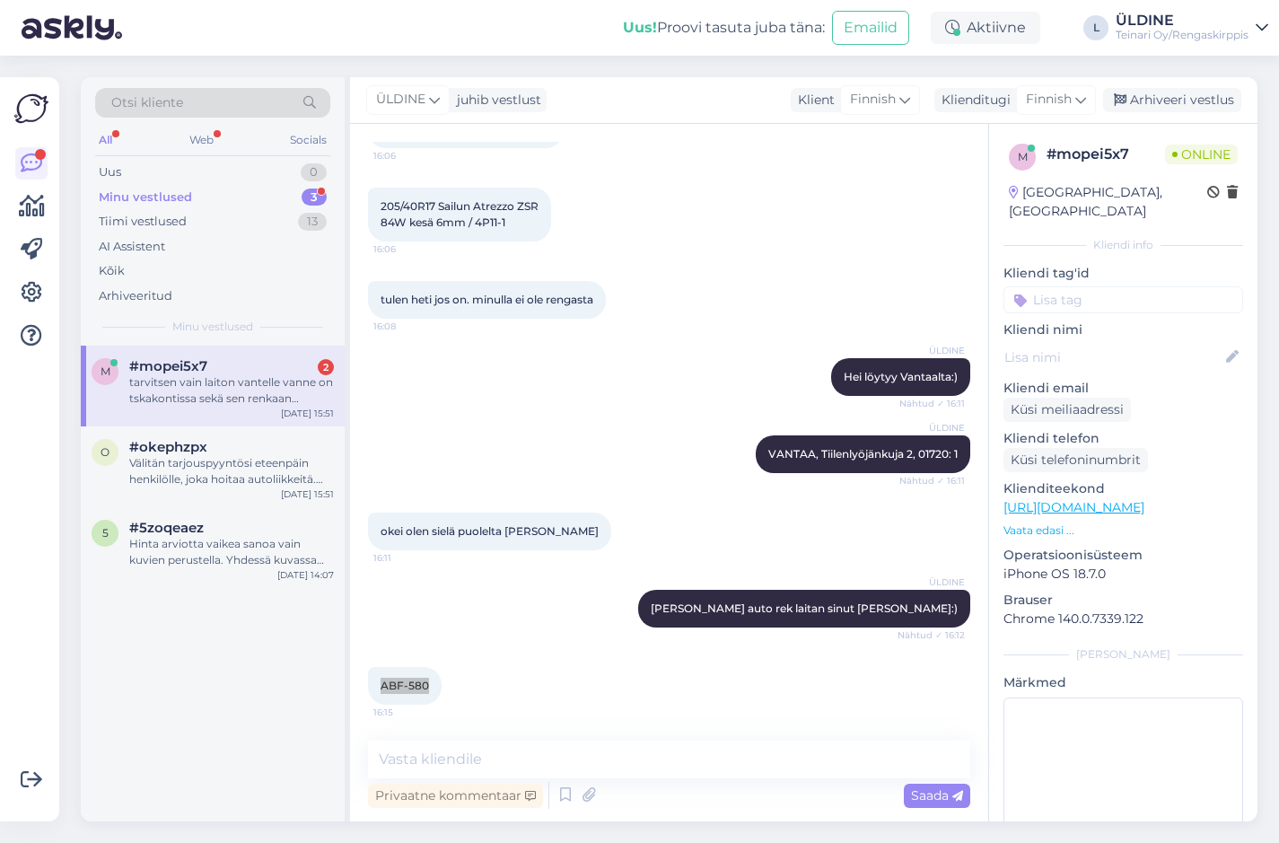
scroll to position [638, 0]
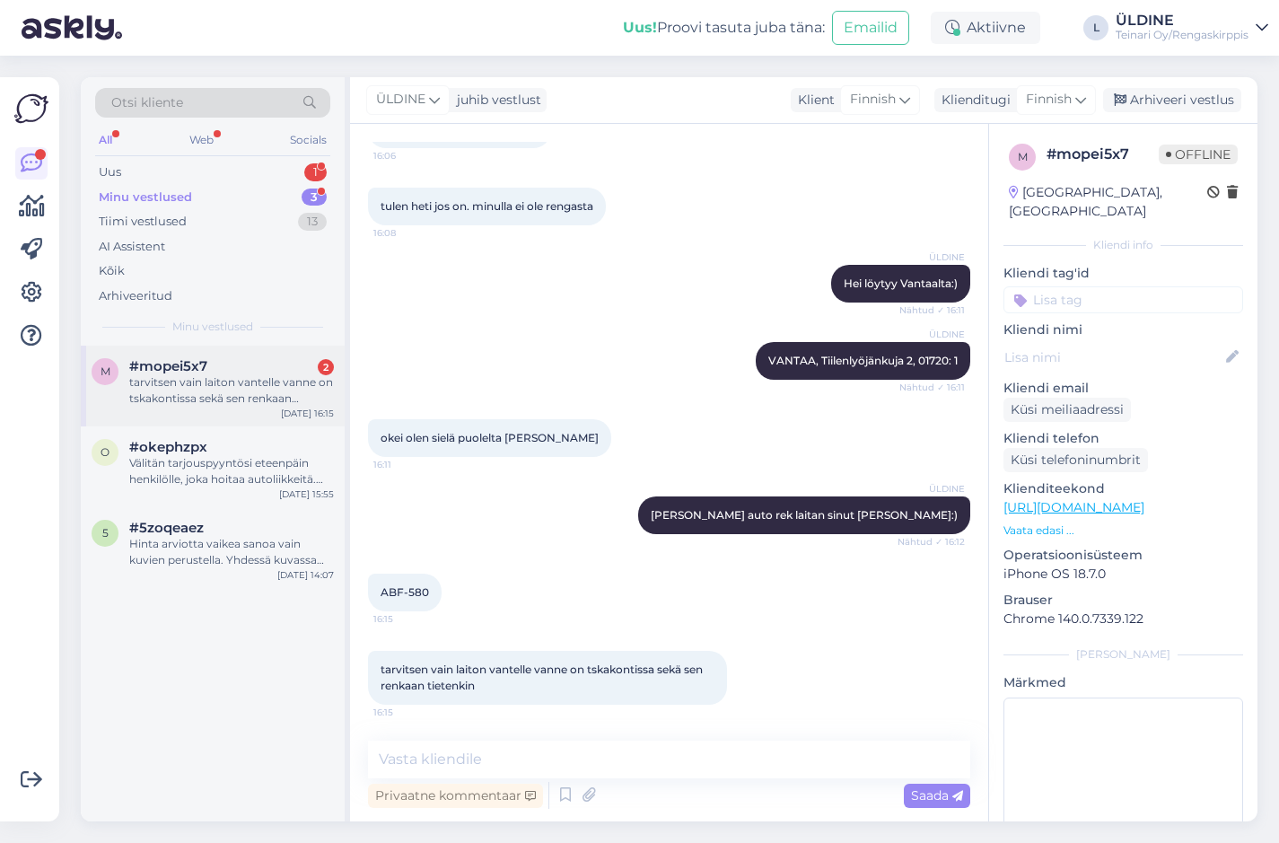
click at [206, 390] on div "tarvitsen vain laiton vantelle vanne on tskakontissa sekä sen renkaan tietenkin" at bounding box center [231, 390] width 205 height 32
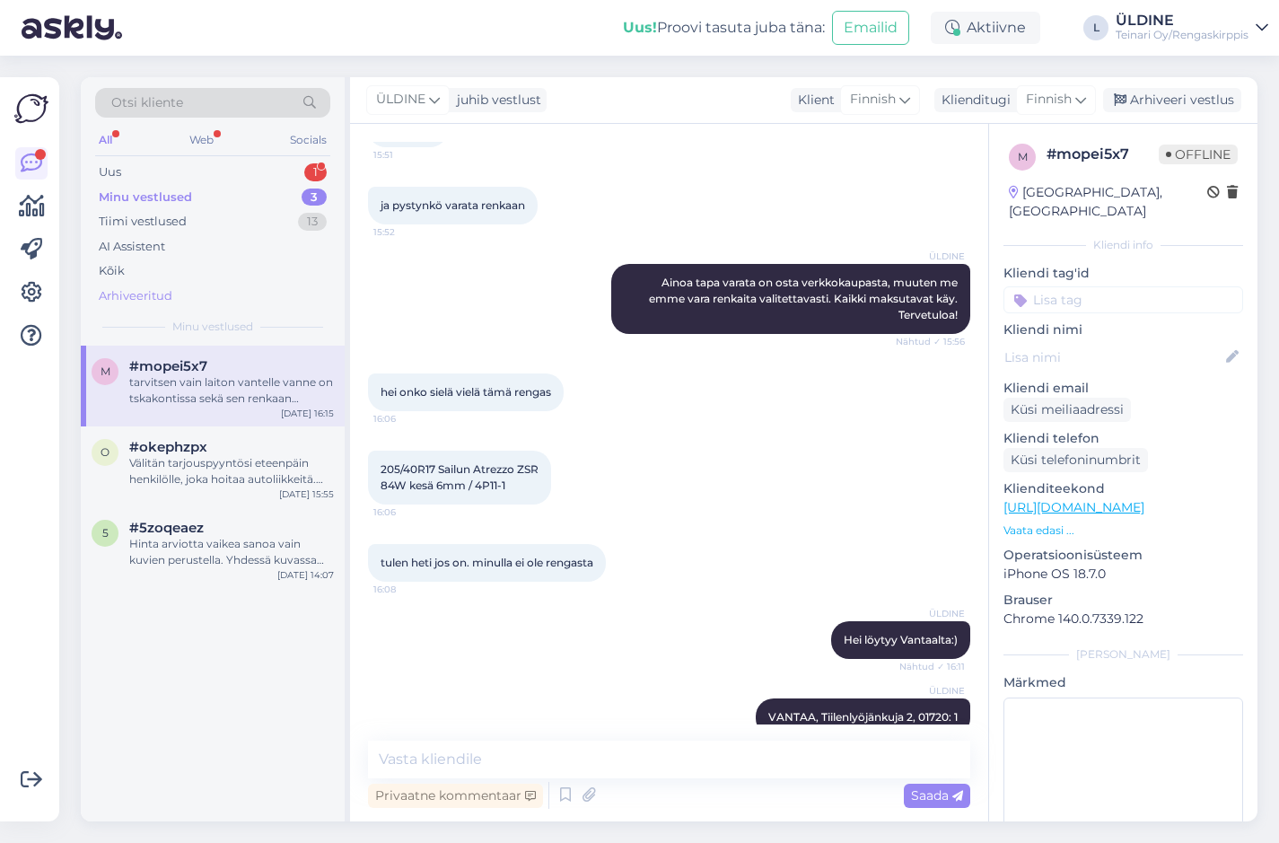
scroll to position [100, 0]
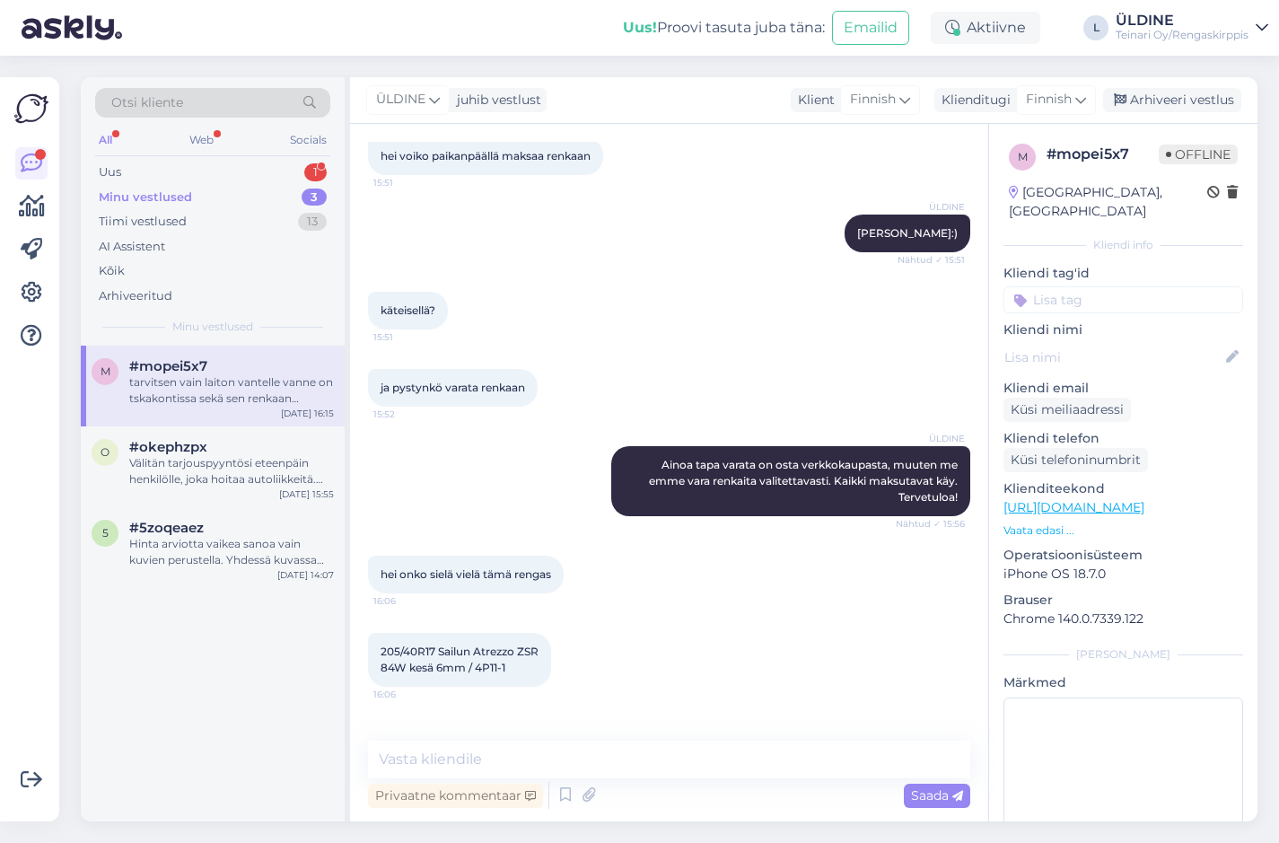
click at [204, 389] on div "tarvitsen vain laiton vantelle vanne on tskakontissa sekä sen renkaan tietenkin" at bounding box center [231, 390] width 205 height 32
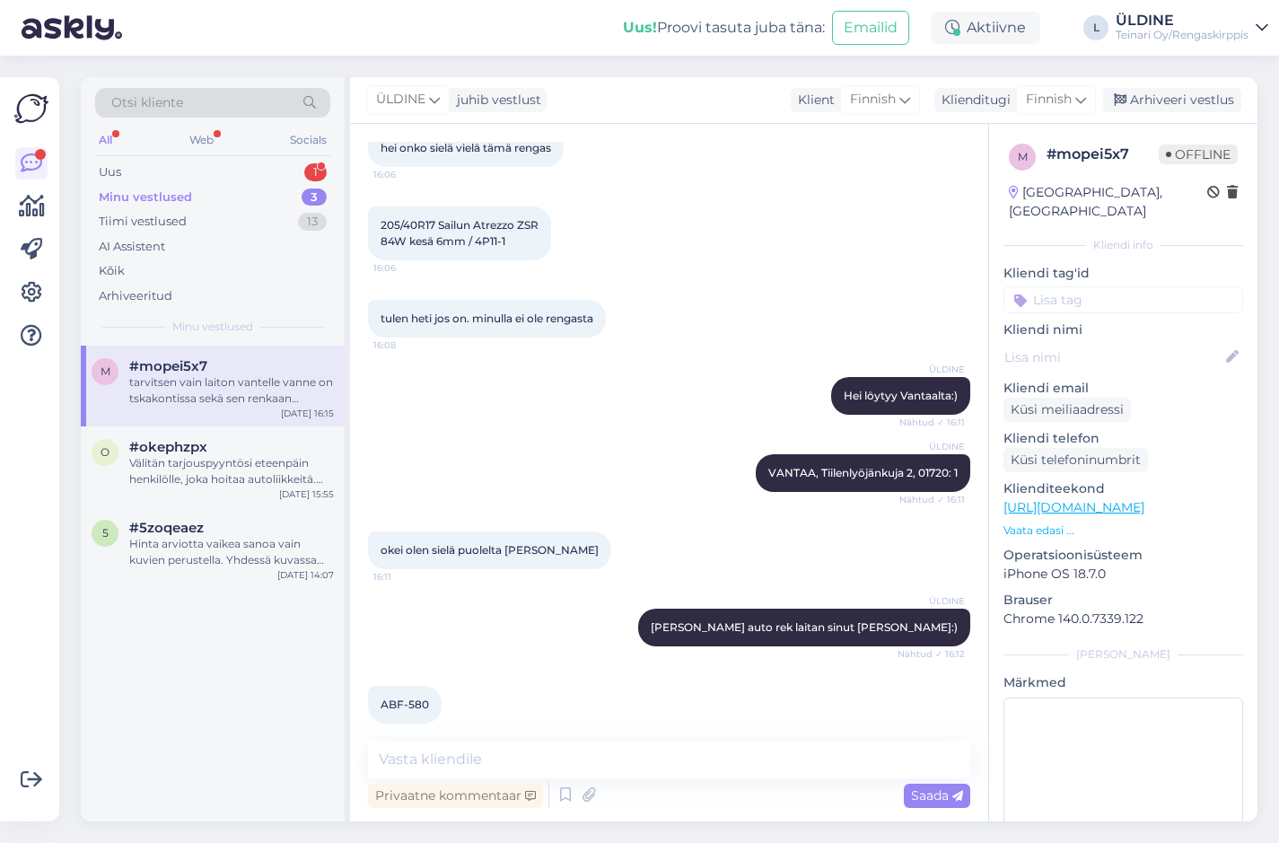
scroll to position [638, 0]
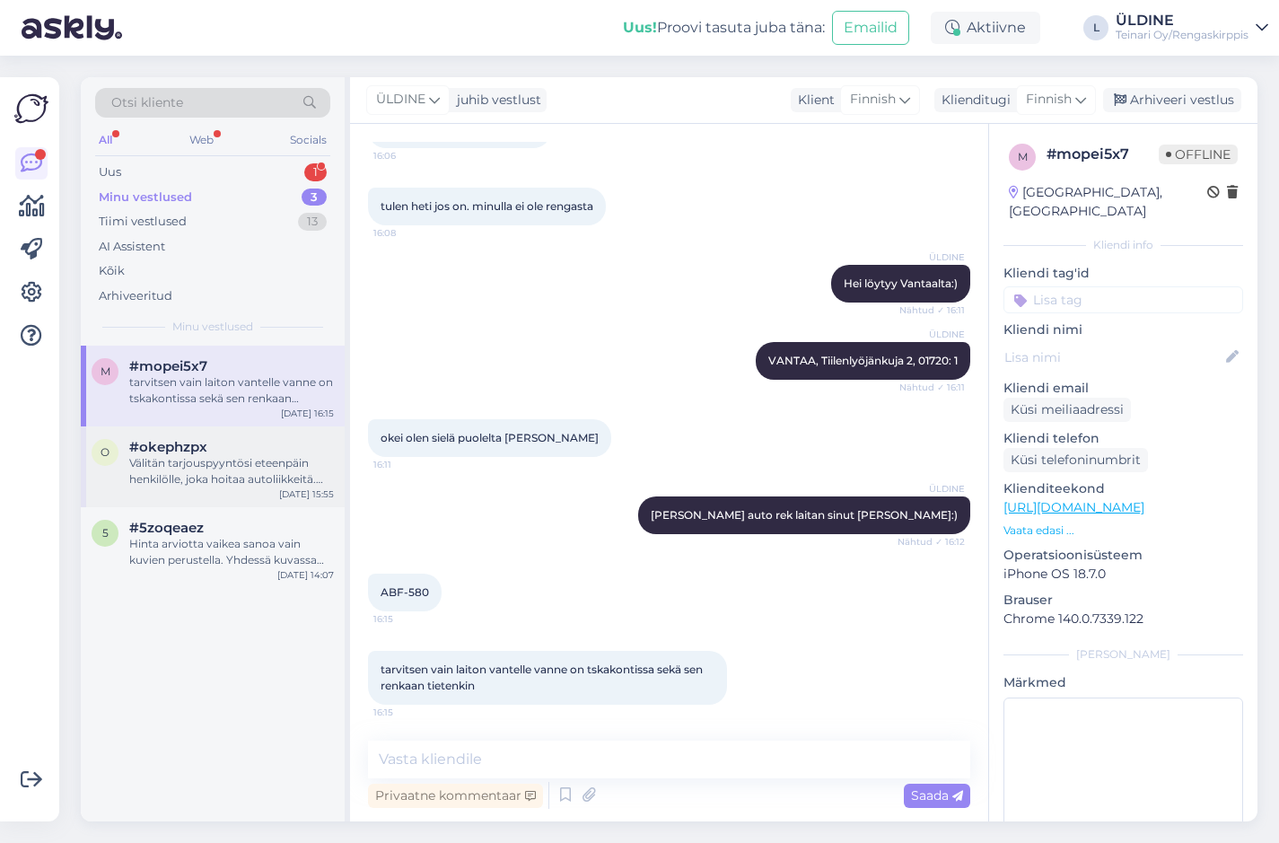
click at [196, 462] on div "Välitän tarjouspyyntösi eteenpäin henkilölle, joka hoitaa autoliikkeitä. Mukava…" at bounding box center [231, 471] width 205 height 32
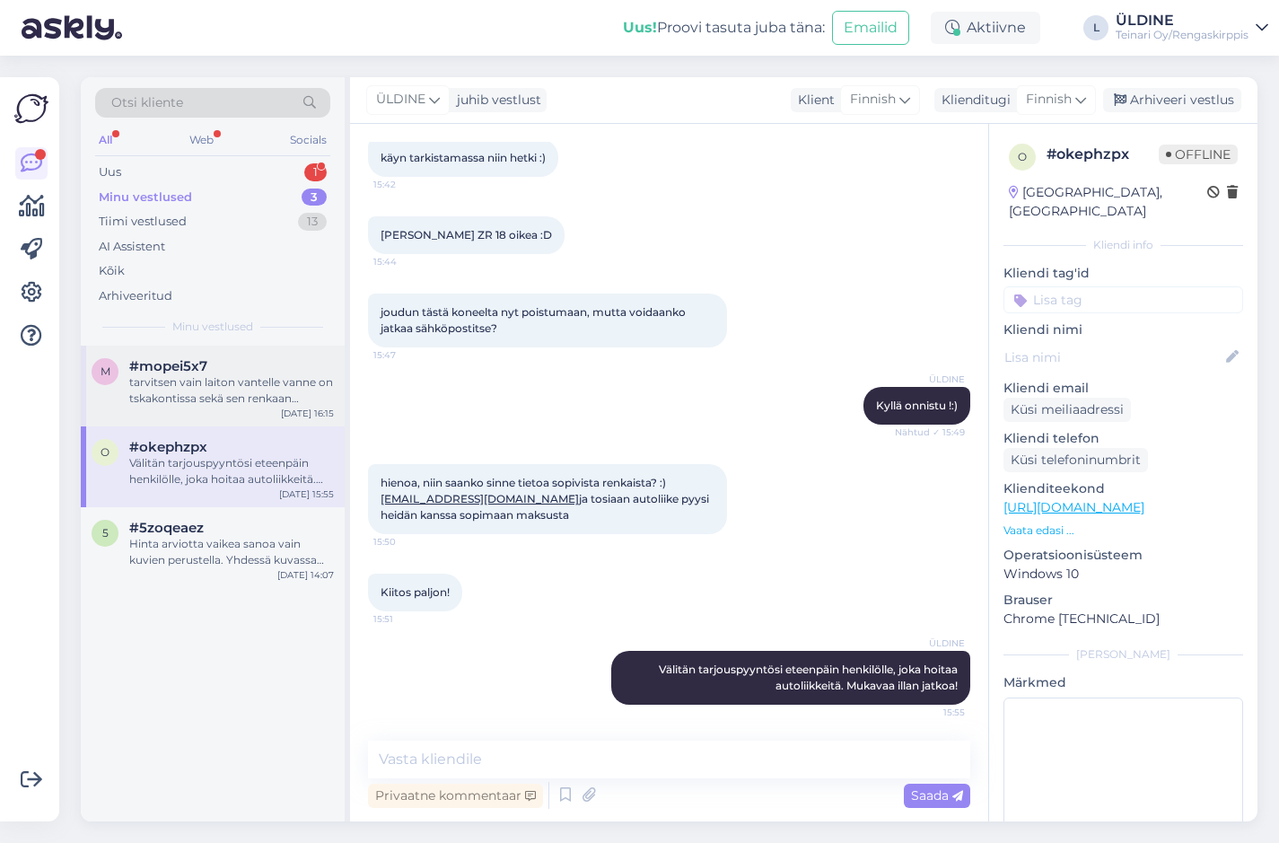
click at [204, 383] on div "tarvitsen vain laiton vantelle vanne on tskakontissa sekä sen renkaan tietenkin" at bounding box center [231, 390] width 205 height 32
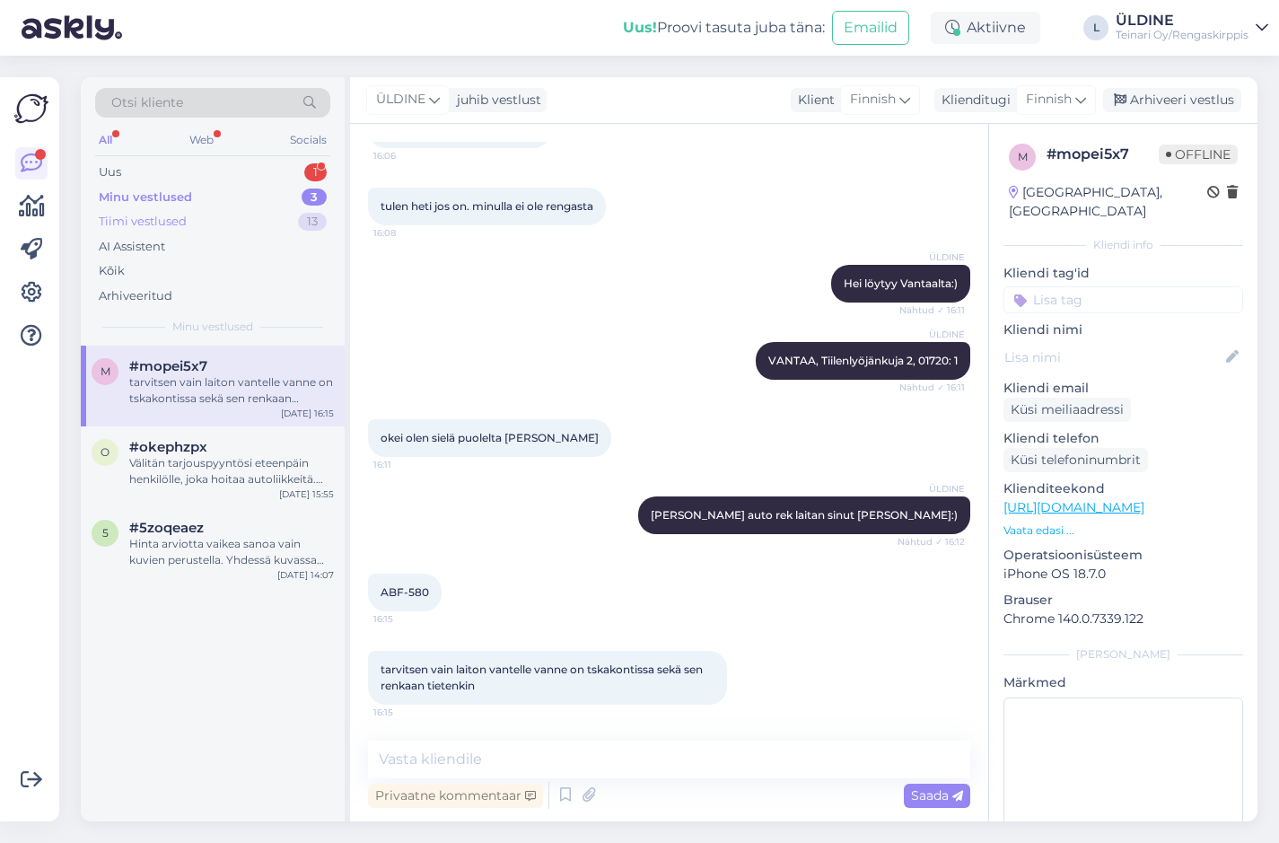
click at [166, 224] on div "Tiimi vestlused" at bounding box center [143, 222] width 88 height 18
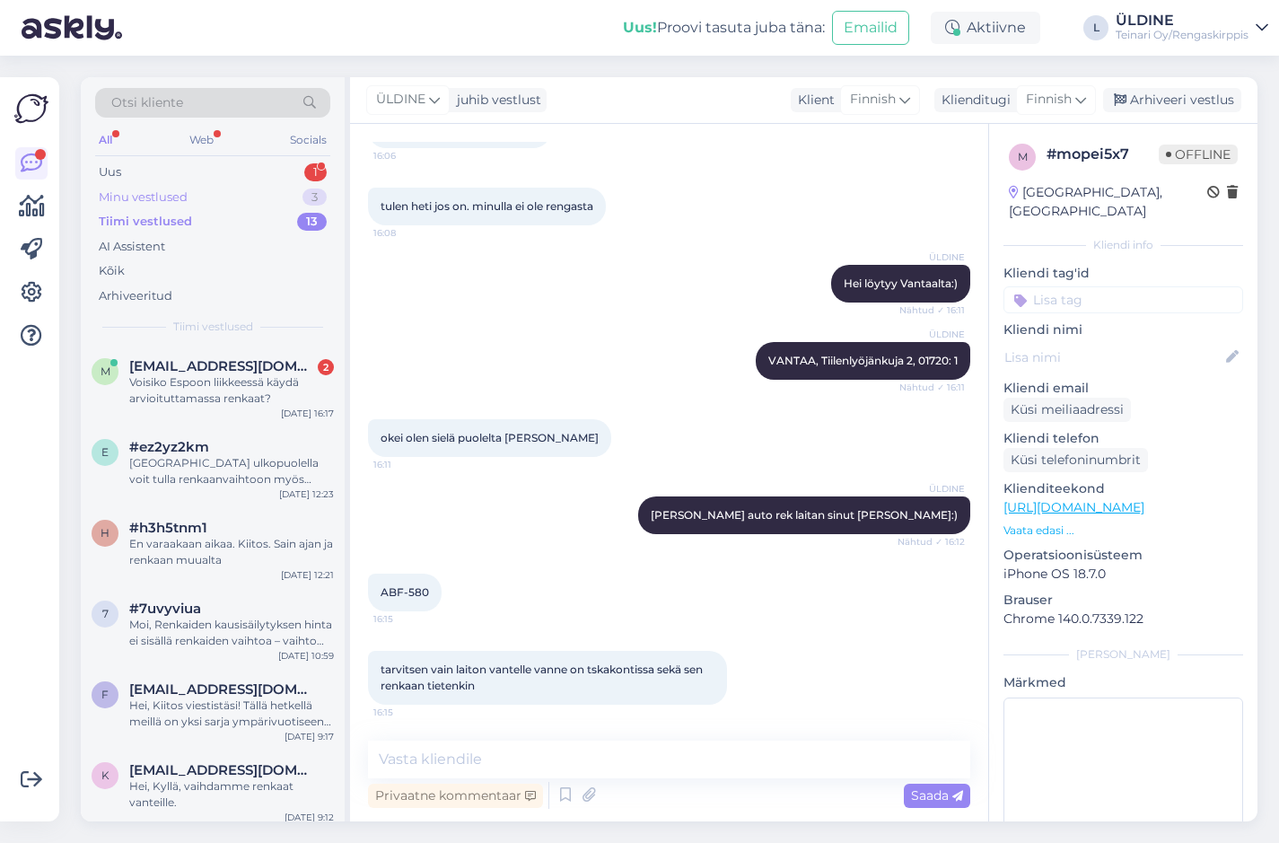
click at [193, 203] on div "Minu vestlused 3" at bounding box center [212, 197] width 235 height 25
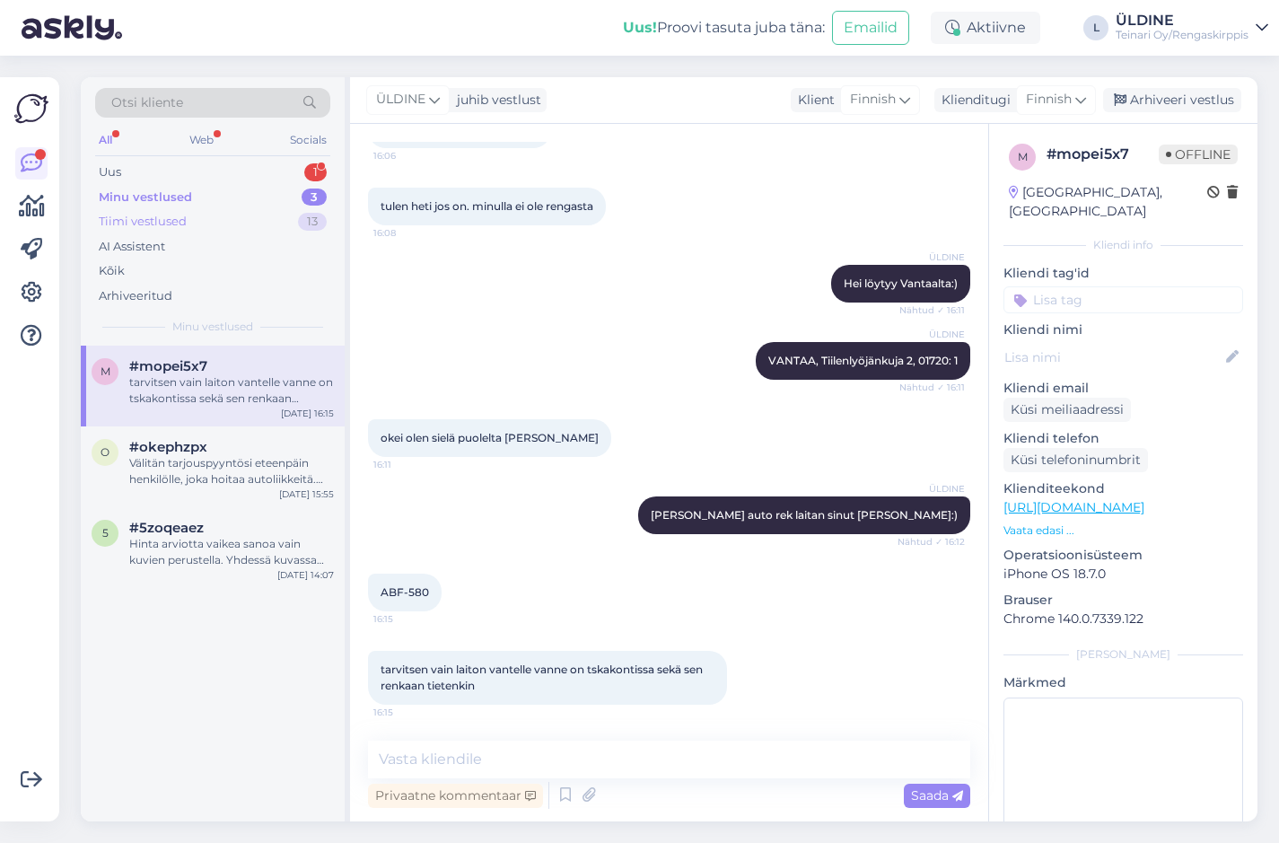
click at [174, 223] on div "Tiimi vestlused" at bounding box center [143, 222] width 88 height 18
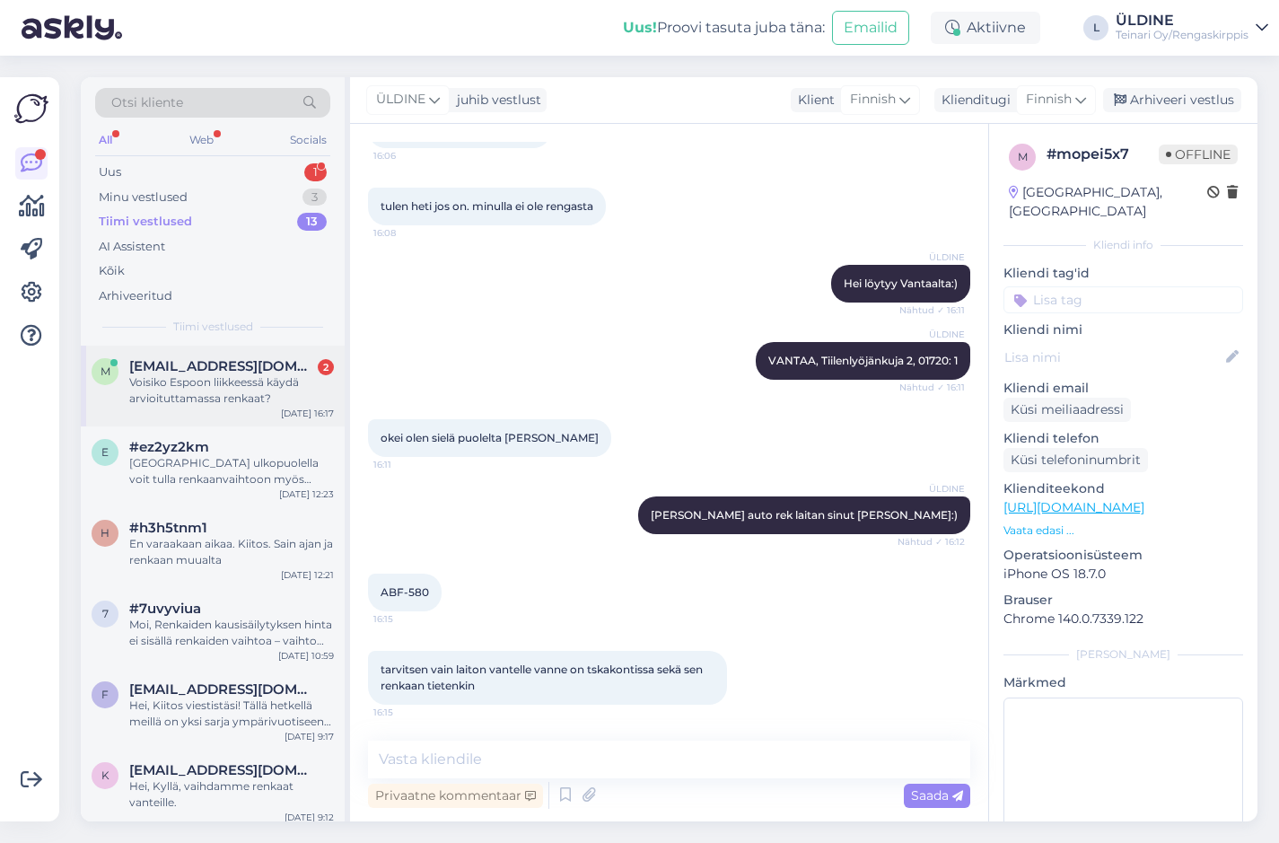
click at [195, 369] on span "[EMAIL_ADDRESS][DOMAIN_NAME]" at bounding box center [222, 366] width 187 height 16
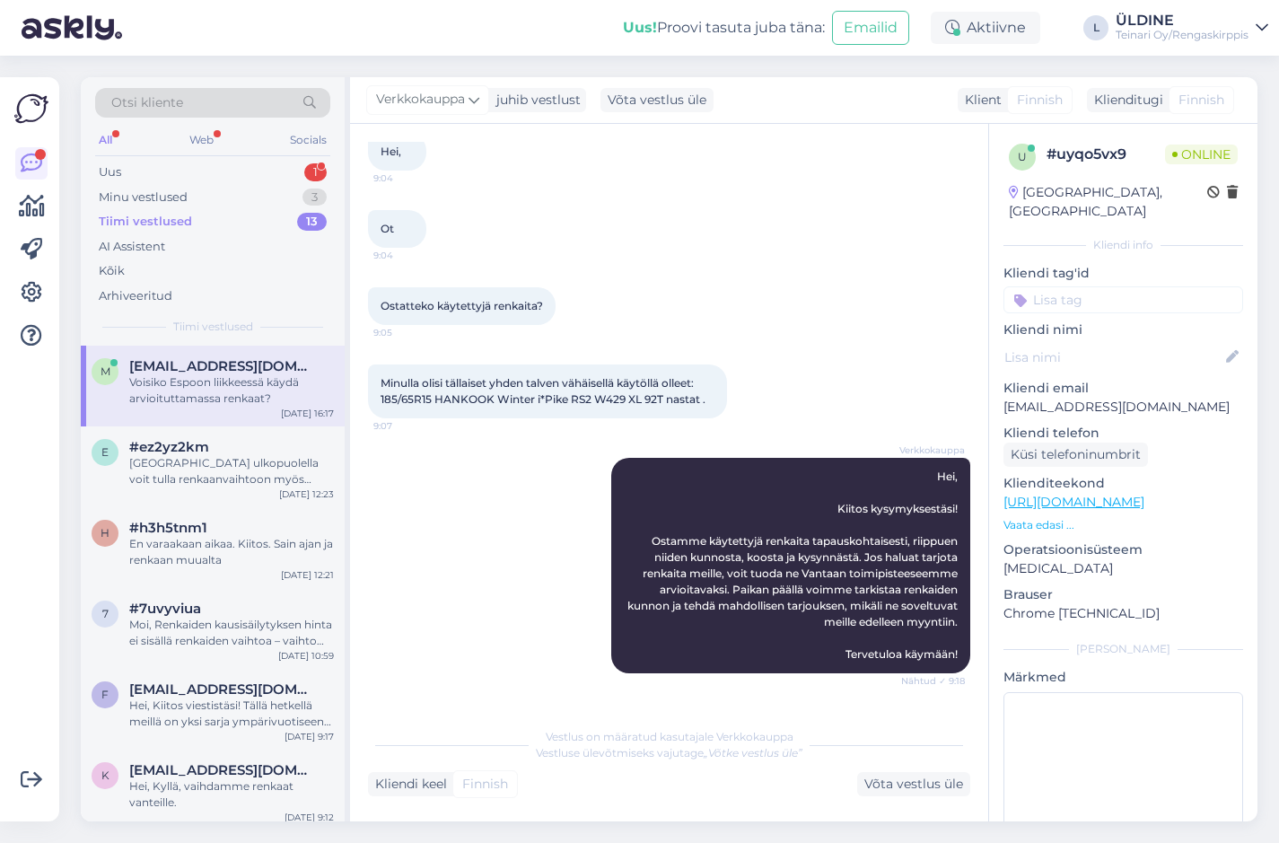
scroll to position [327, 0]
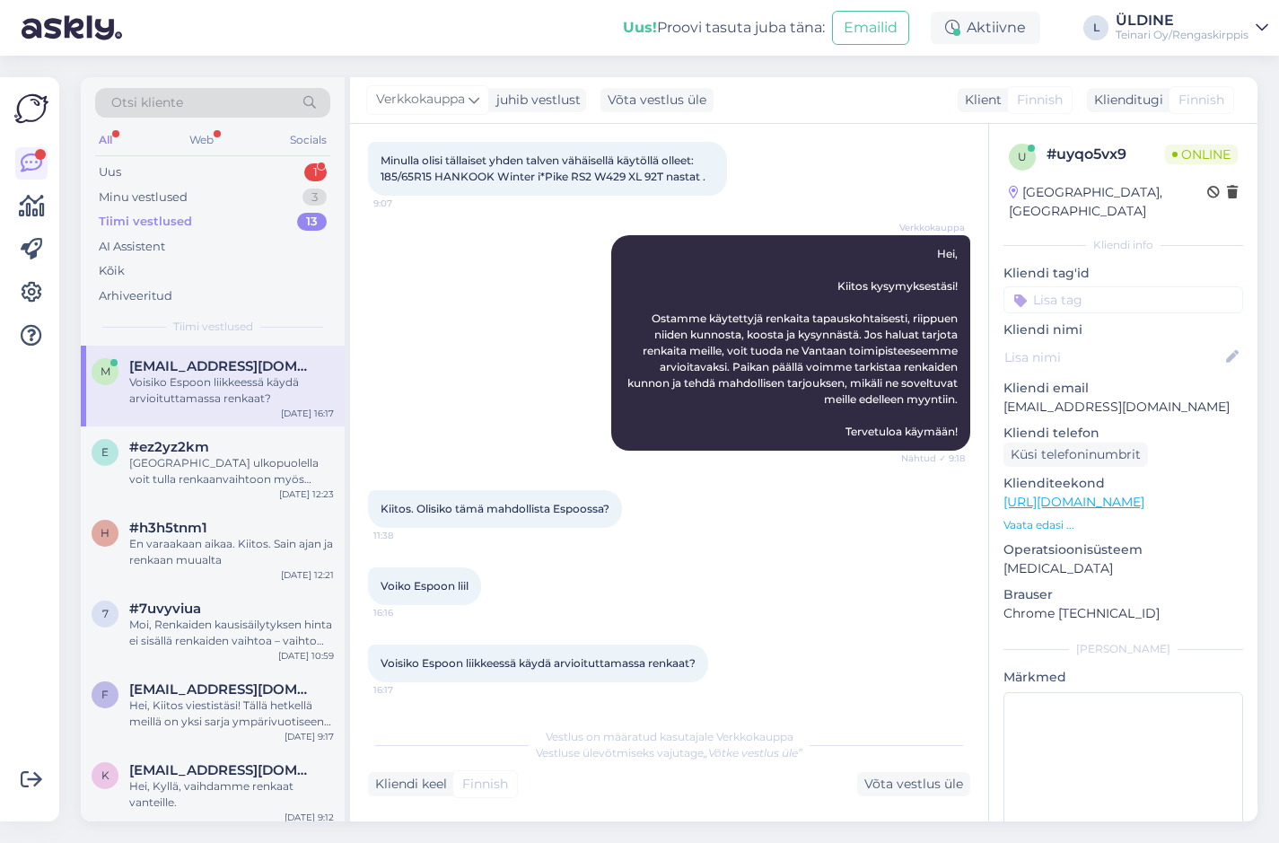
click at [594, 763] on div "Vestlus on määratud kasutajale Verkkokauppa Vestluse ülevõtmiseks vajutage „Võt…" at bounding box center [669, 757] width 602 height 78
click at [902, 787] on div "Võta vestlus üle" at bounding box center [913, 784] width 113 height 24
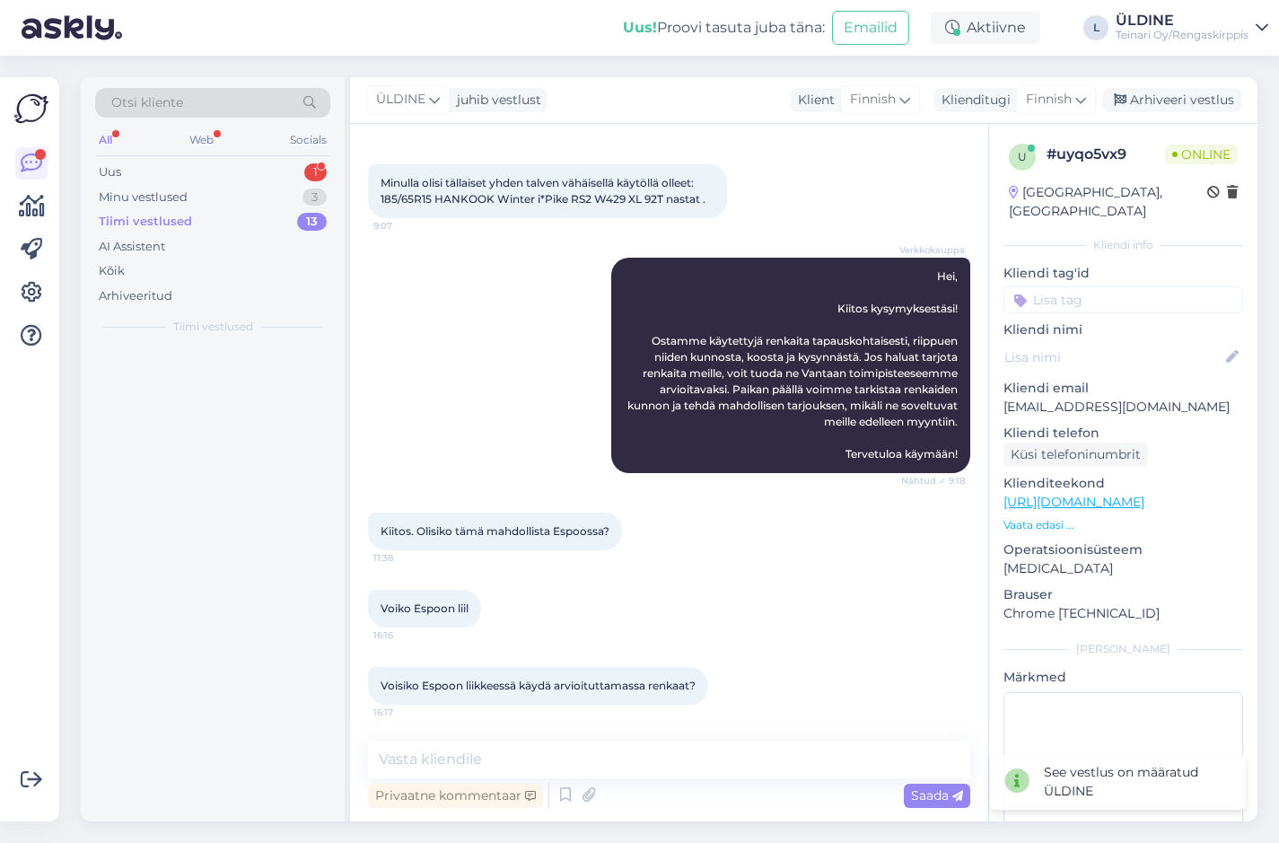
scroll to position [304, 0]
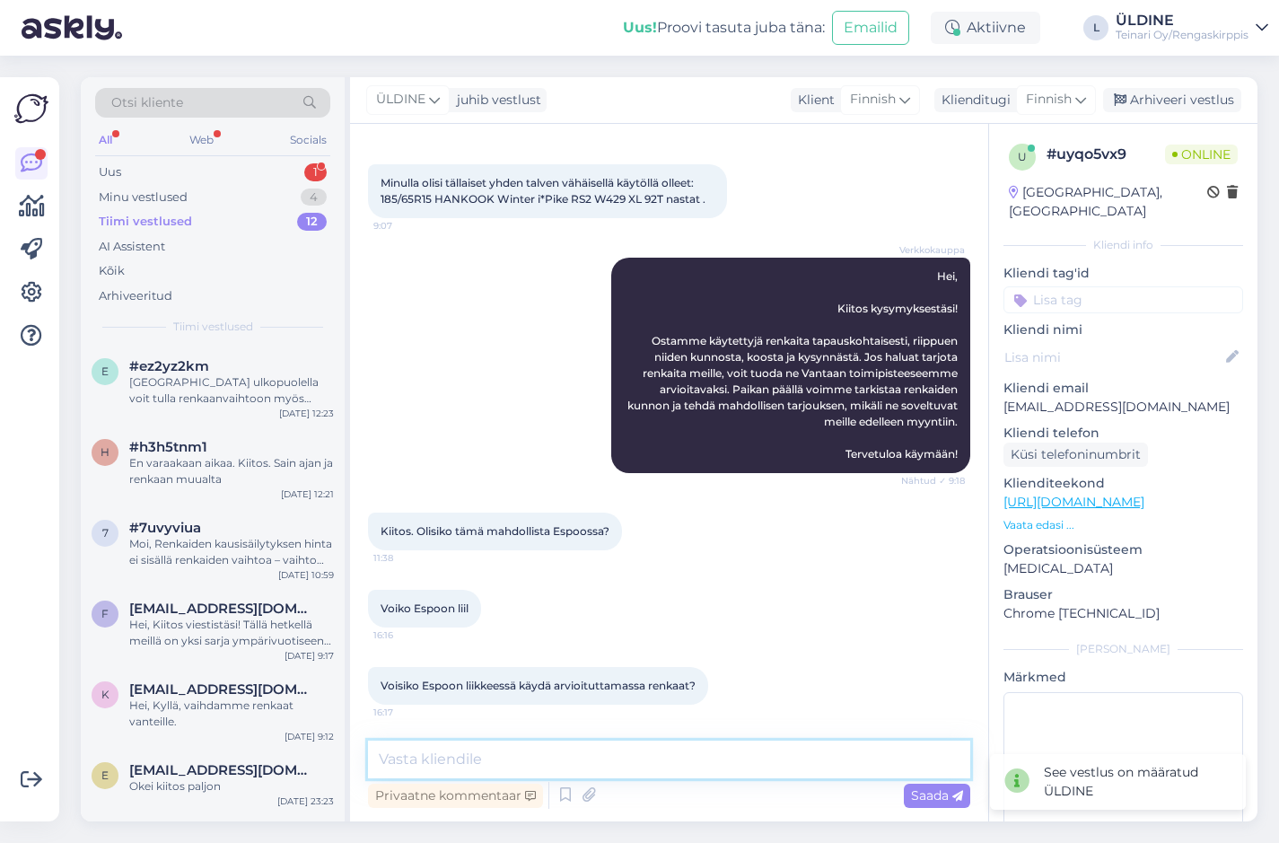
click at [498, 755] on textarea at bounding box center [669, 760] width 602 height 38
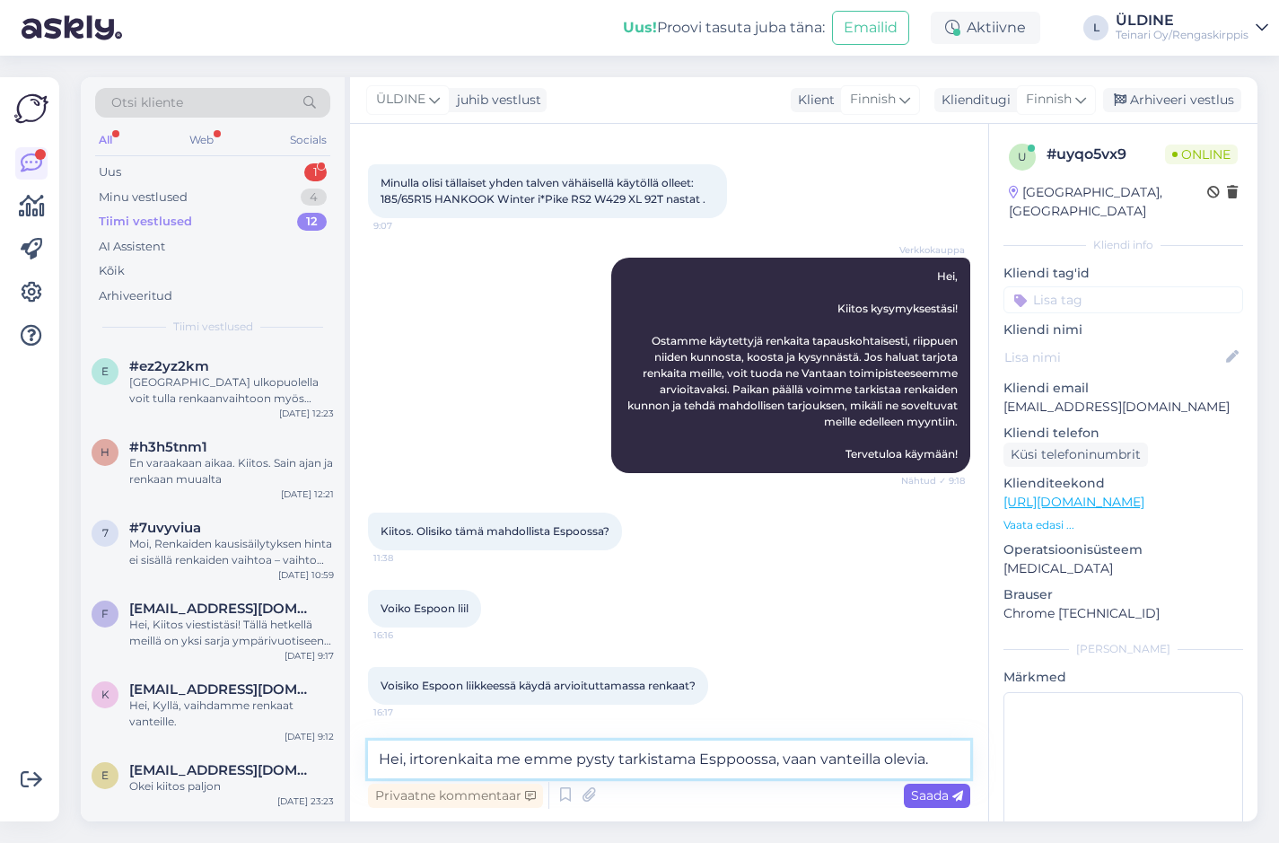
type textarea "Hei, irtorenkaita me emme pysty tarkistama Esppoossa, vaan vanteilla olevia."
click at [926, 784] on div "Saada" at bounding box center [937, 796] width 66 height 24
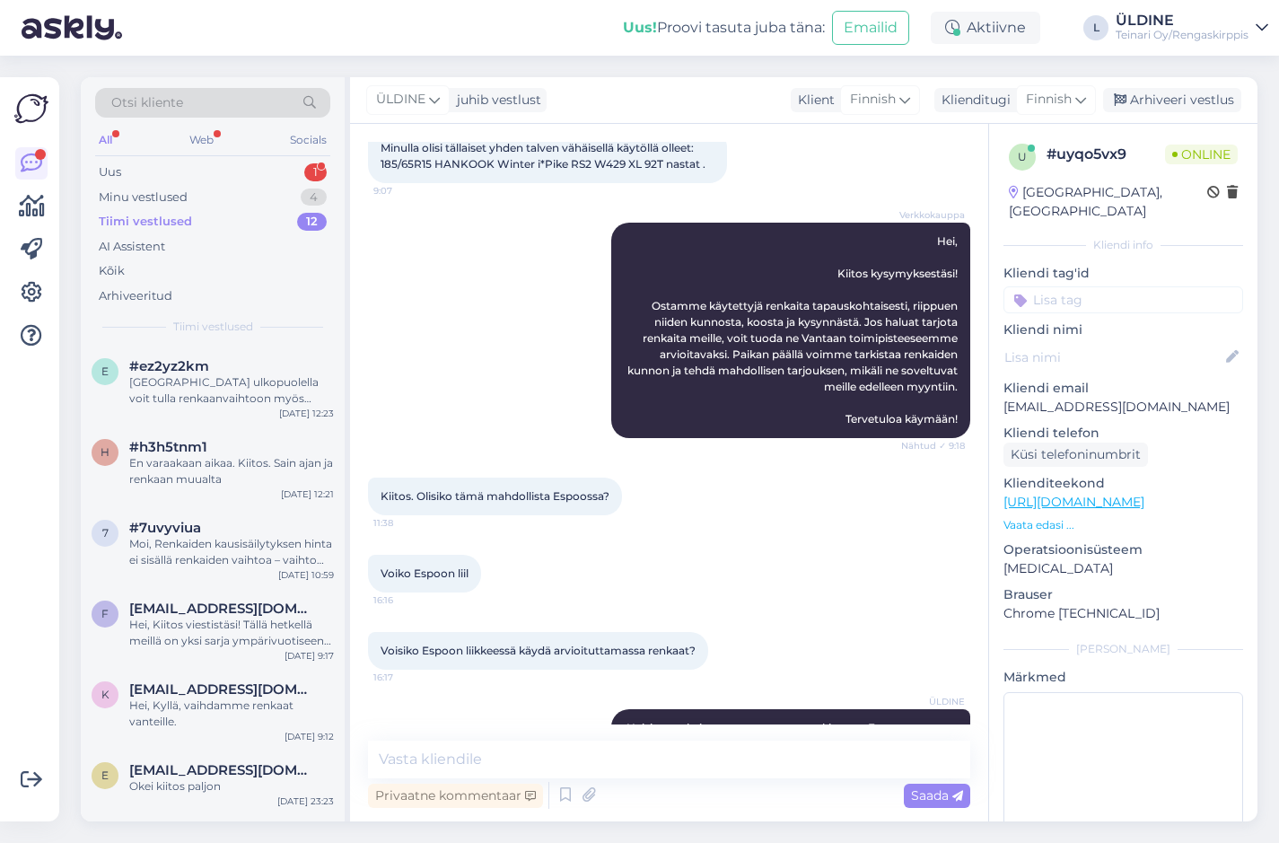
scroll to position [308, 0]
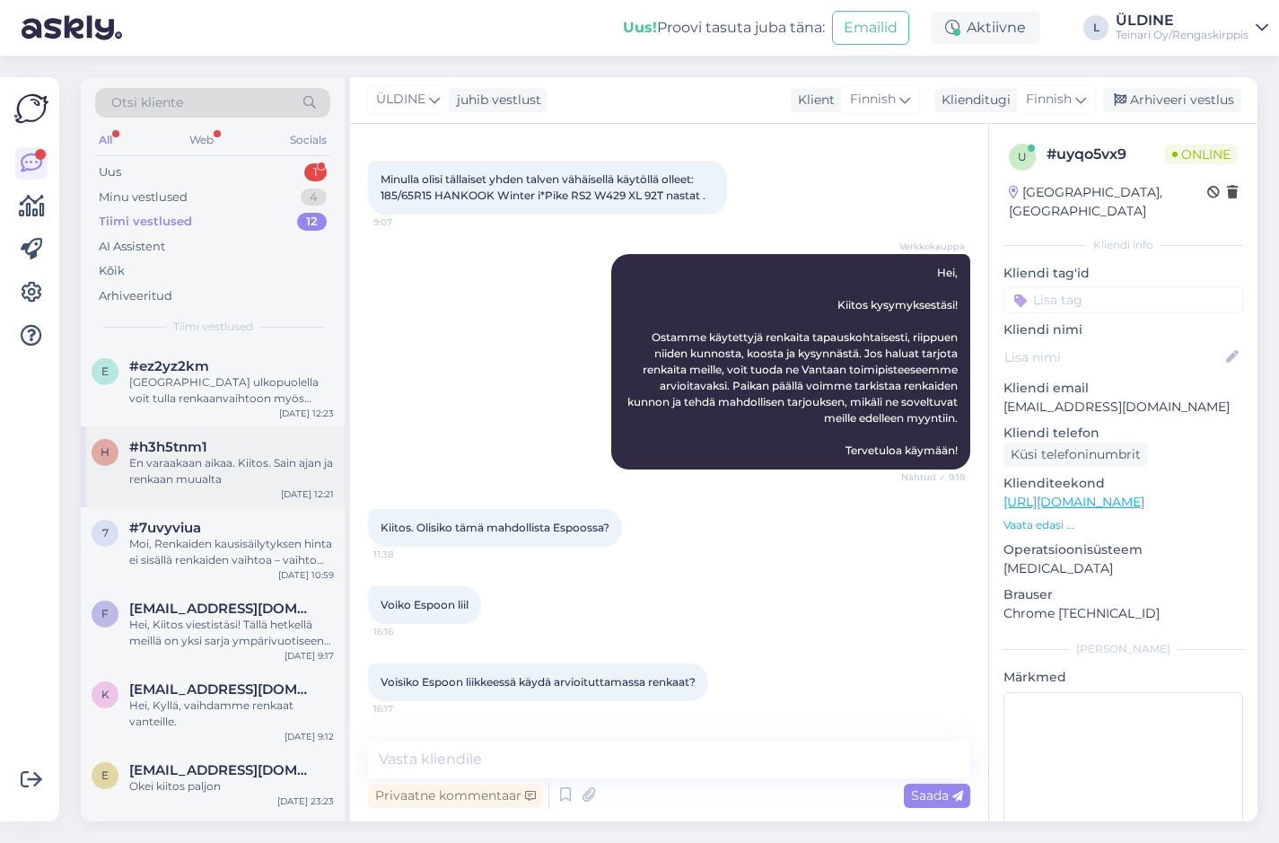
click at [223, 475] on div "En varaakaan aikaa. Kiitos. Sain ajan ja renkaan muualta" at bounding box center [231, 471] width 205 height 32
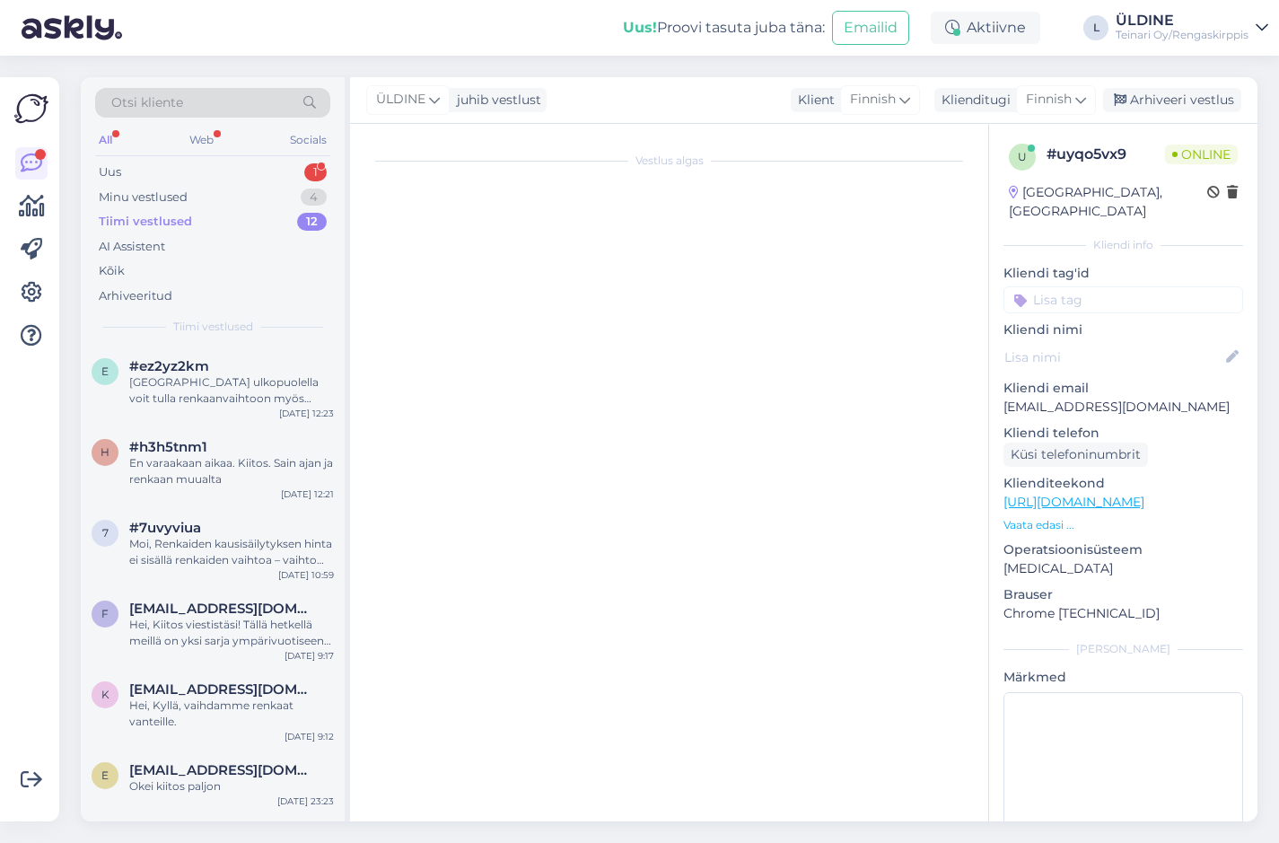
scroll to position [2345, 0]
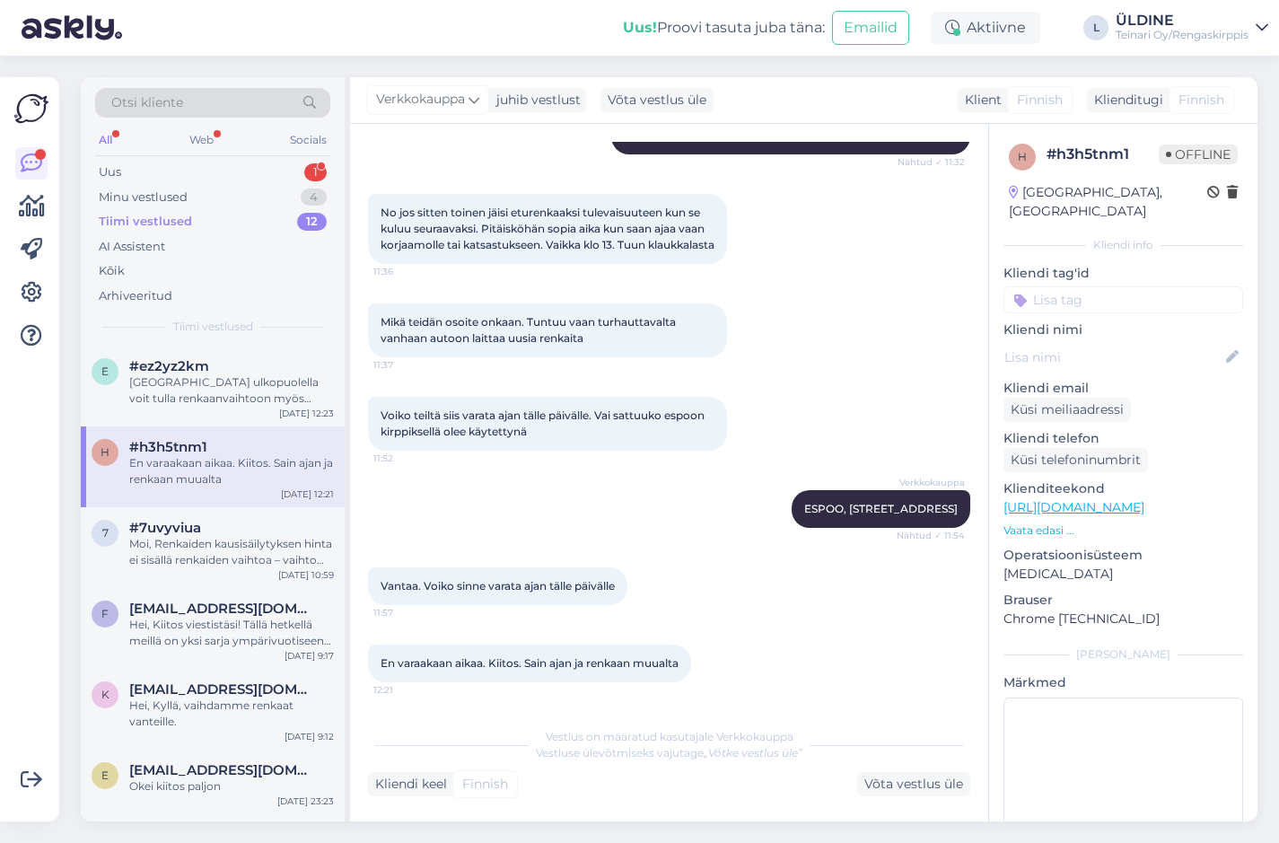
click at [184, 219] on div "Tiimi vestlused" at bounding box center [145, 222] width 93 height 18
click at [186, 189] on div "Minu vestlused" at bounding box center [143, 198] width 89 height 18
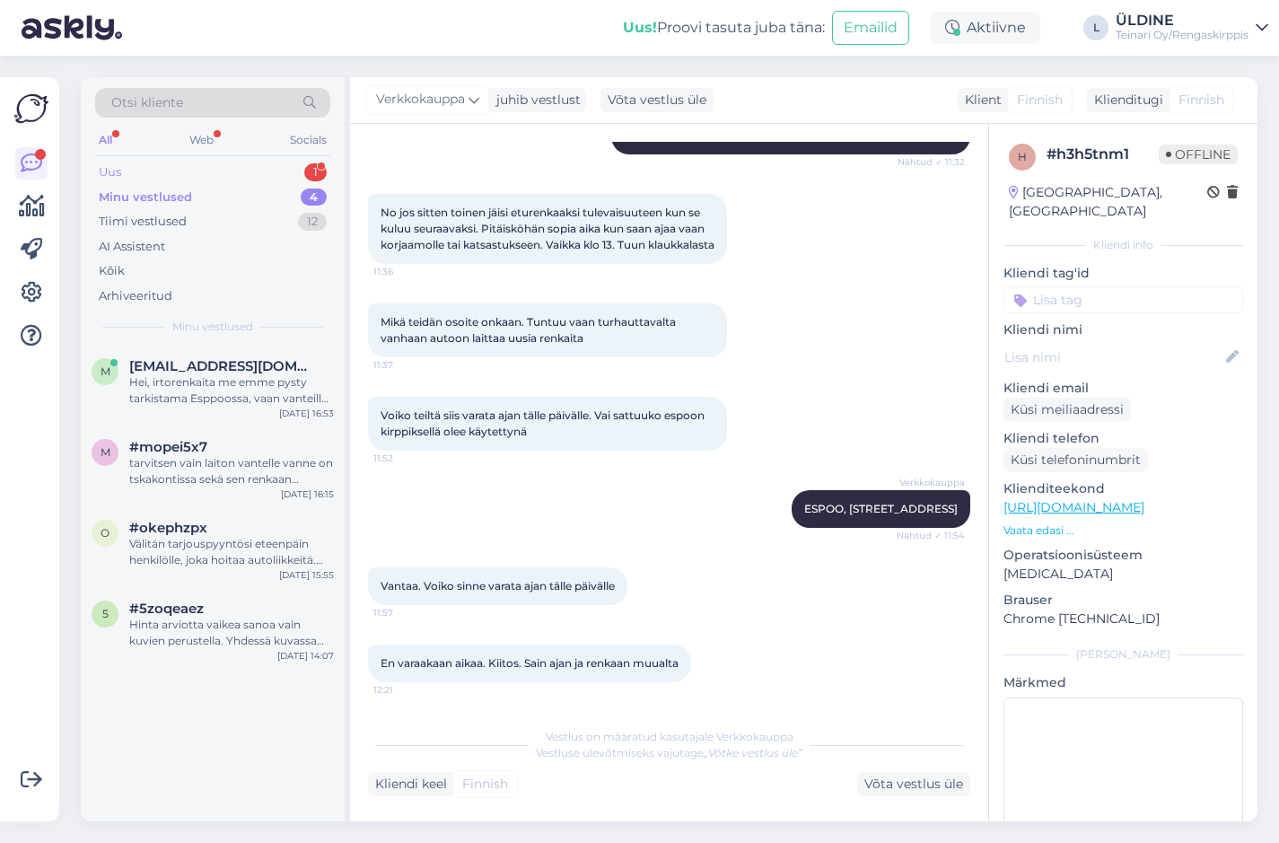
click at [189, 165] on div "Uus 1" at bounding box center [212, 172] width 235 height 25
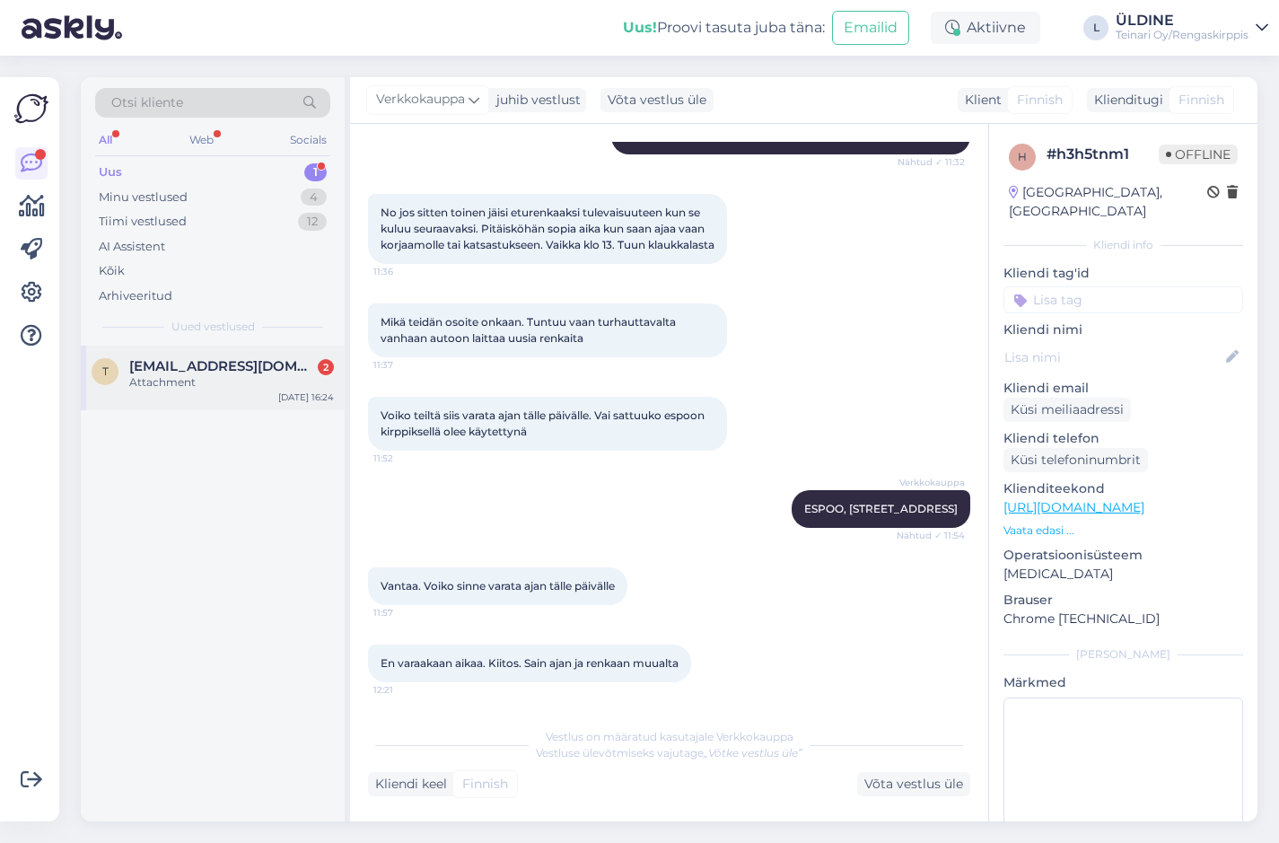
click at [225, 374] on div "Attachment" at bounding box center [231, 382] width 205 height 16
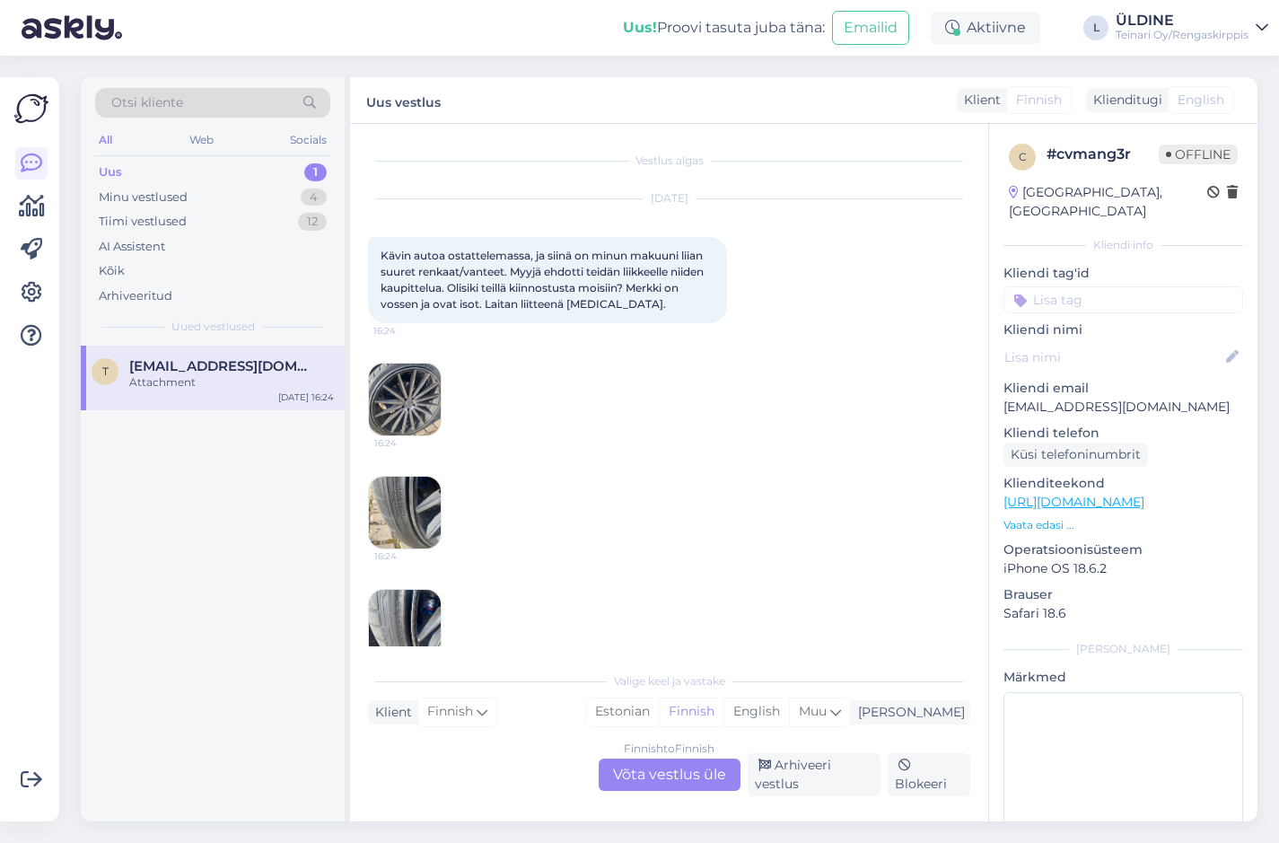
scroll to position [36, 0]
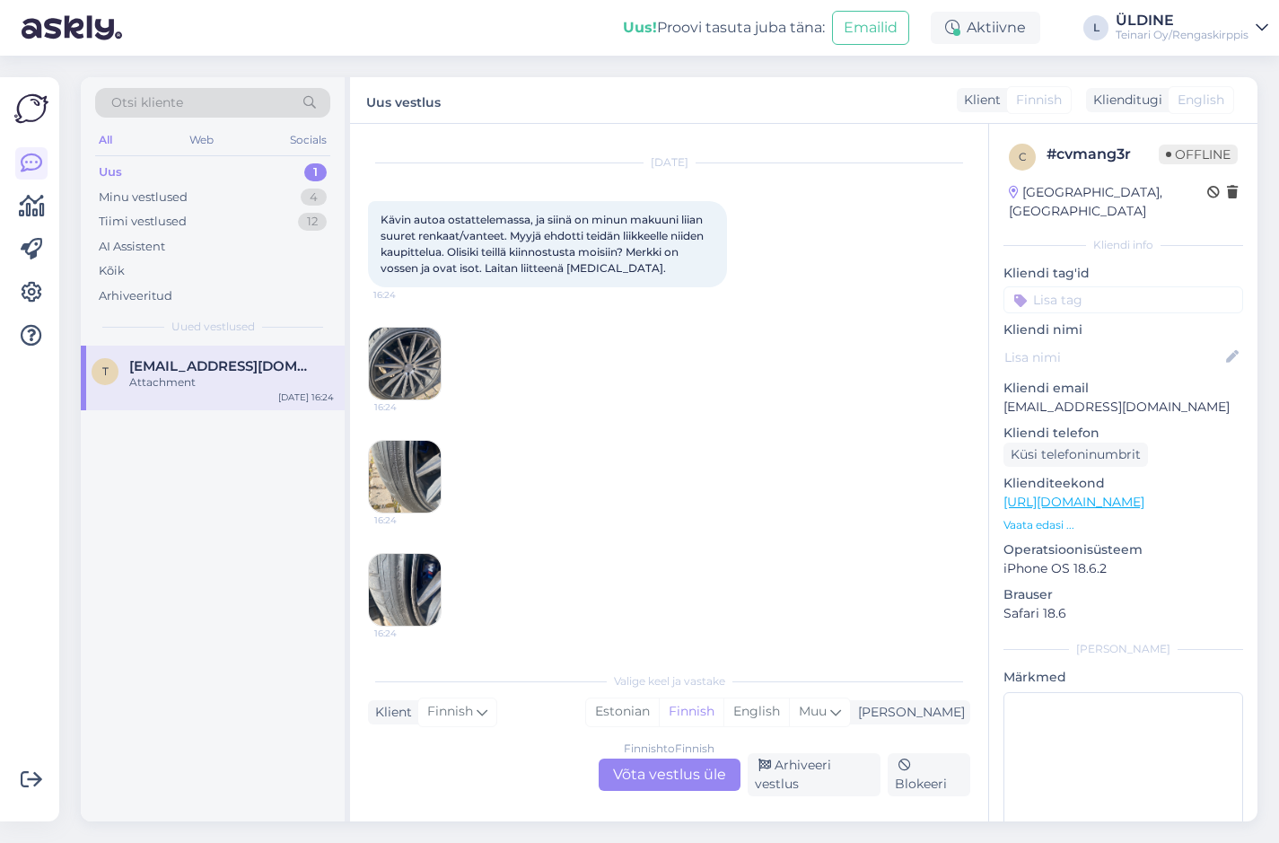
click at [415, 344] on img at bounding box center [405, 364] width 72 height 72
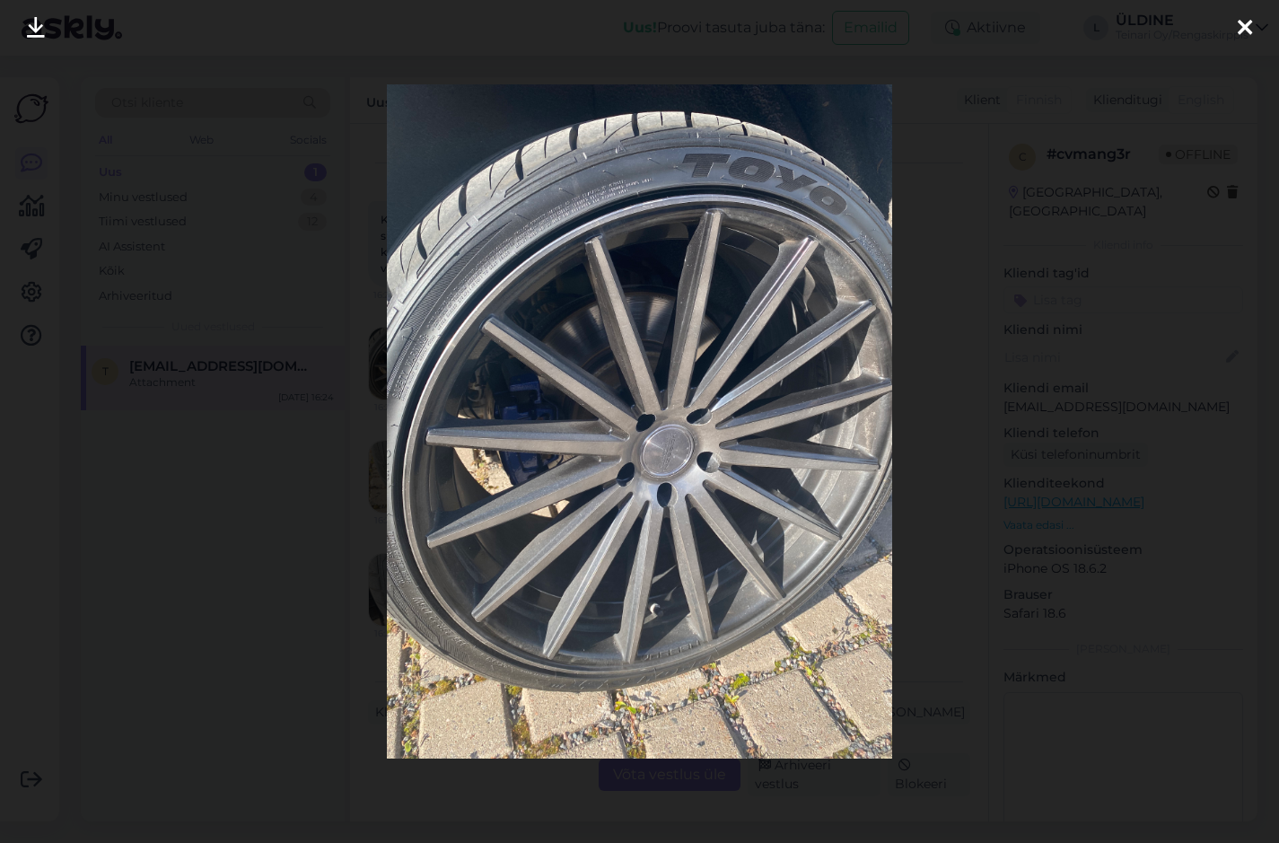
click at [1240, 29] on icon at bounding box center [1245, 28] width 14 height 23
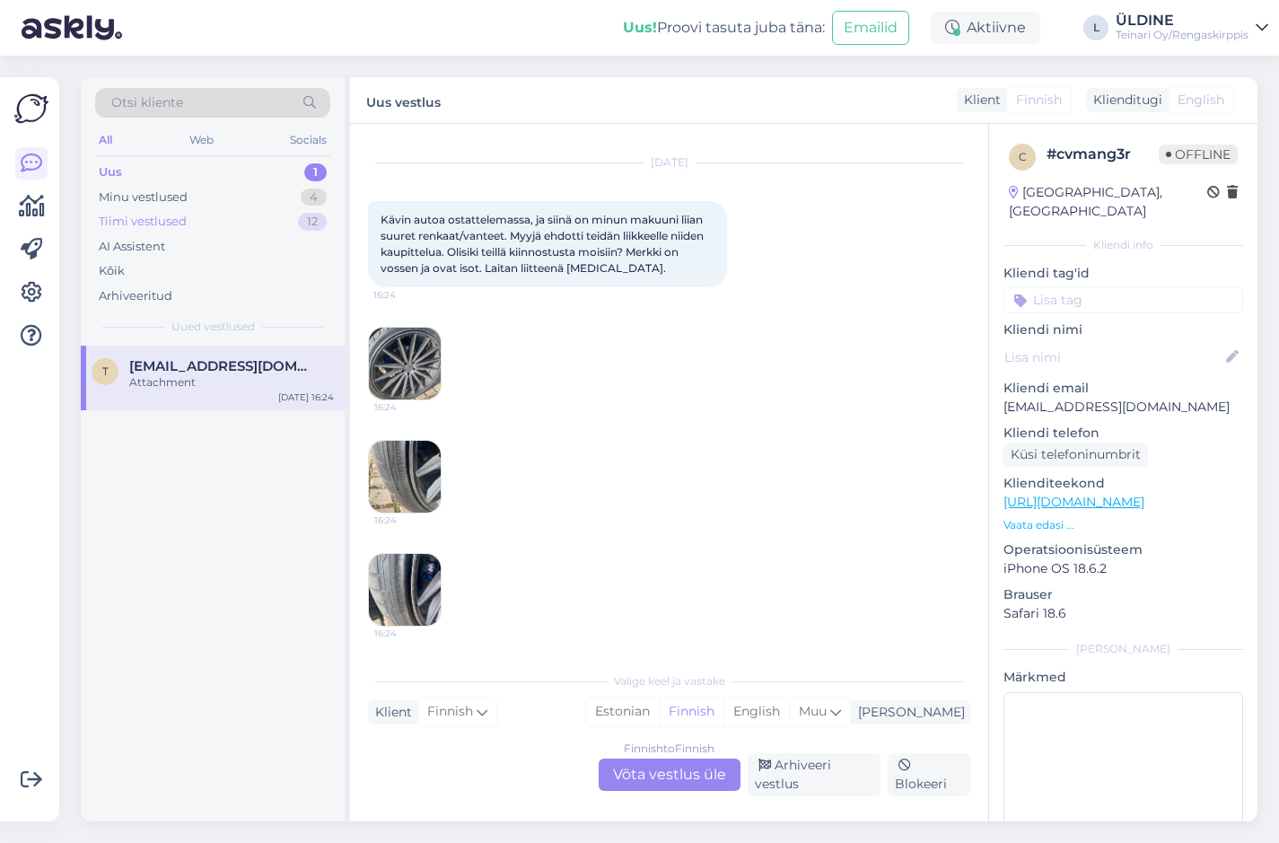
click at [179, 220] on div "Tiimi vestlused" at bounding box center [143, 222] width 88 height 18
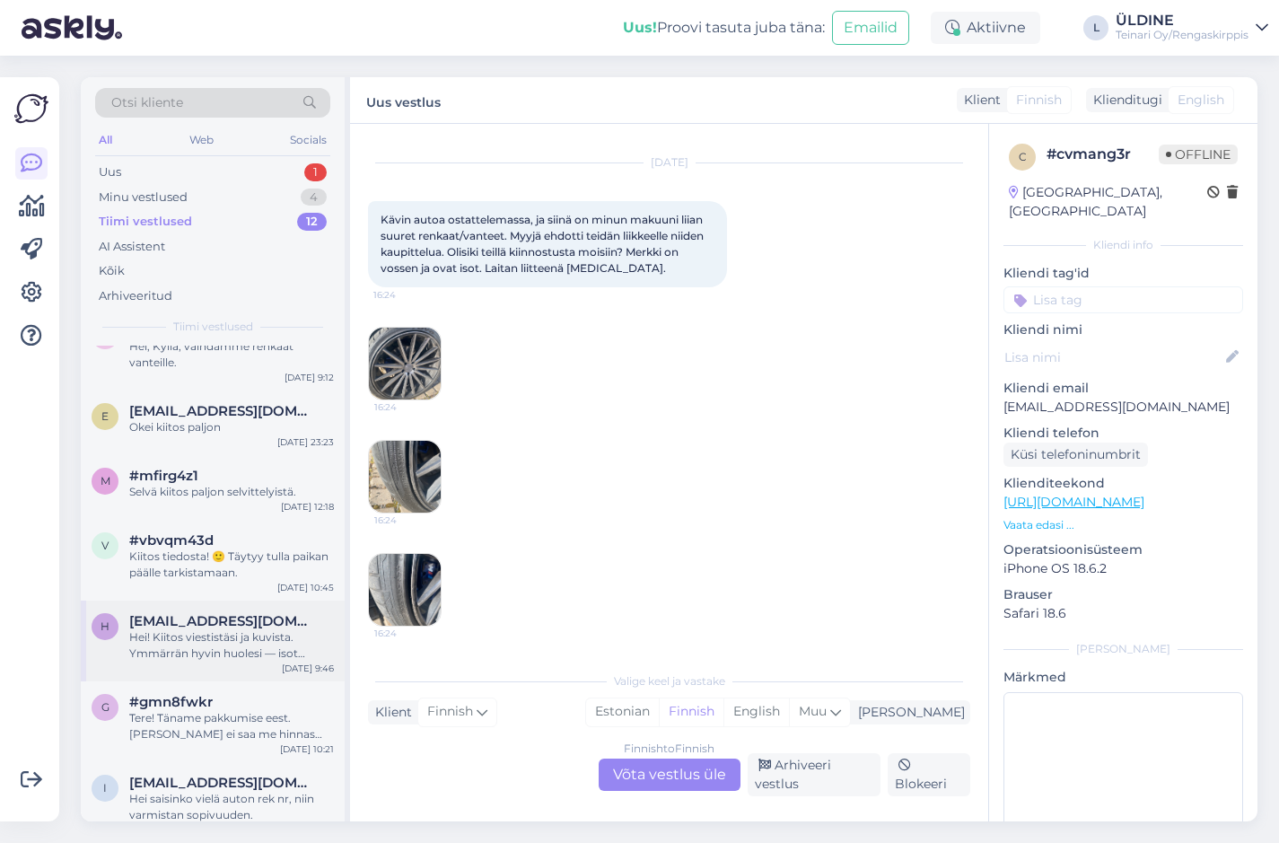
scroll to position [180, 0]
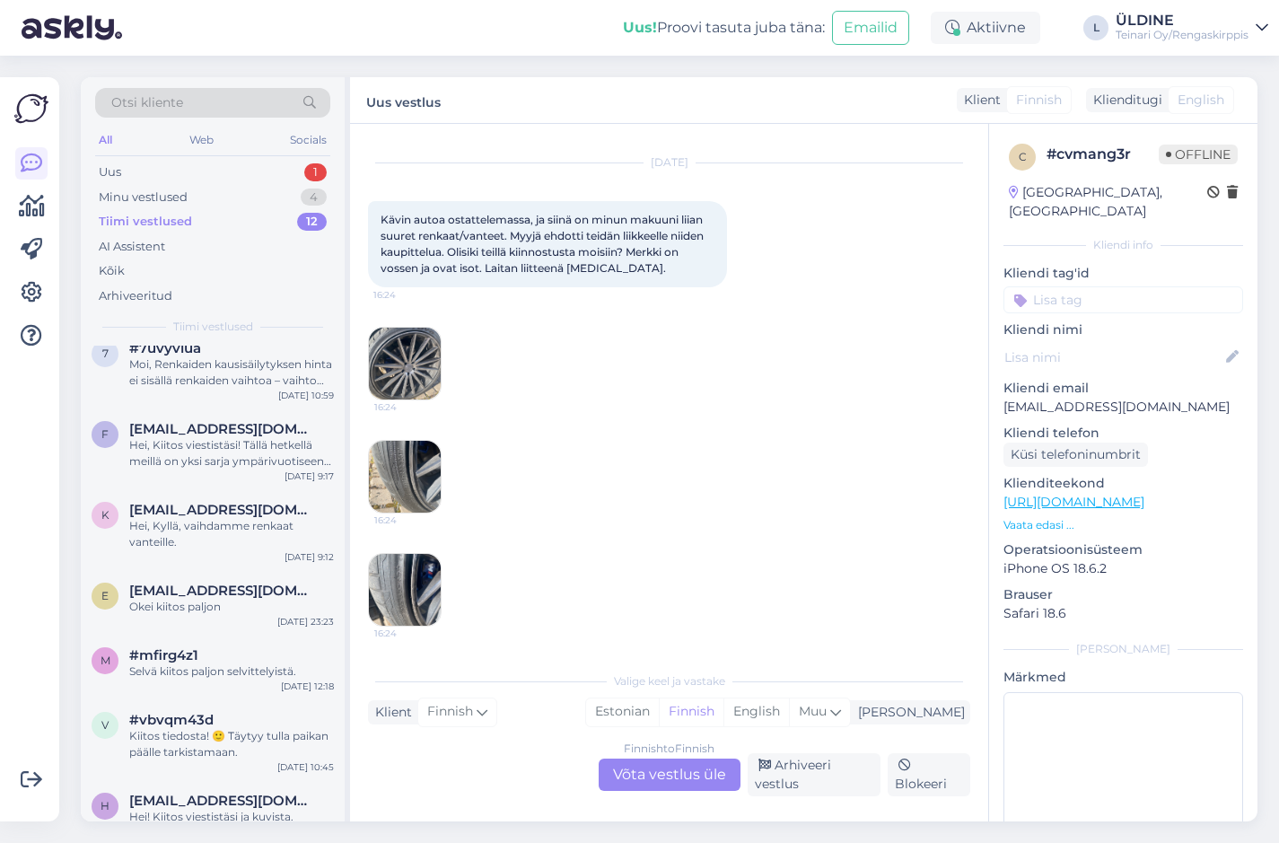
click at [164, 212] on div "Tiimi vestlused 12" at bounding box center [212, 221] width 235 height 25
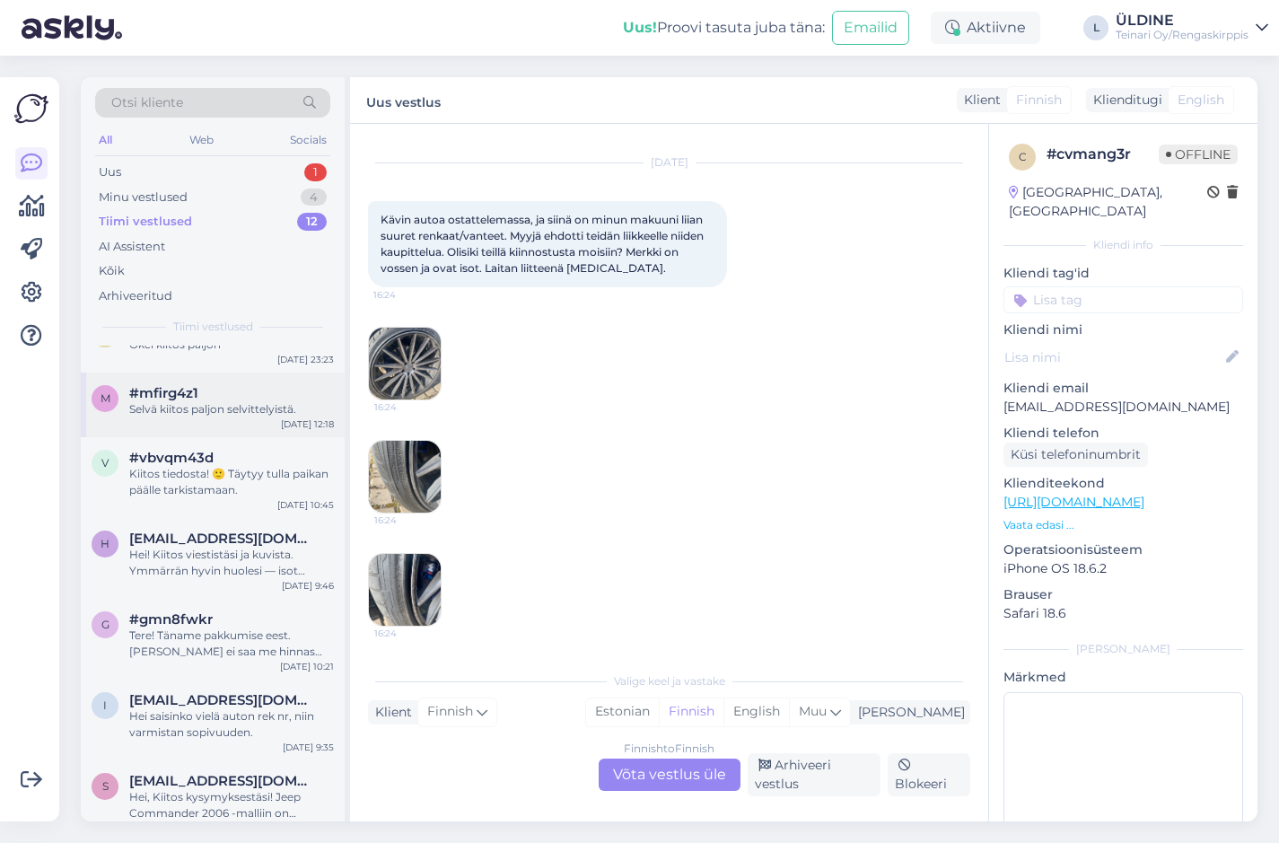
scroll to position [449, 0]
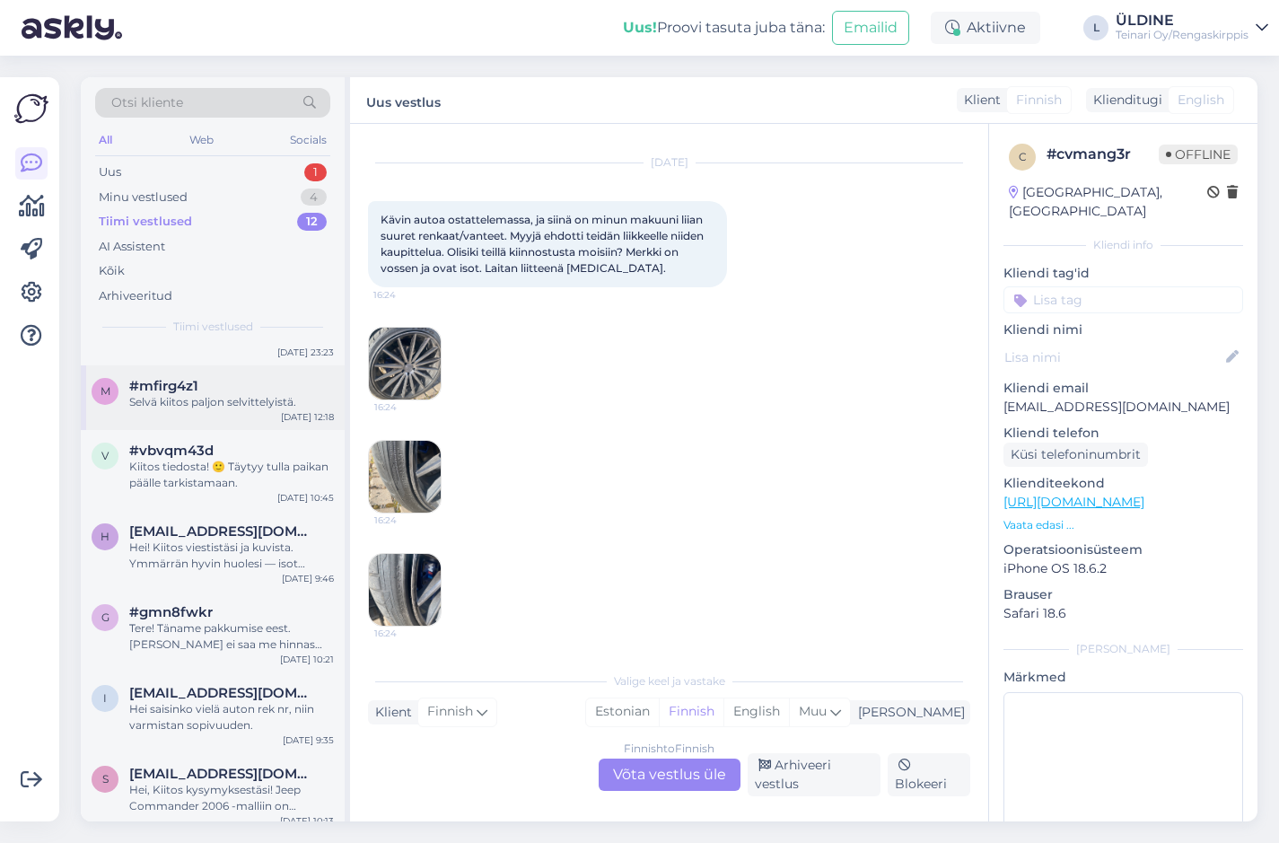
click at [254, 411] on div "m #mfirg4z1 Selvä kiitos paljon selvittelyistä. [DATE] 12:18" at bounding box center [213, 397] width 264 height 65
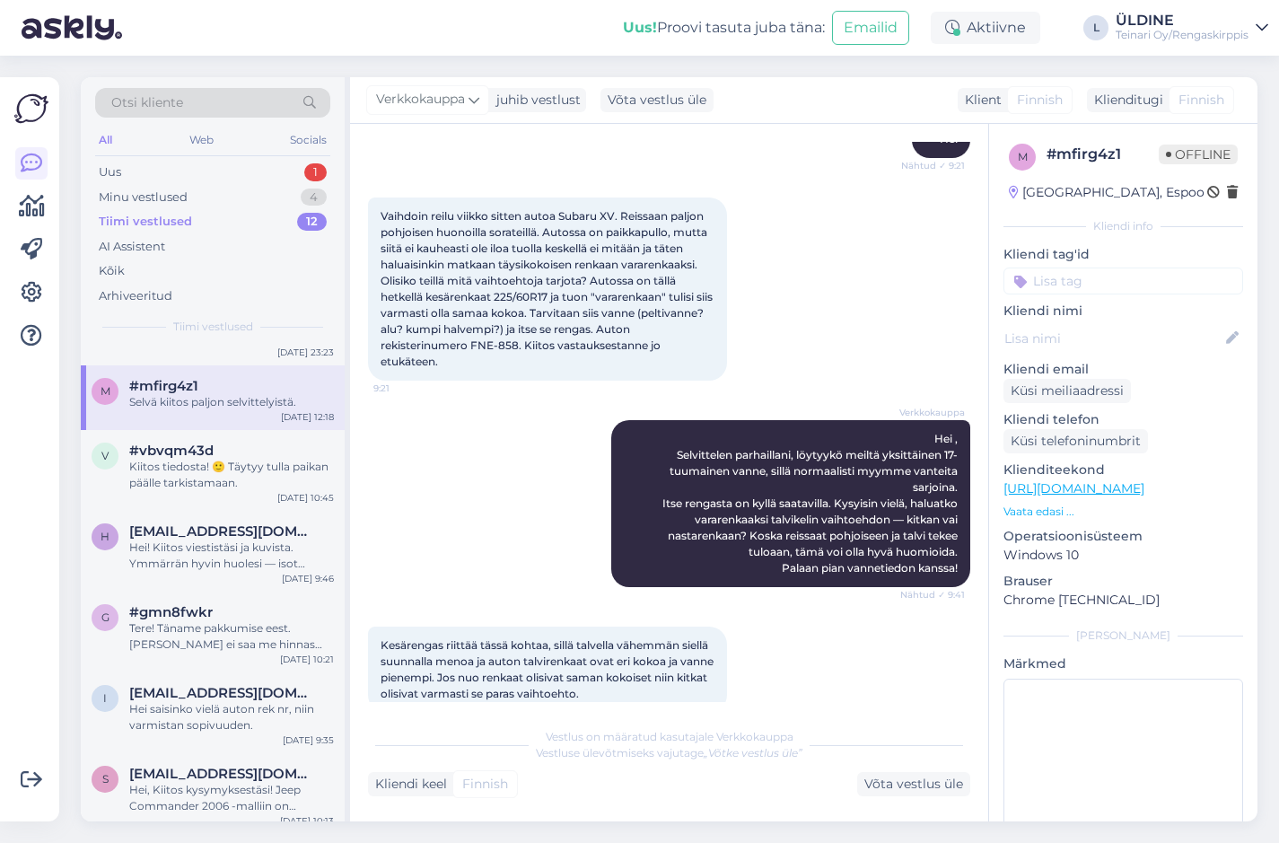
scroll to position [553, 0]
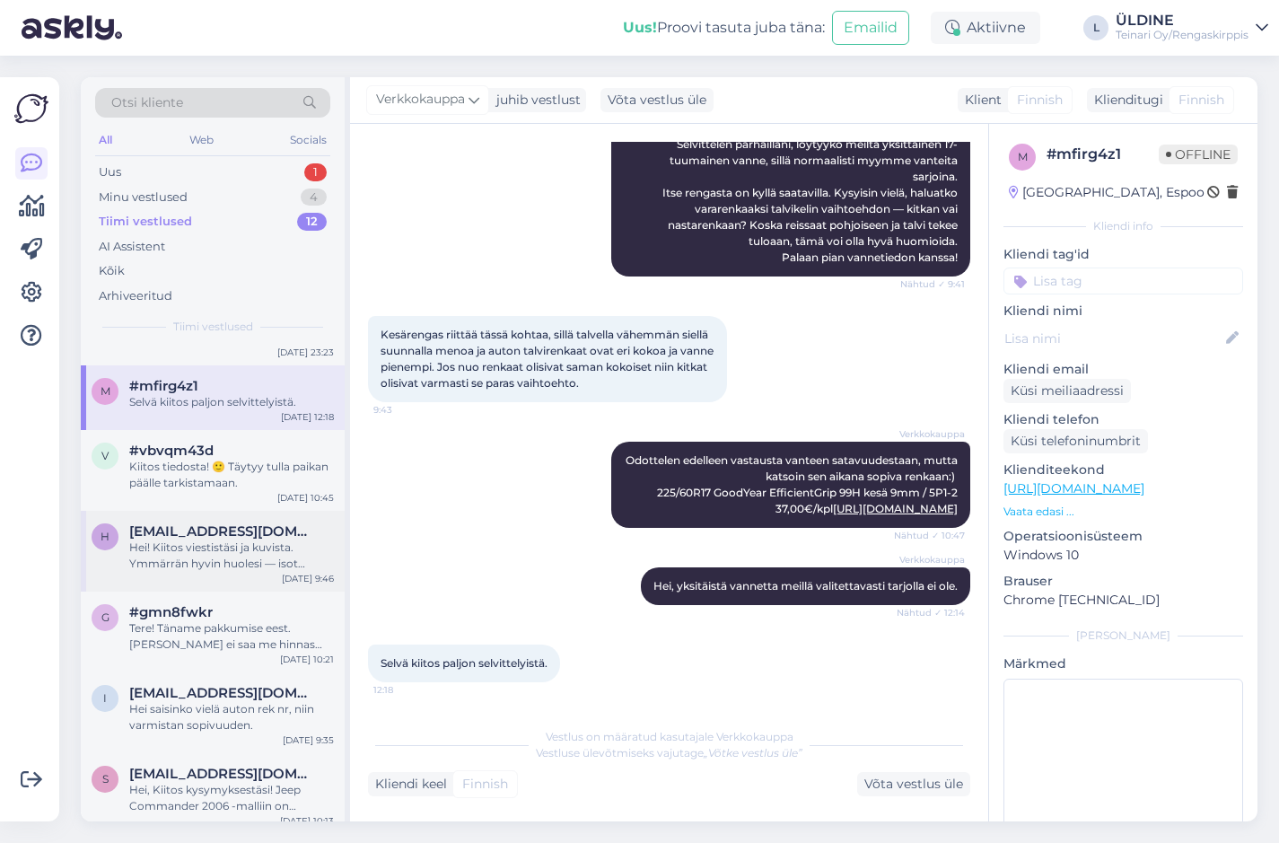
click at [201, 553] on div "Hei! Kiitos viestistäsi ja kuvista. Ymmärrän hyvin huolesi — isot renkaat ja pi…" at bounding box center [231, 556] width 205 height 32
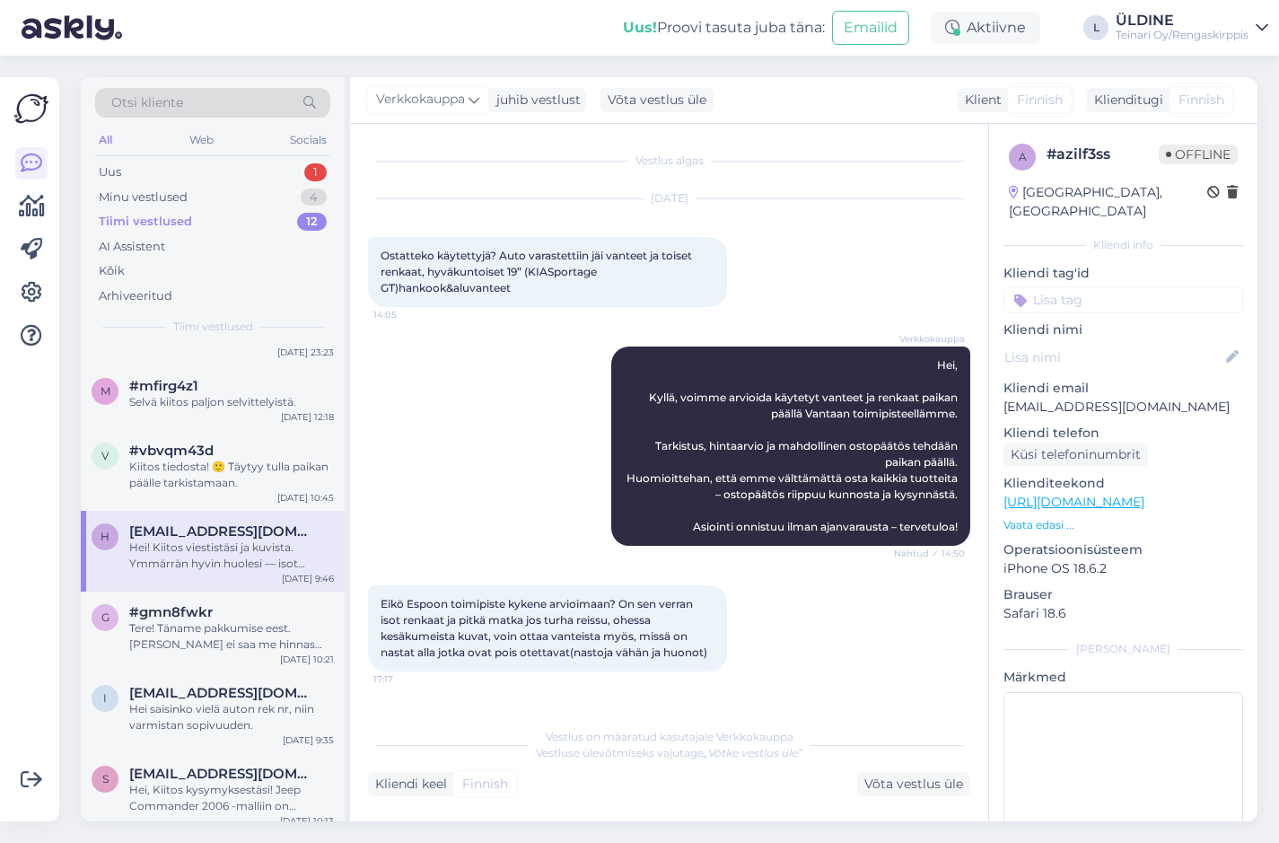
scroll to position [573, 0]
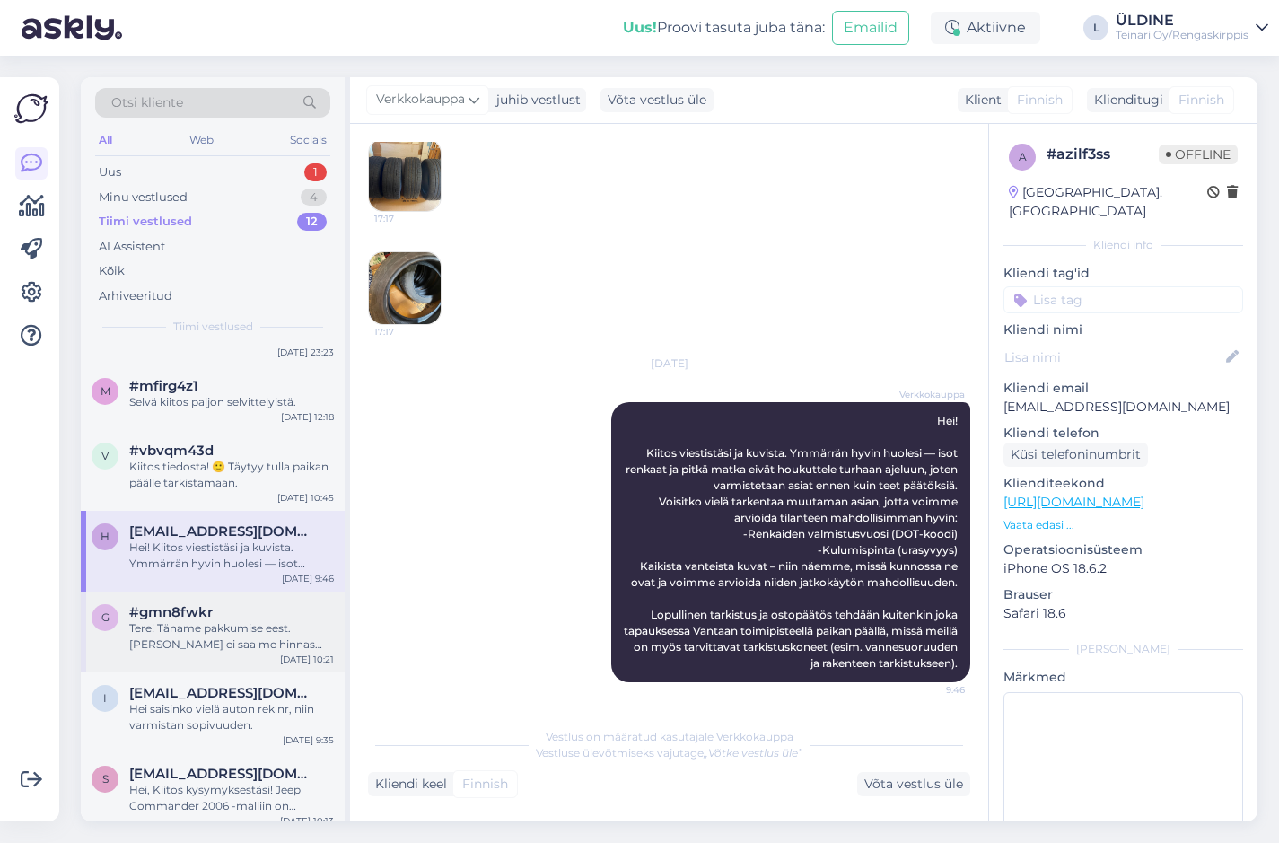
click at [167, 635] on div "Tere! Täname pakkumise eest. [PERSON_NAME] ei saa me hinnas vastu tulla, velged…" at bounding box center [231, 636] width 205 height 32
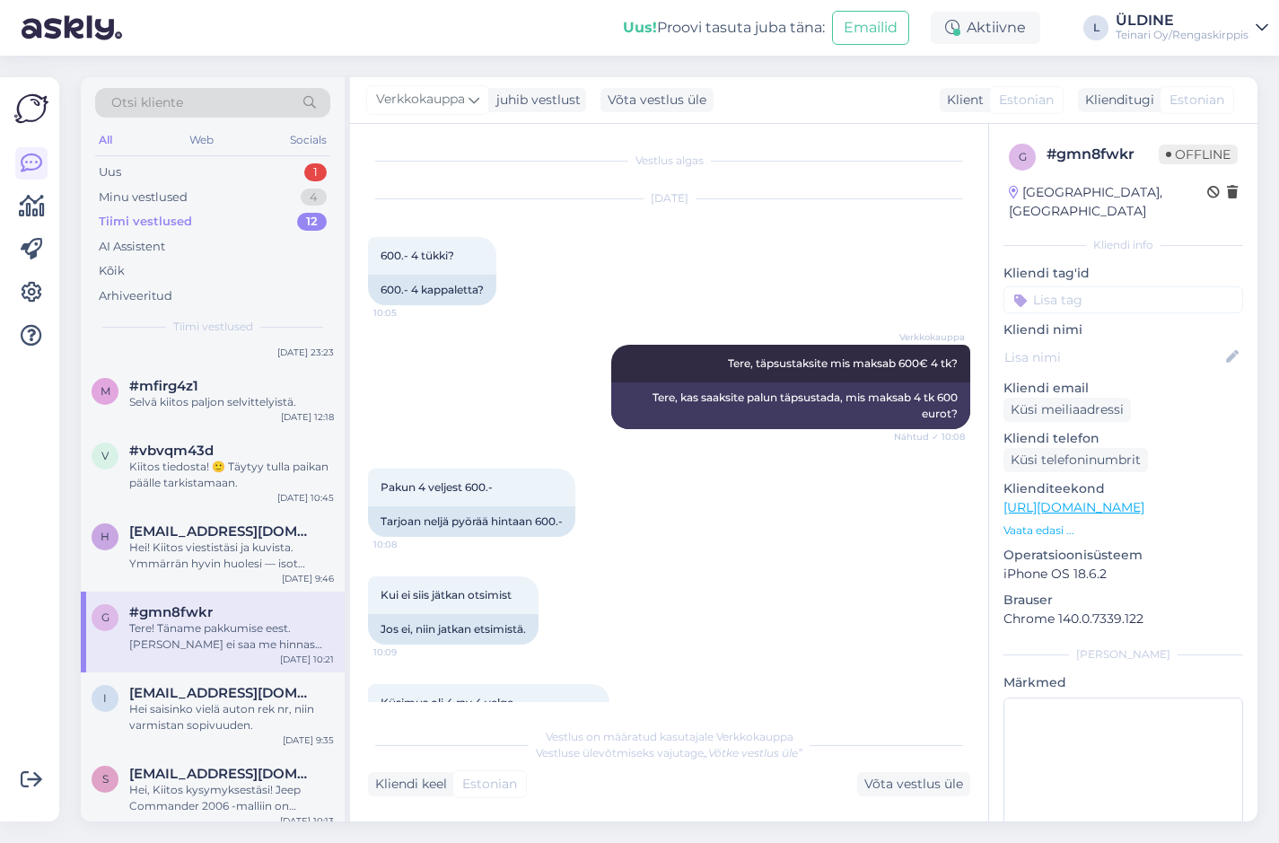
scroll to position [320, 0]
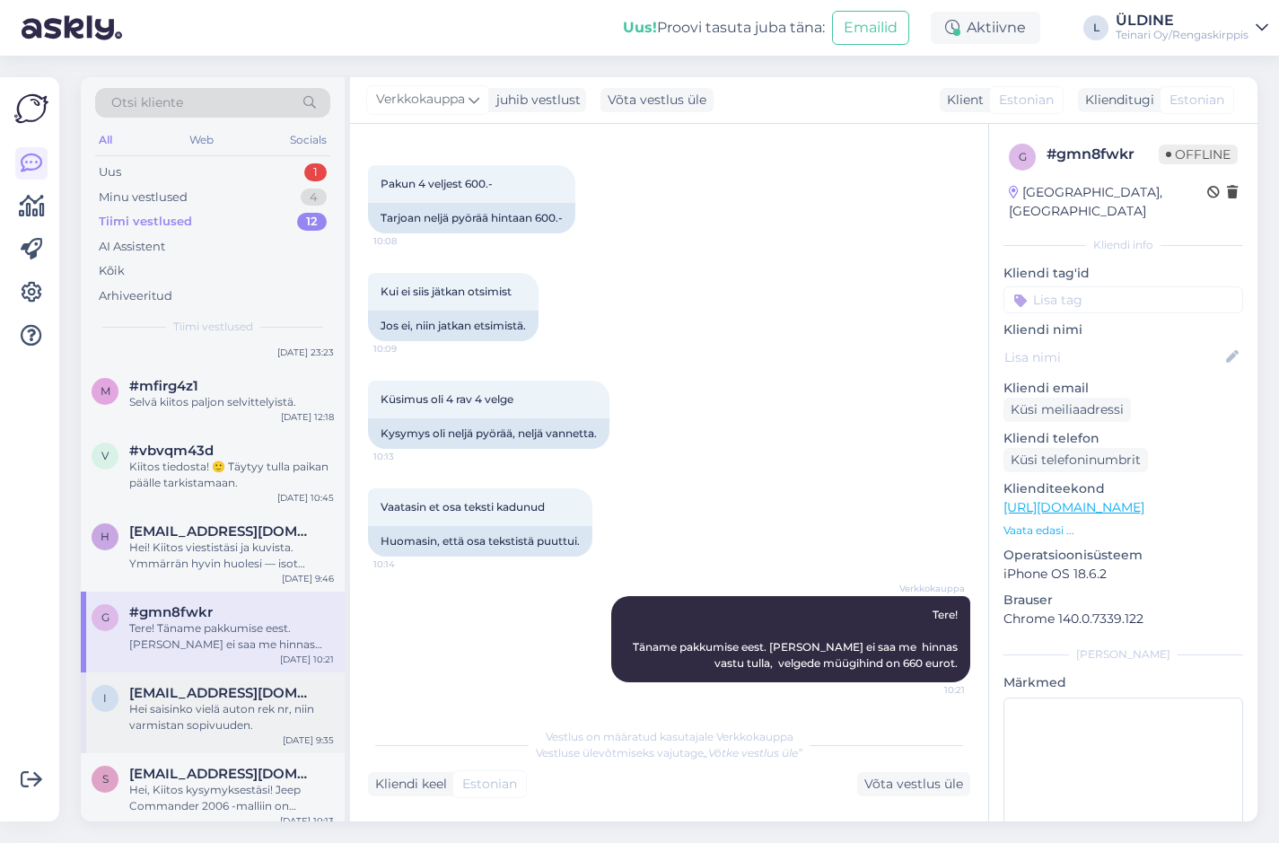
click at [227, 711] on div "Hei saisinko vielä auton rek nr, niin varmistan sopivuuden." at bounding box center [231, 717] width 205 height 32
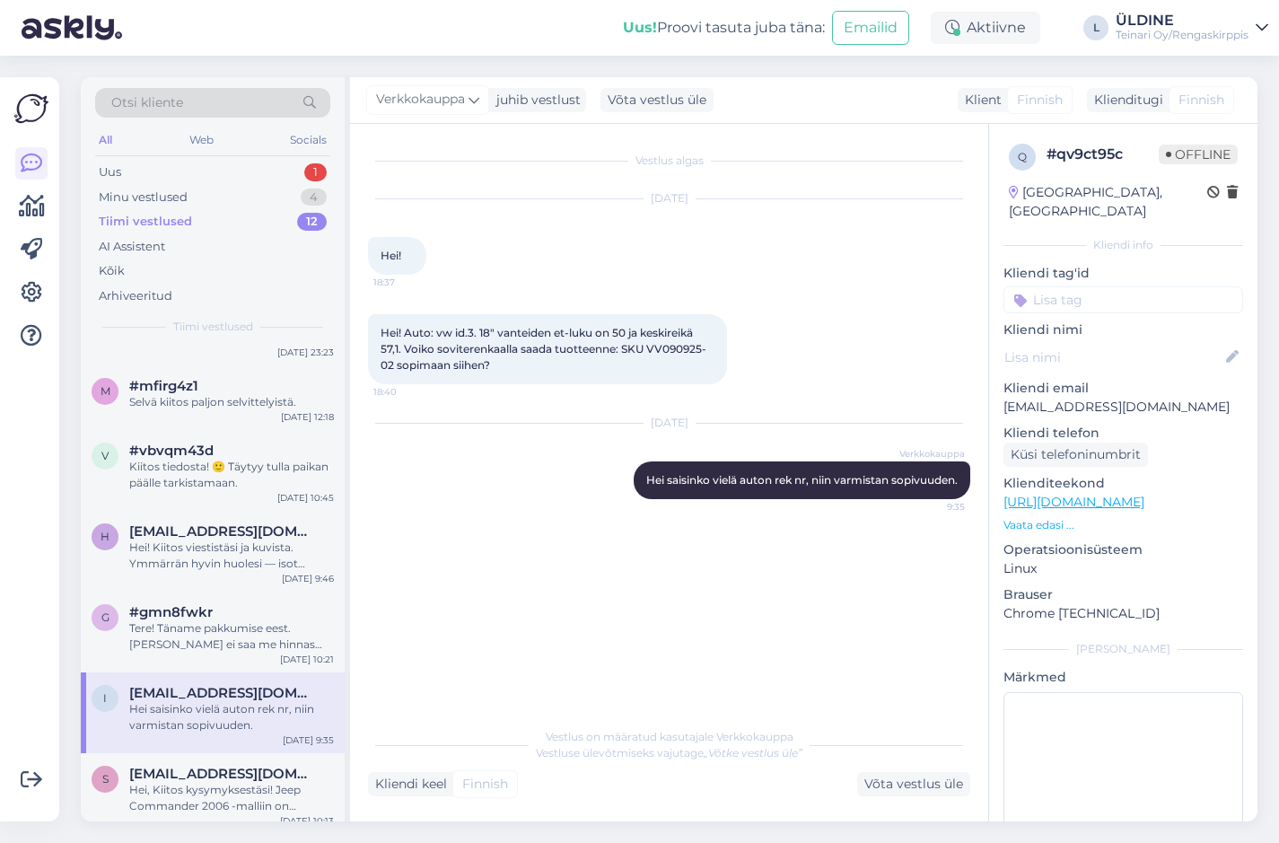
scroll to position [462, 0]
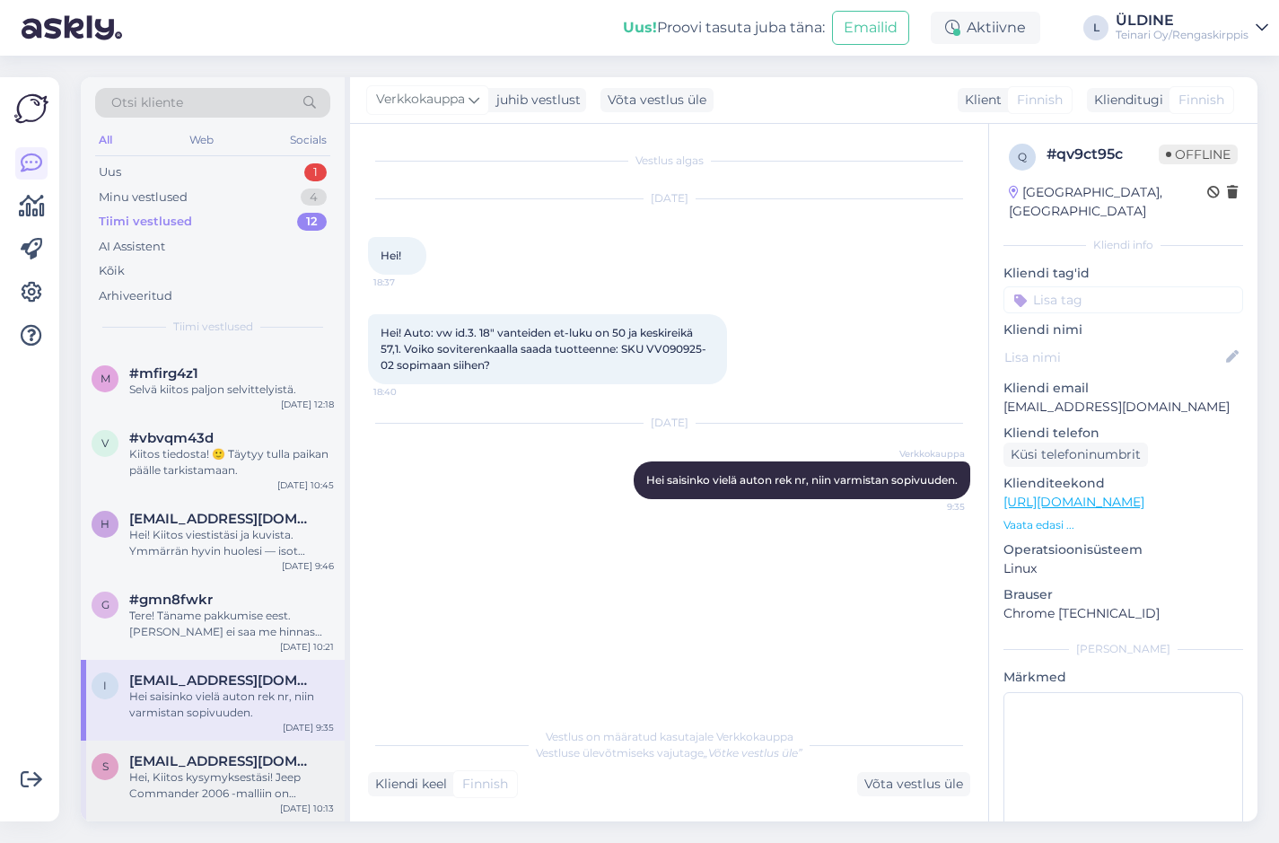
click at [204, 769] on div "Hei, Kiitos kysymyksestäsi! Jeep Commander 2006 -malliin on alkuperäisenä renga…" at bounding box center [231, 785] width 205 height 32
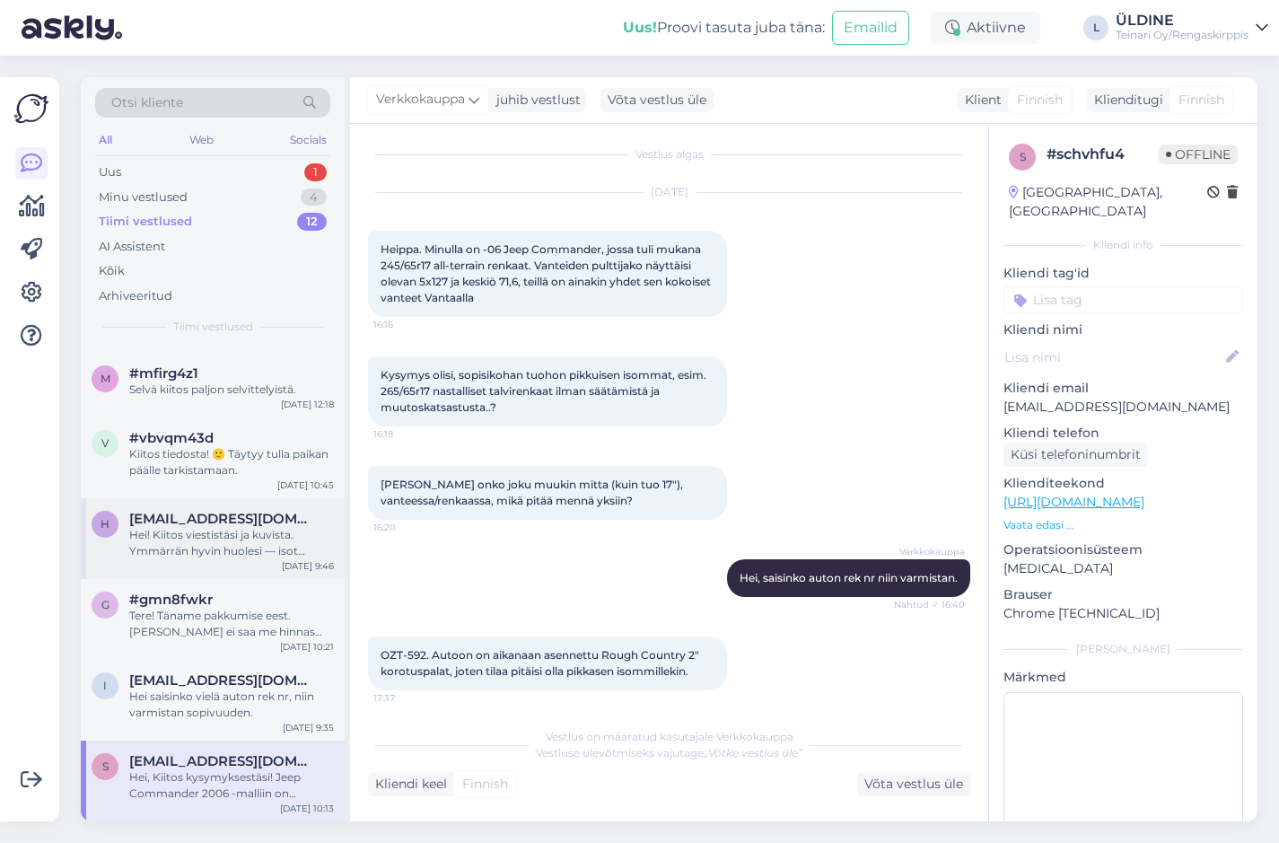
scroll to position [0, 0]
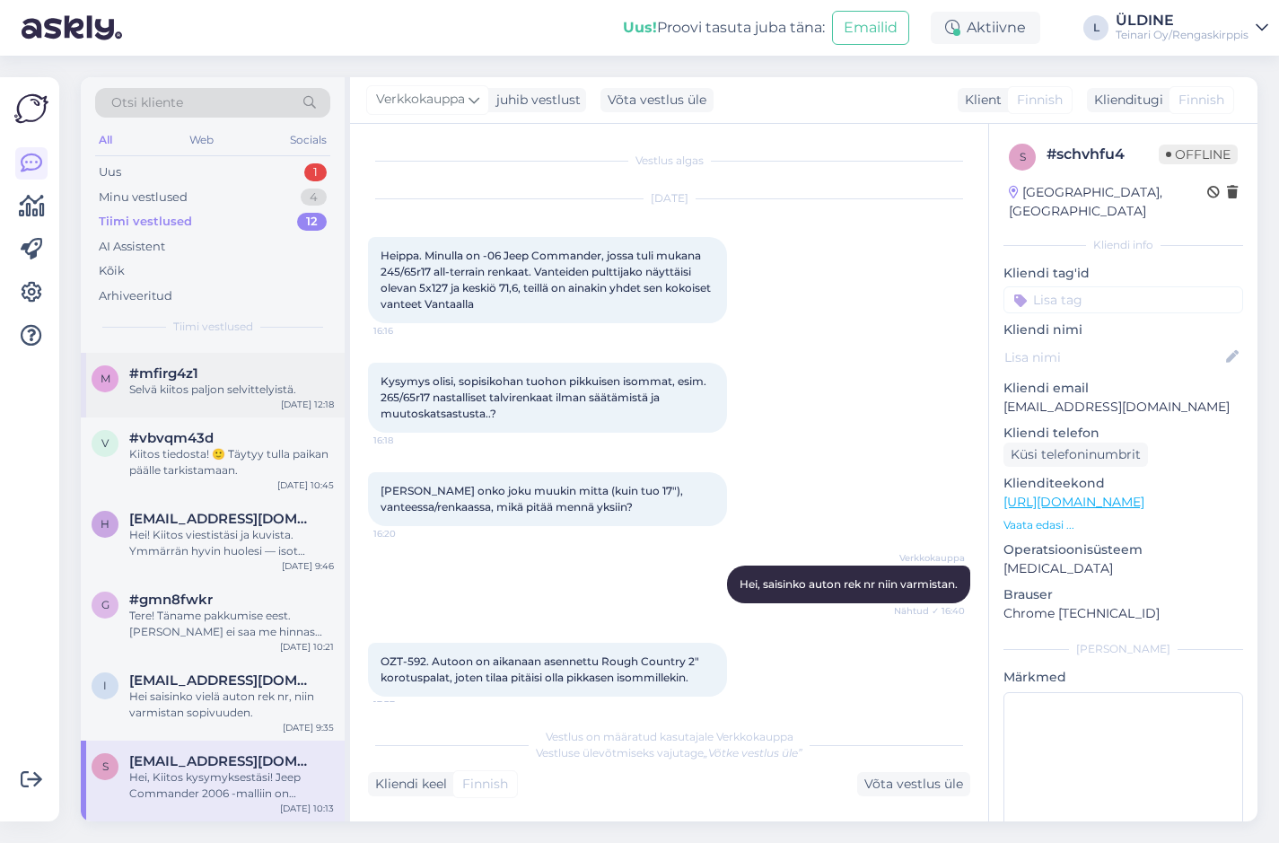
click at [185, 373] on span "#mfirg4z1" at bounding box center [163, 373] width 69 height 16
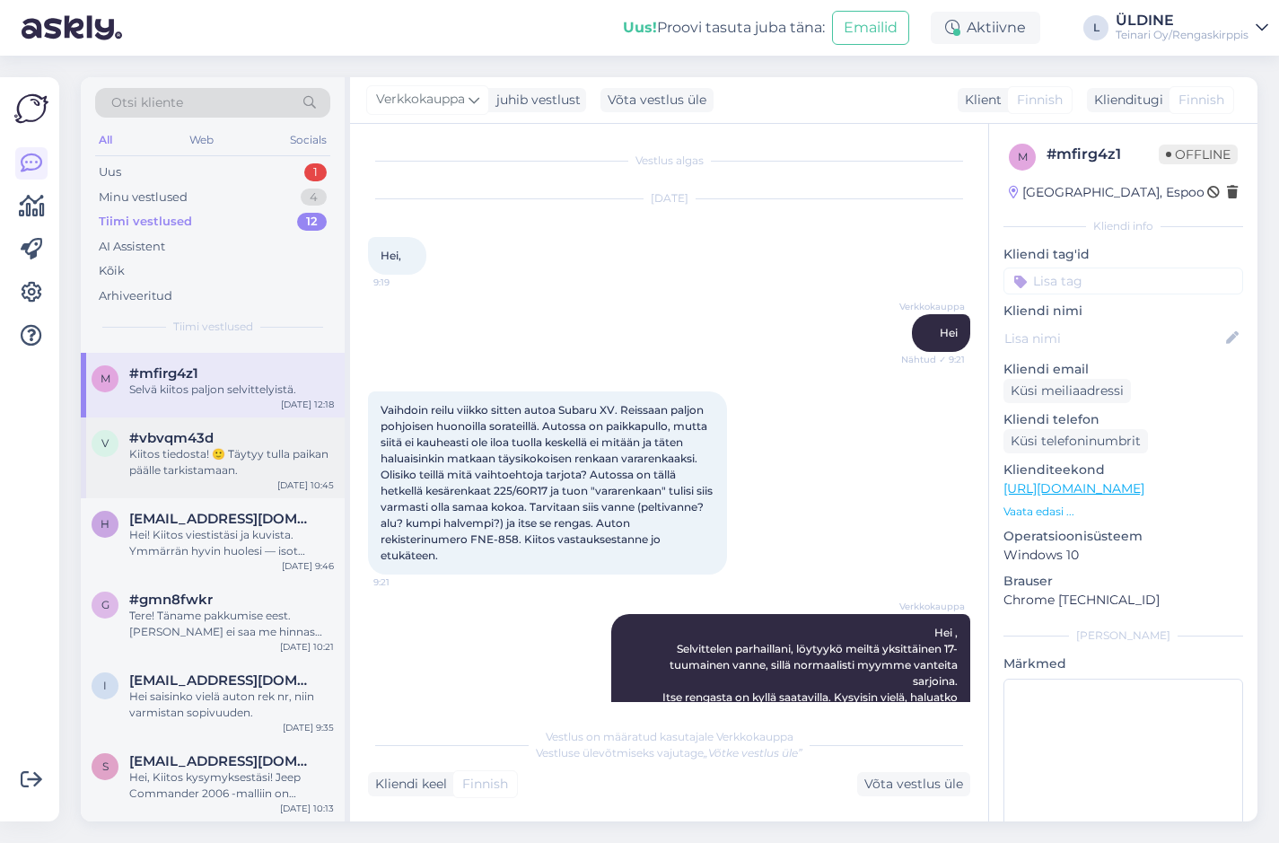
click at [198, 456] on div "Kiitos tiedosta! 🙂 Täytyy tulla paikan päälle tarkistamaan." at bounding box center [231, 462] width 205 height 32
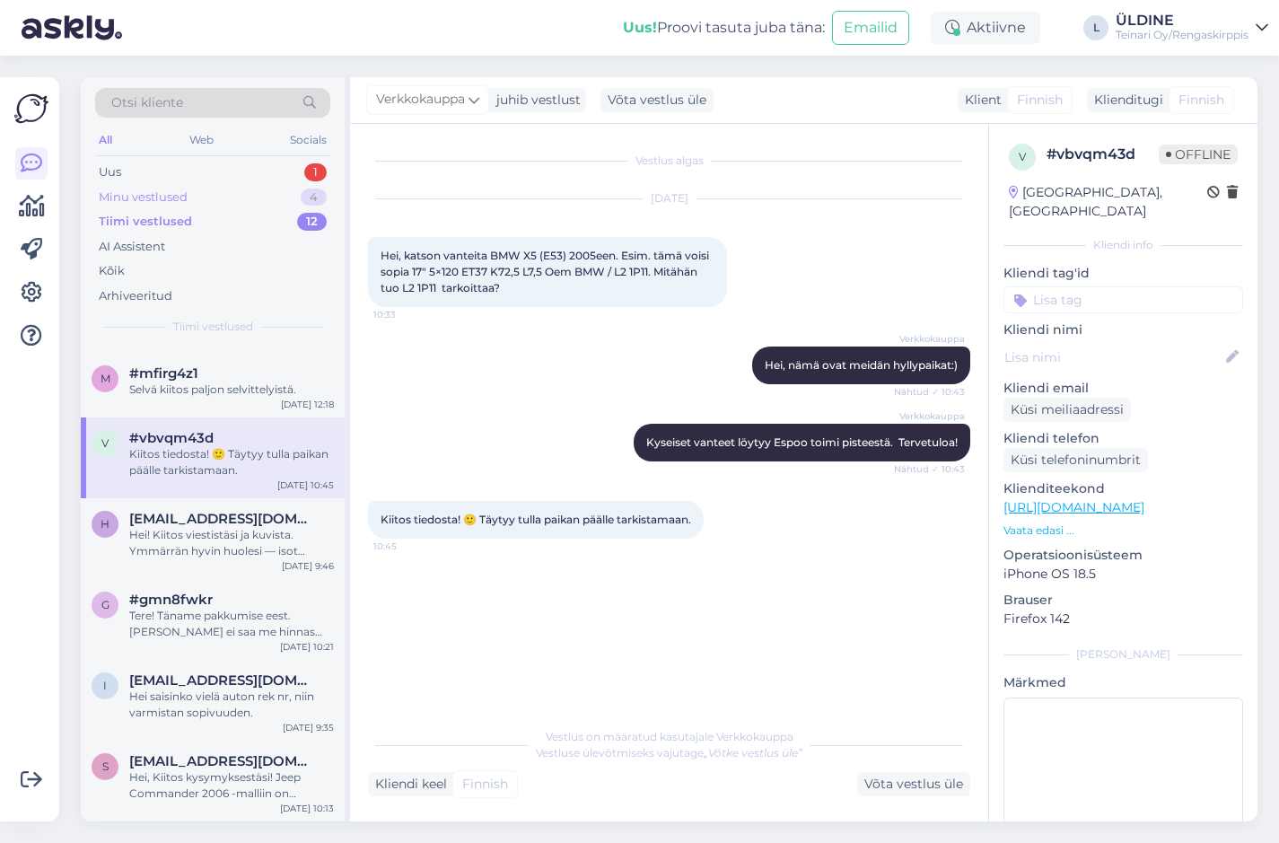
click at [194, 197] on div "Minu vestlused 4" at bounding box center [212, 197] width 235 height 25
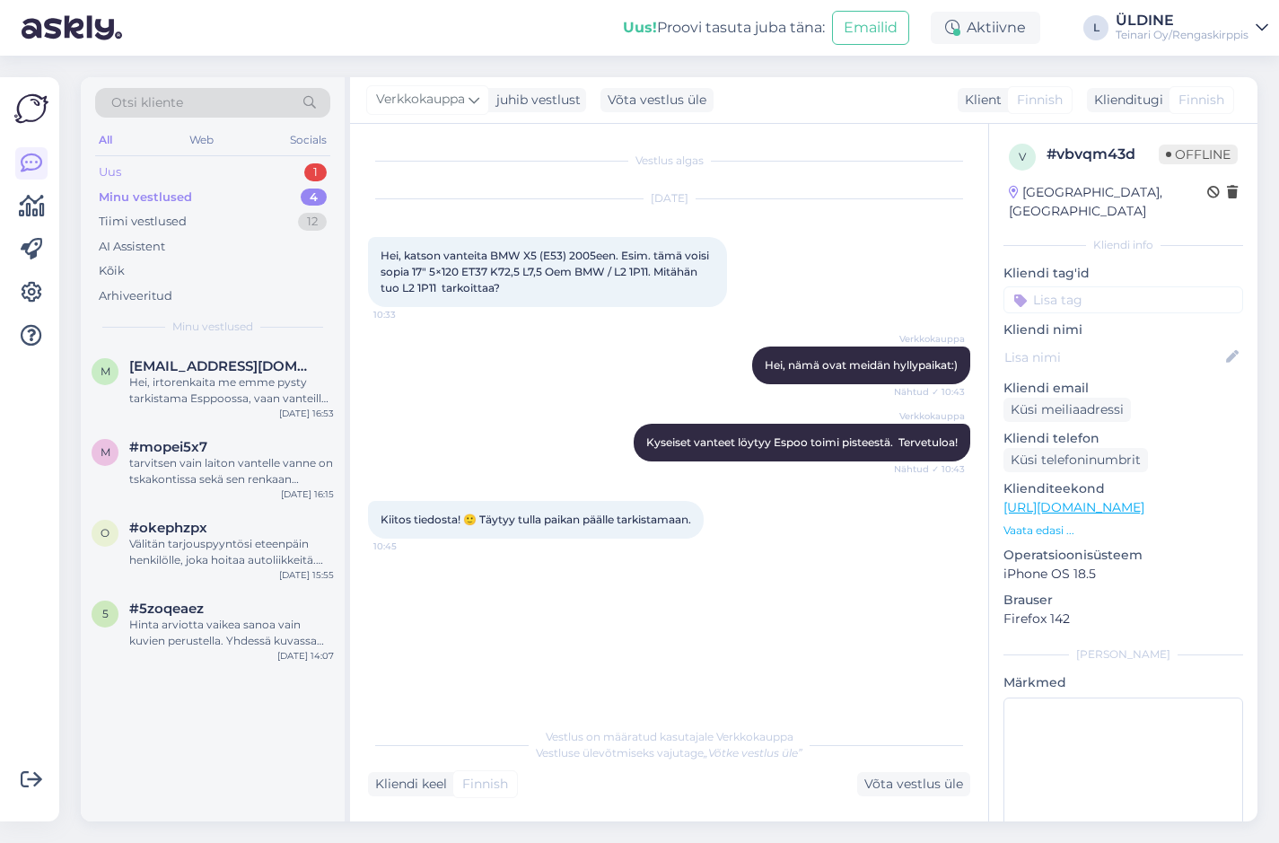
click at [171, 174] on div "Uus 1" at bounding box center [212, 172] width 235 height 25
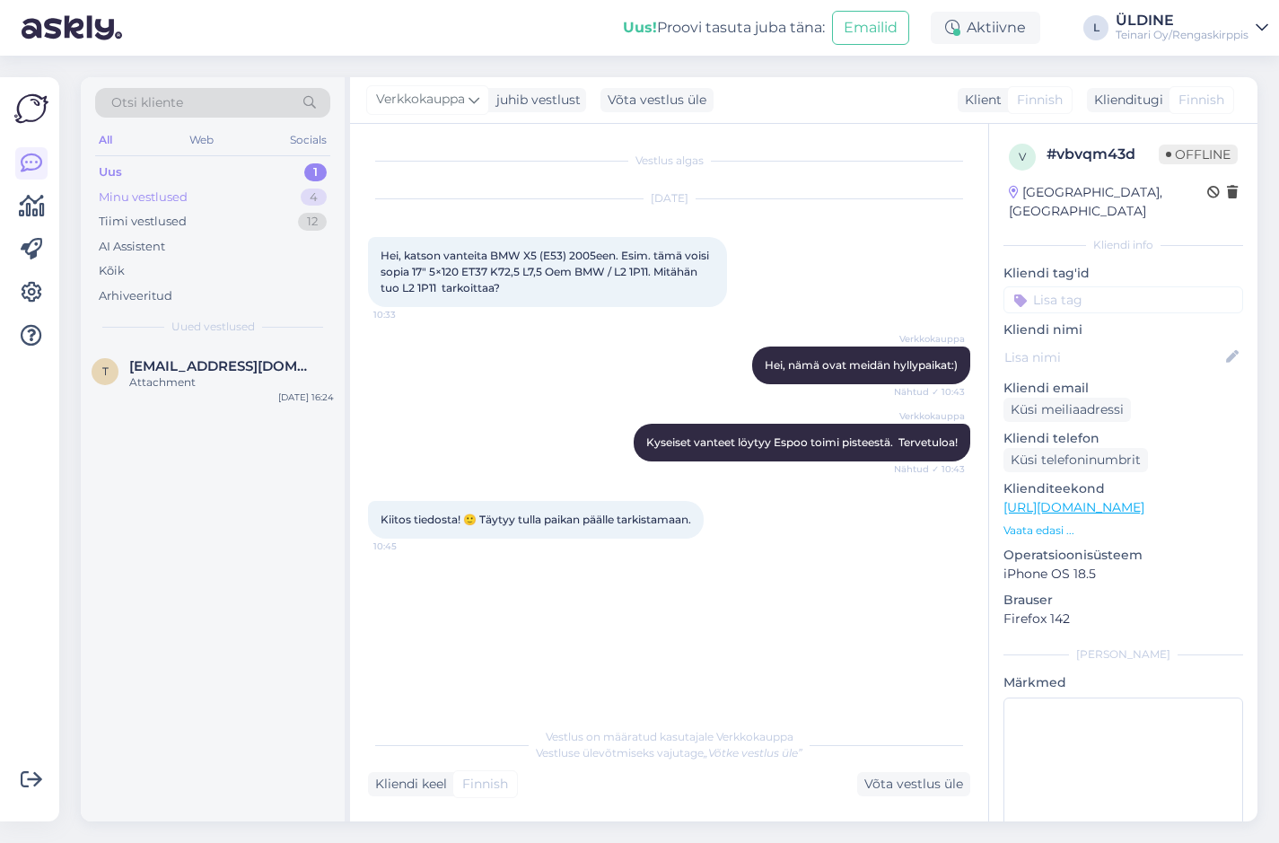
click at [189, 194] on div "Minu vestlused 4" at bounding box center [212, 197] width 235 height 25
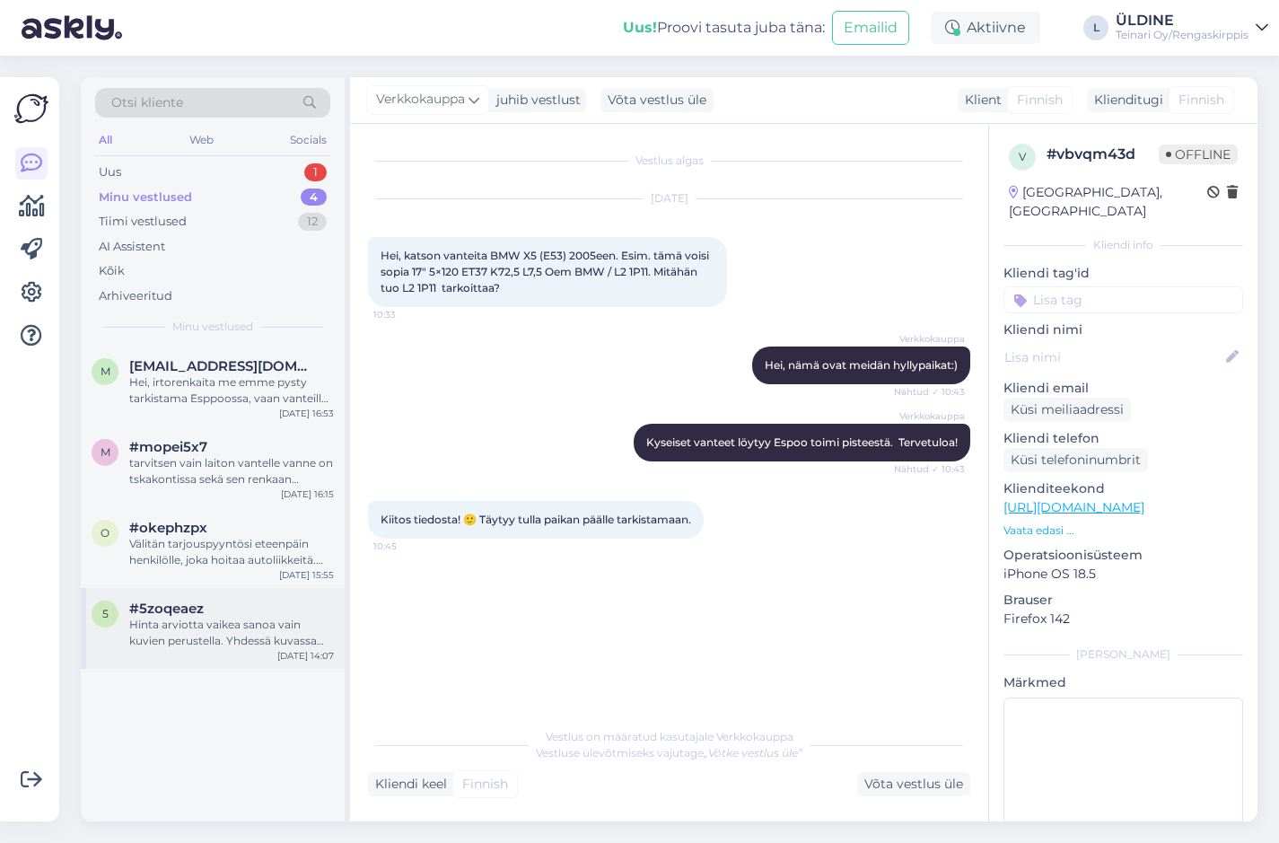
click at [229, 639] on div "Hinta arviotta vaikea sanoa vain kuvien perustella. Yhdessä kuvassa näkyy että …" at bounding box center [231, 633] width 205 height 32
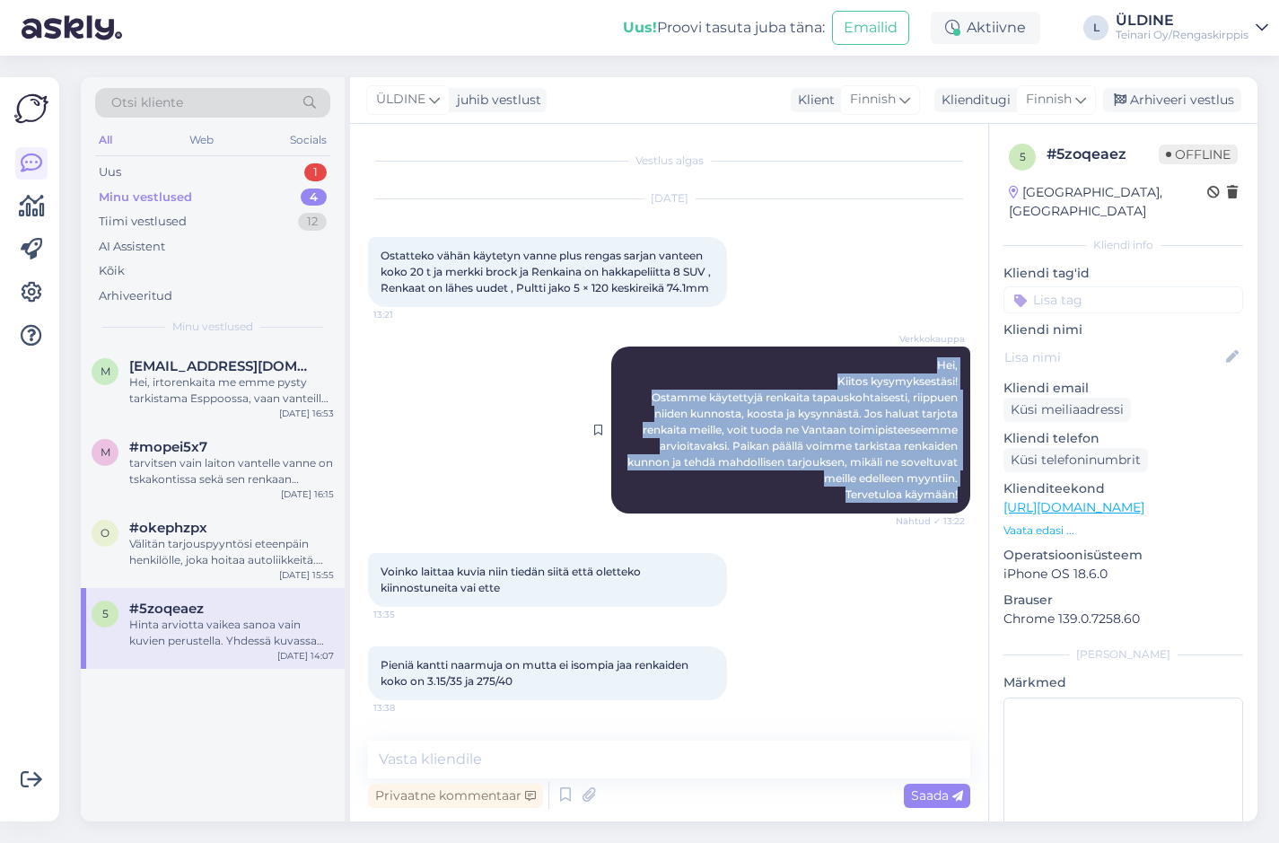
drag, startPoint x: 901, startPoint y: 371, endPoint x: 948, endPoint y: 508, distance: 145.1
click at [948, 508] on div "Verkkokauppa Hei, Kiitos kysymyksestäsi! Ostamme käytettyjä renkaita tapauskoht…" at bounding box center [790, 430] width 359 height 167
drag, startPoint x: 948, startPoint y: 508, endPoint x: 880, endPoint y: 486, distance: 71.8
copy span "Hei, Kiitos kysymyksestäsi! Ostamme käytettyjä renkaita tapauskohtaisesti, riip…"
click at [162, 171] on div "Uus 1" at bounding box center [212, 172] width 235 height 25
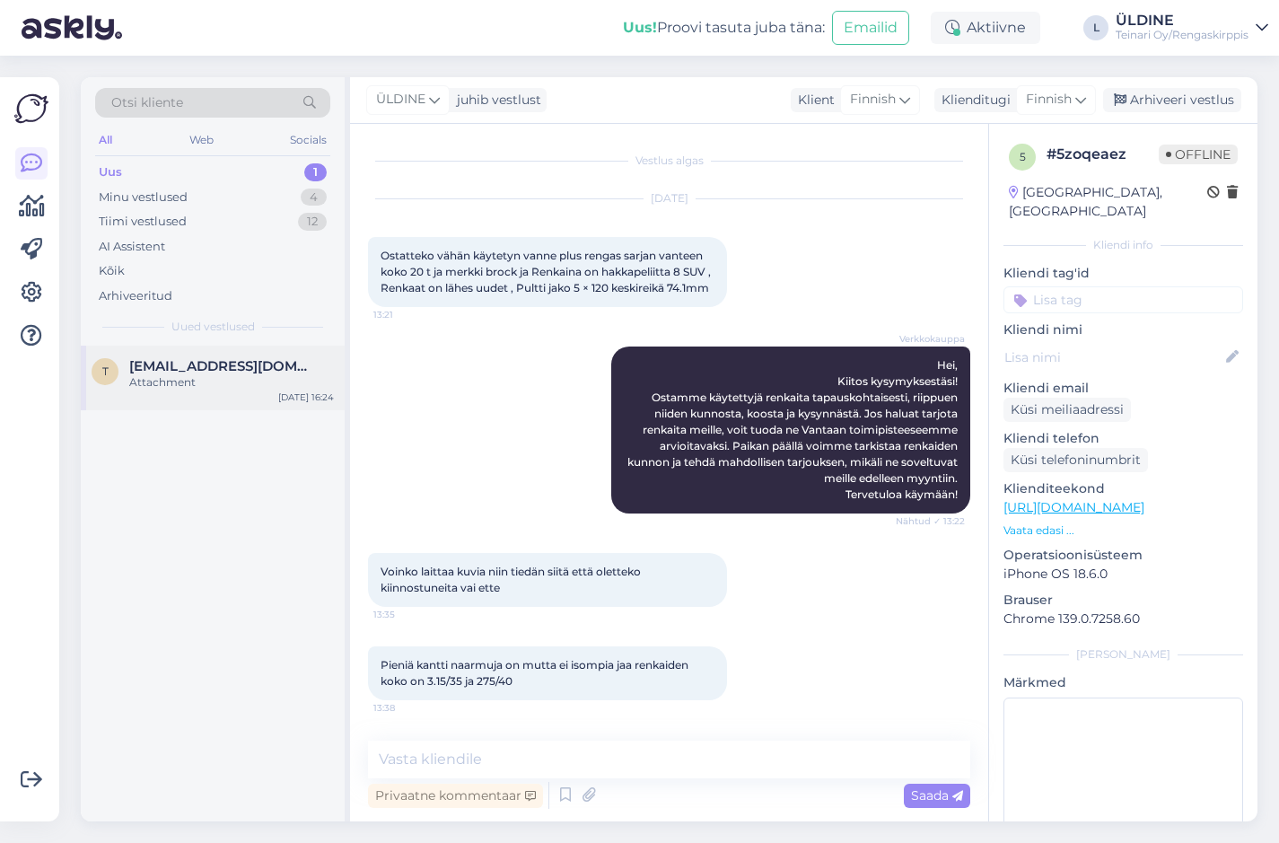
click at [217, 377] on div "Attachment" at bounding box center [231, 382] width 205 height 16
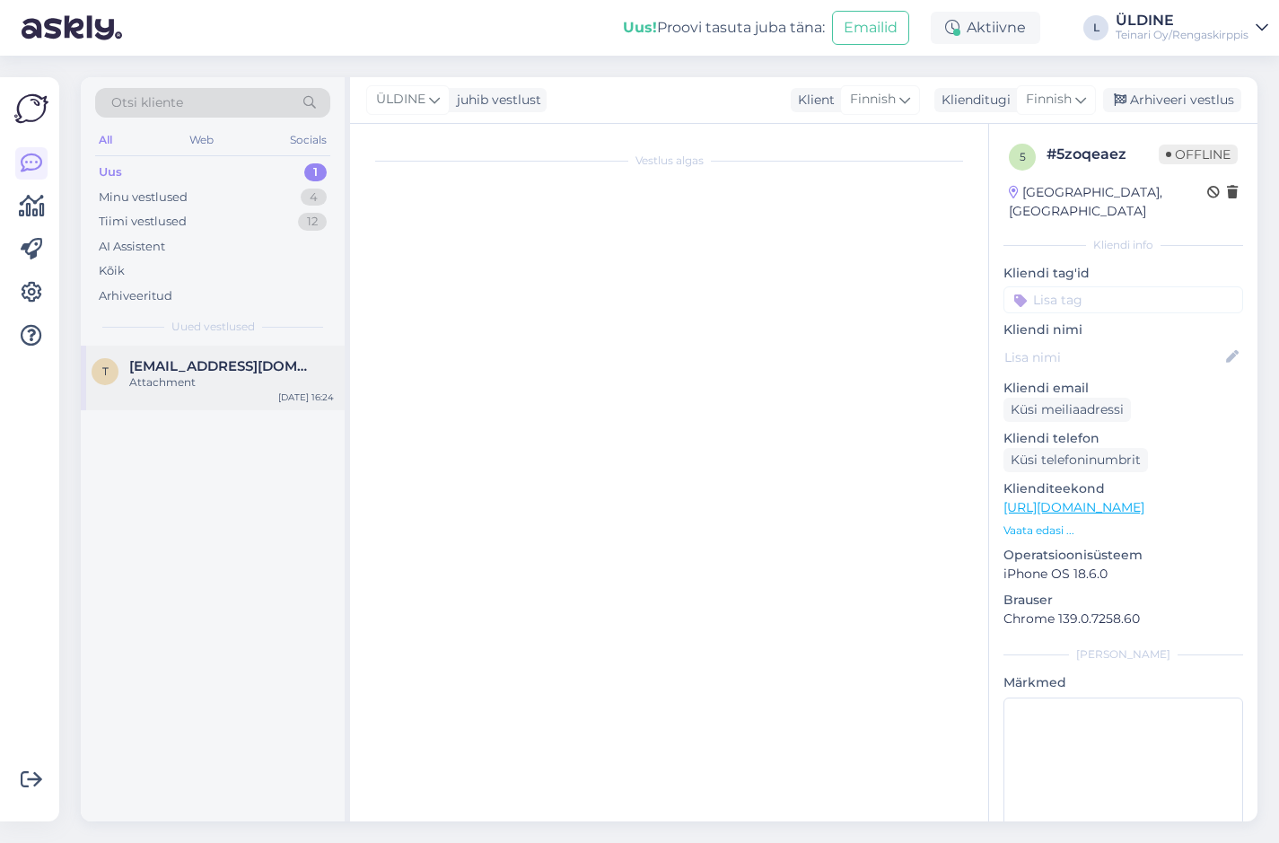
scroll to position [36, 0]
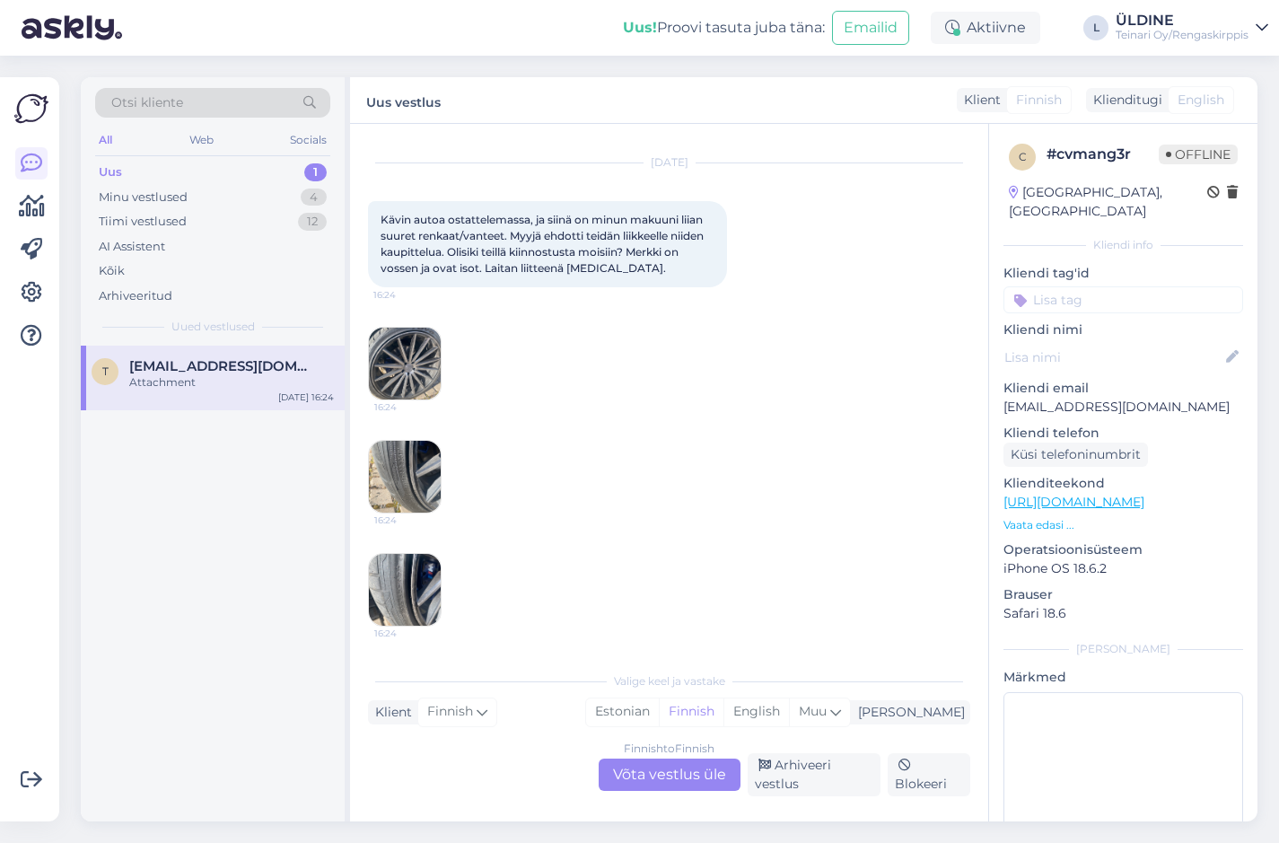
click at [626, 775] on div "Finnish to Finnish Võta vestlus üle" at bounding box center [670, 775] width 142 height 32
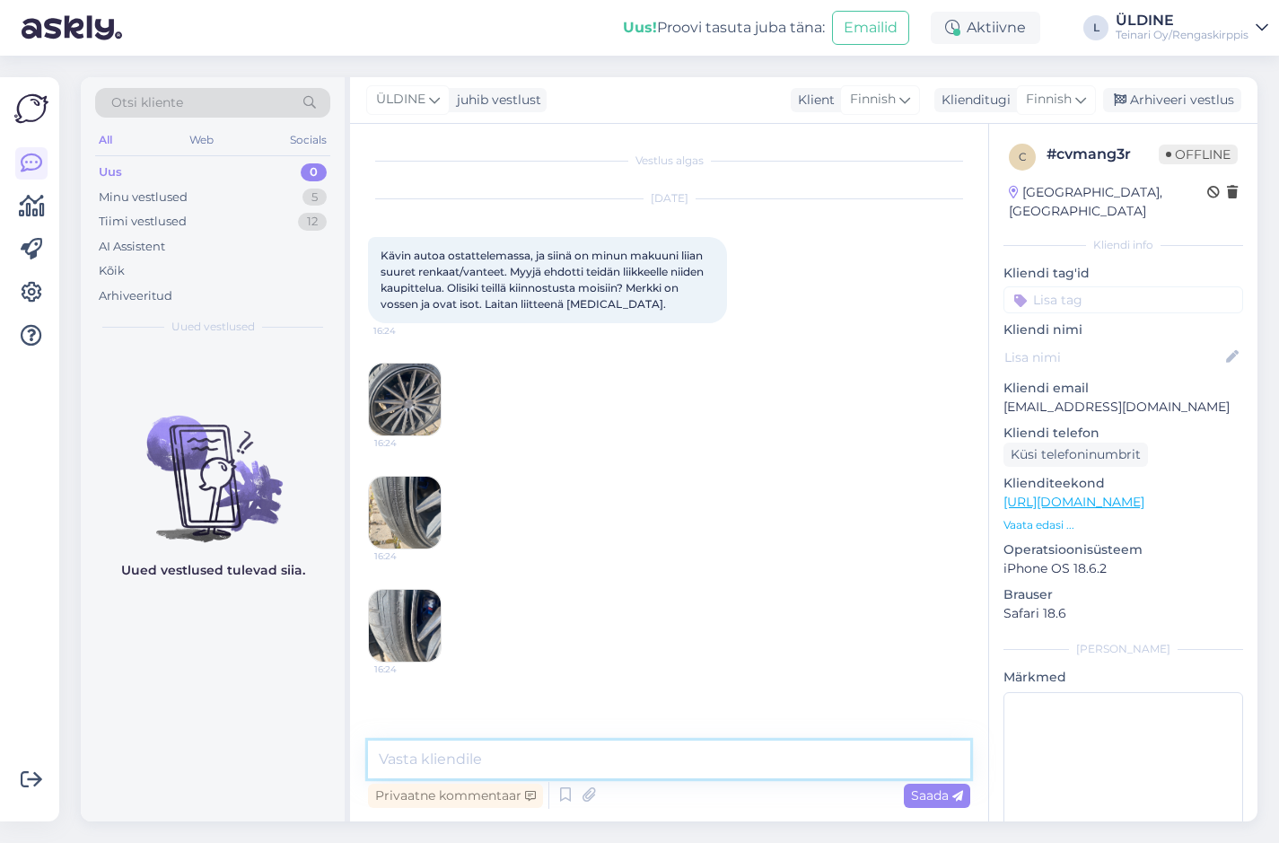
paste textarea "Hei, Kiitos kysymyksestäsi! Ostamme käytettyjä renkaita tapauskohtaisesti, riip…"
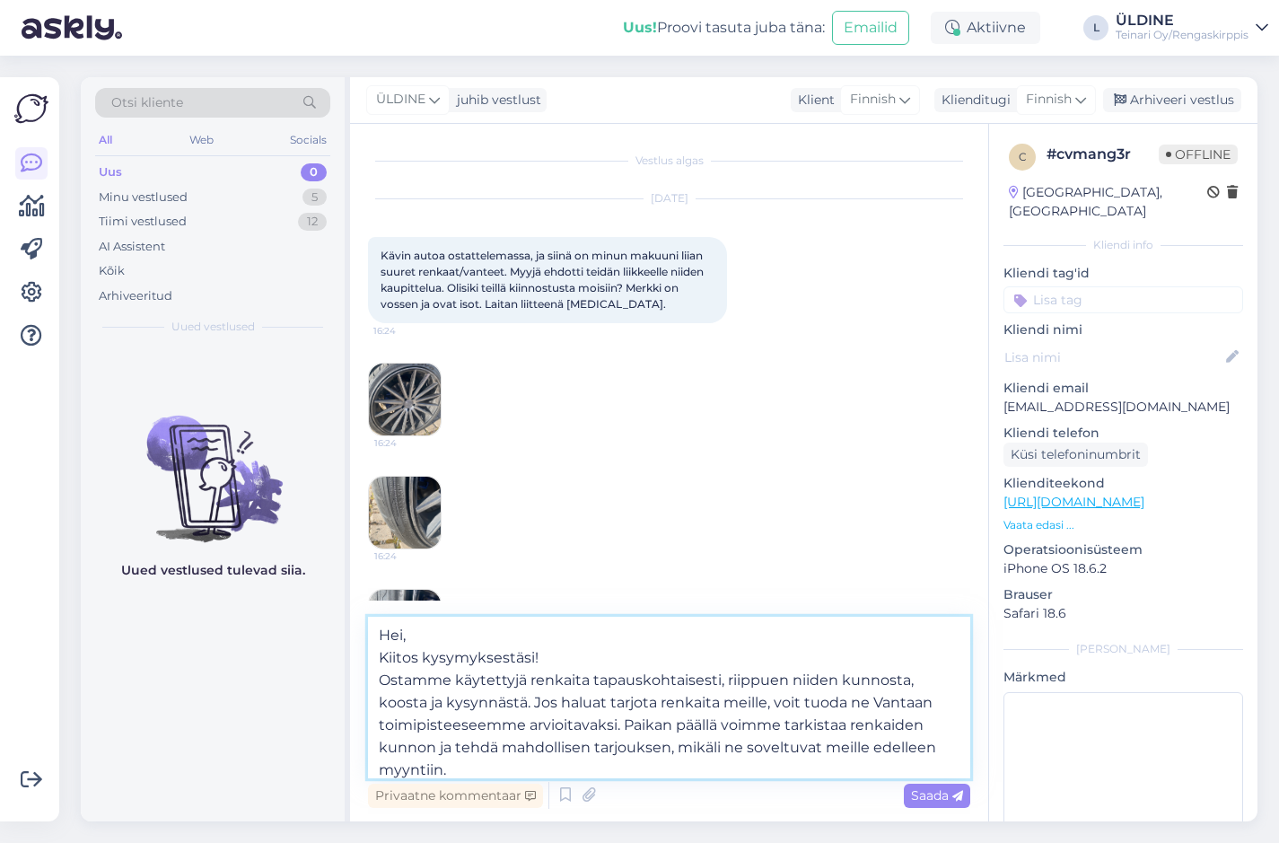
scroll to position [22, 0]
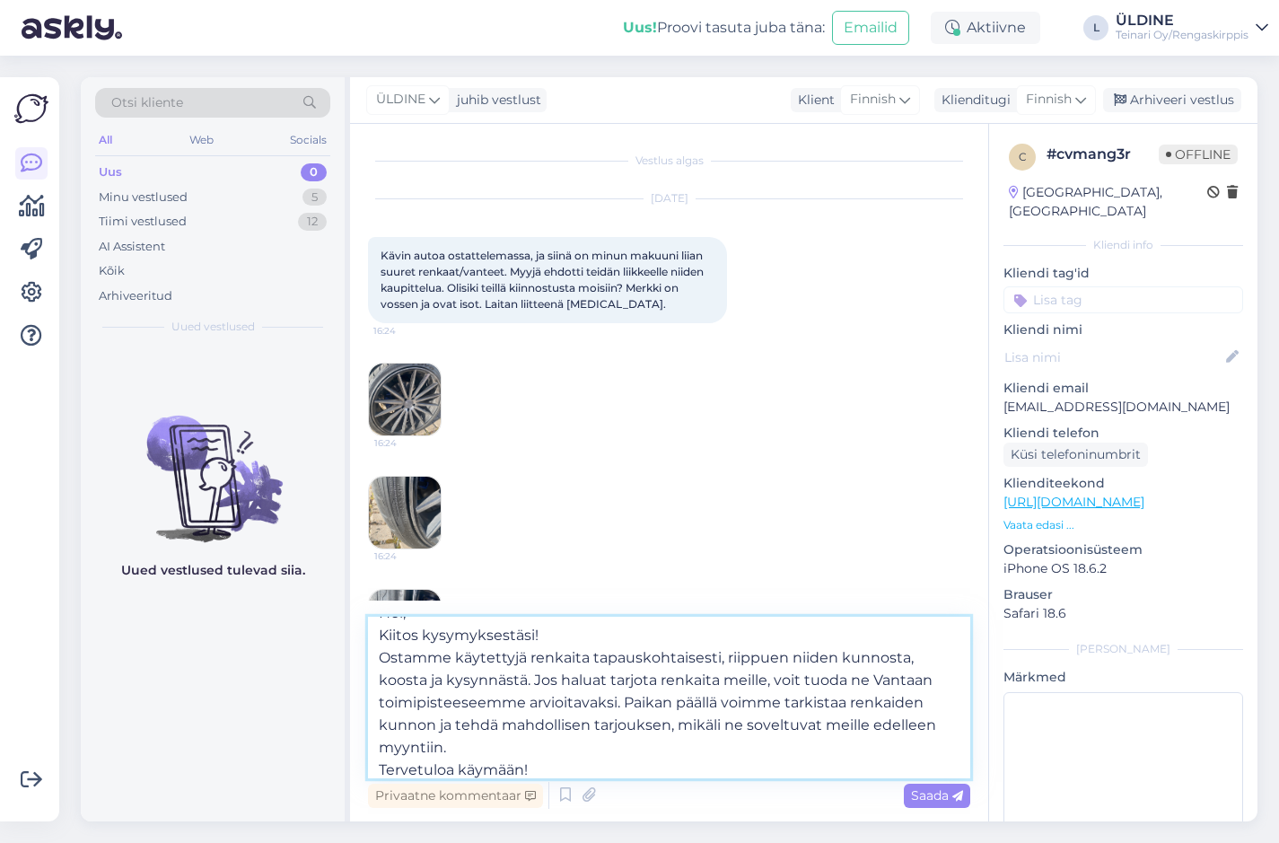
click at [586, 660] on textarea "Hei, Kiitos kysymyksestäsi! Ostamme käytettyjä renkaita tapauskohtaisesti, riip…" at bounding box center [669, 698] width 602 height 162
click at [790, 678] on textarea "Hei, Kiitos kysymyksestäsi! Ostamme käytettyjä renkaita/vanteita tapauskohtaise…" at bounding box center [669, 698] width 602 height 162
click at [517, 725] on textarea "Hei, Kiitos kysymyksestäsi! Ostamme käytettyjä renkaita/vanteita tapauskohtaise…" at bounding box center [669, 698] width 602 height 162
type textarea "Hei, Kiitos kysymyksestäsi! Ostamme käytettyjä renkaita/vanteita tapauskohtaise…"
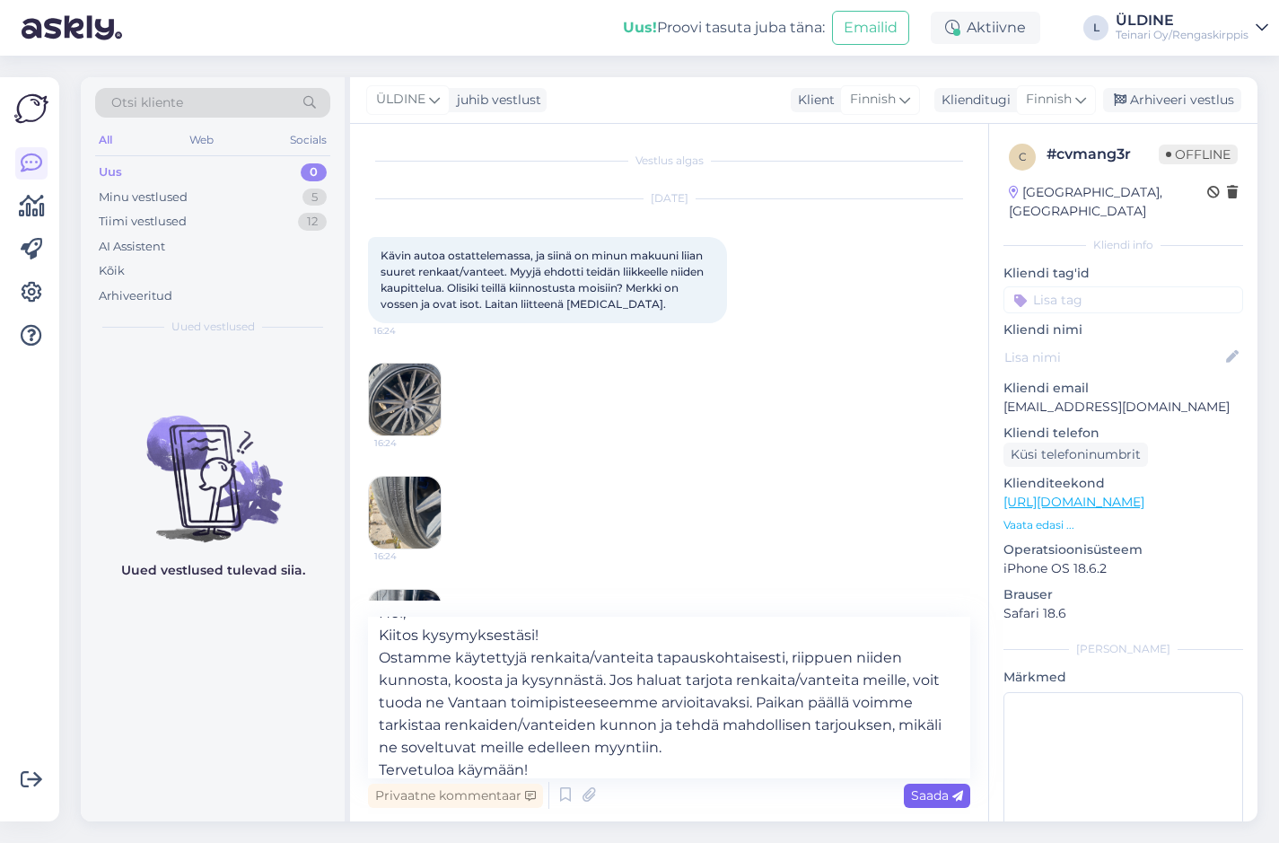
click at [931, 785] on div "Saada" at bounding box center [937, 796] width 66 height 24
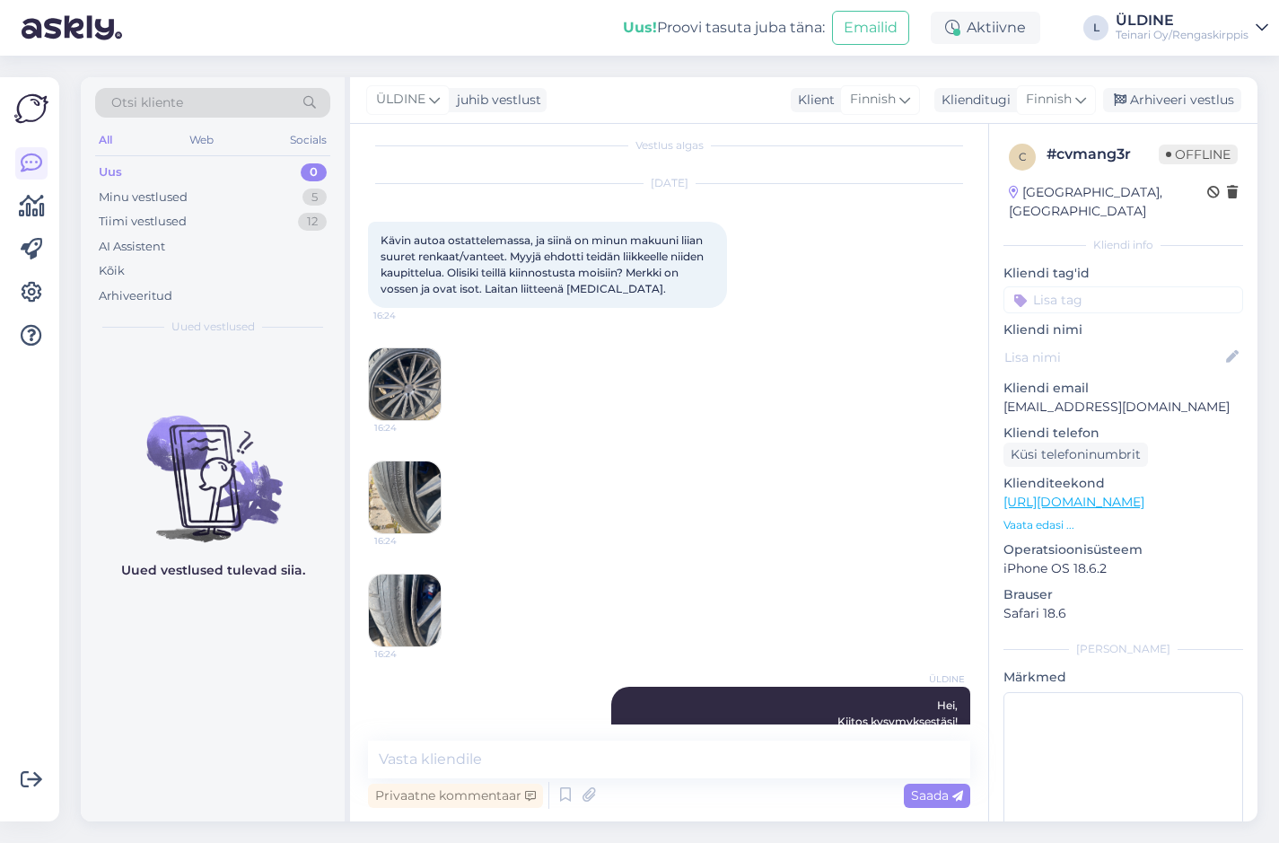
scroll to position [0, 0]
